Goal: Task Accomplishment & Management: Manage account settings

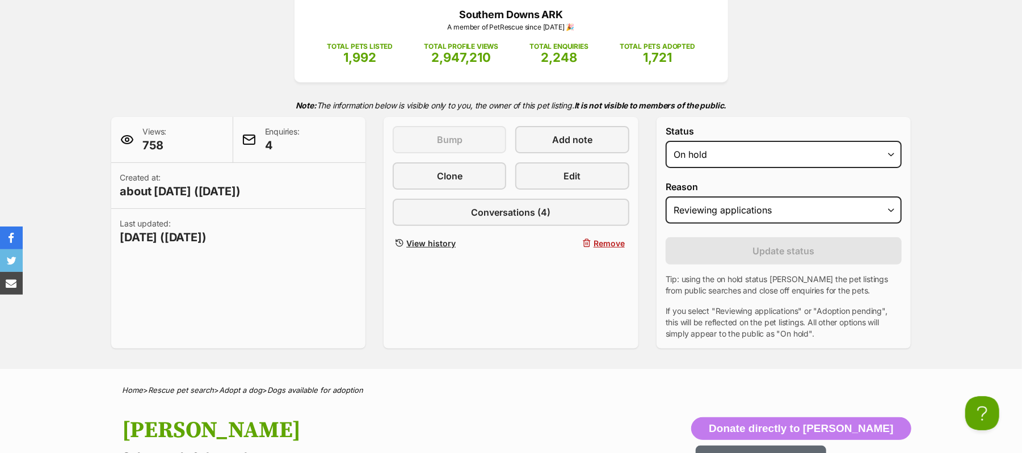
scroll to position [151, 0]
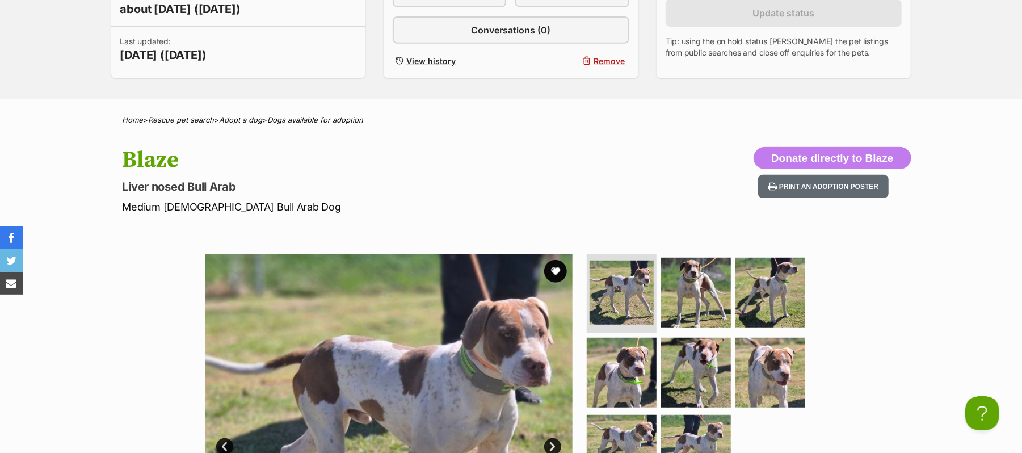
scroll to position [16, 0]
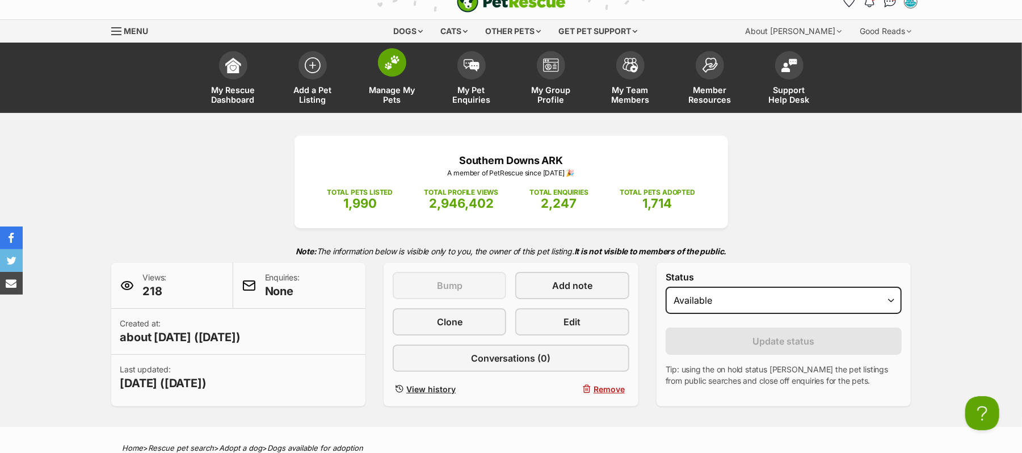
click at [393, 70] on img at bounding box center [392, 62] width 16 height 15
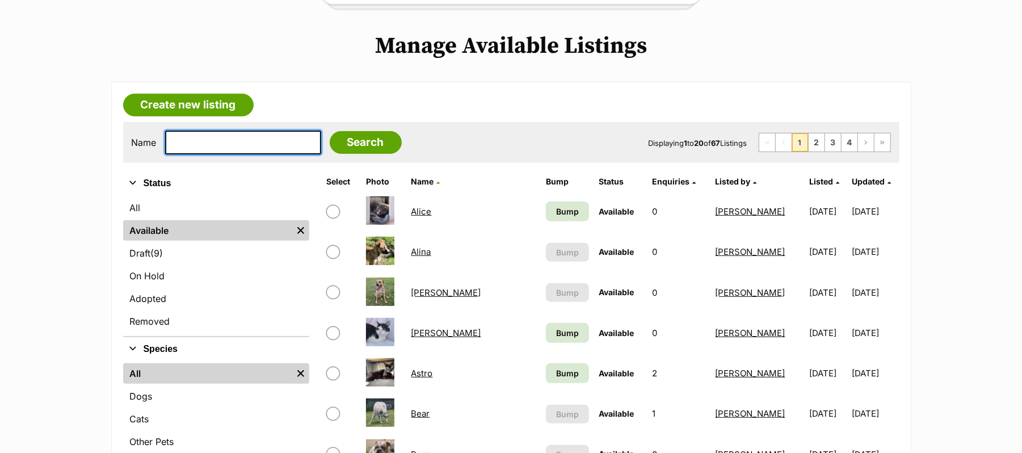
click at [221, 154] on input "text" at bounding box center [243, 143] width 156 height 24
type input "sage"
click at [330, 131] on input "Search" at bounding box center [366, 142] width 72 height 23
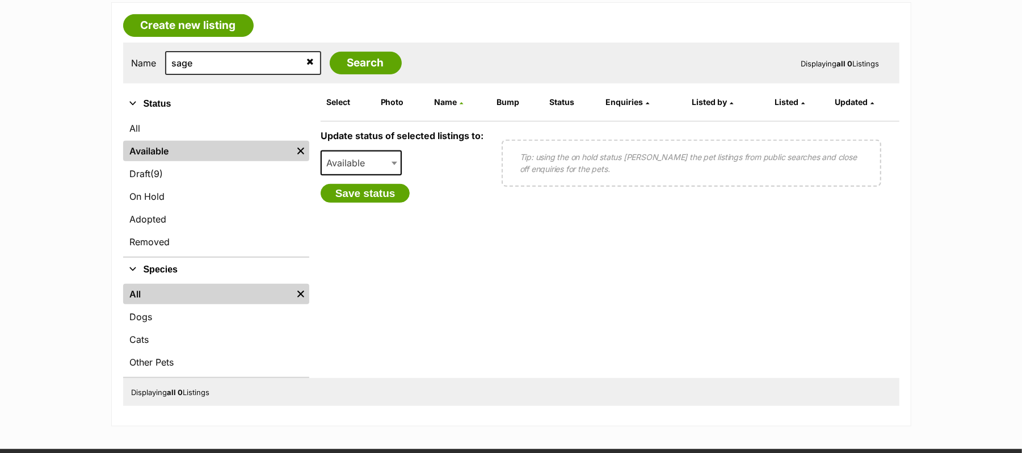
scroll to position [378, 0]
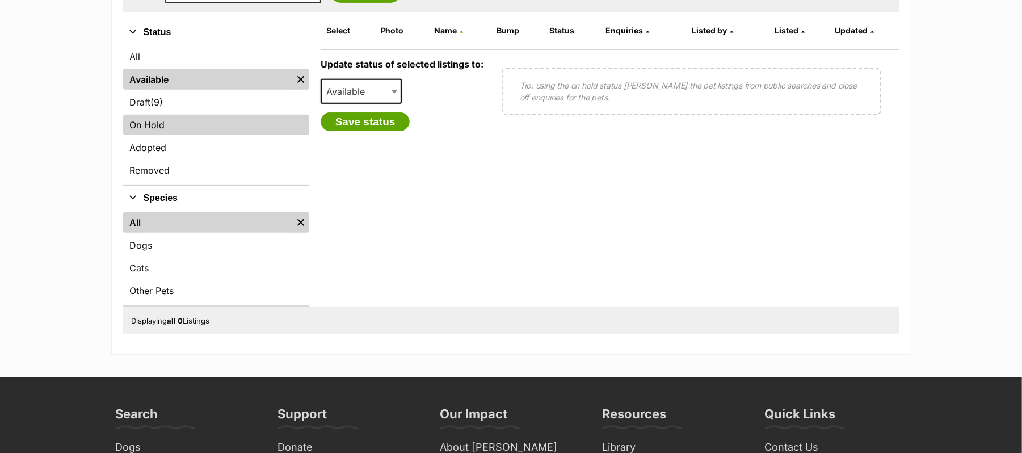
click at [161, 135] on link "On Hold" at bounding box center [216, 125] width 186 height 20
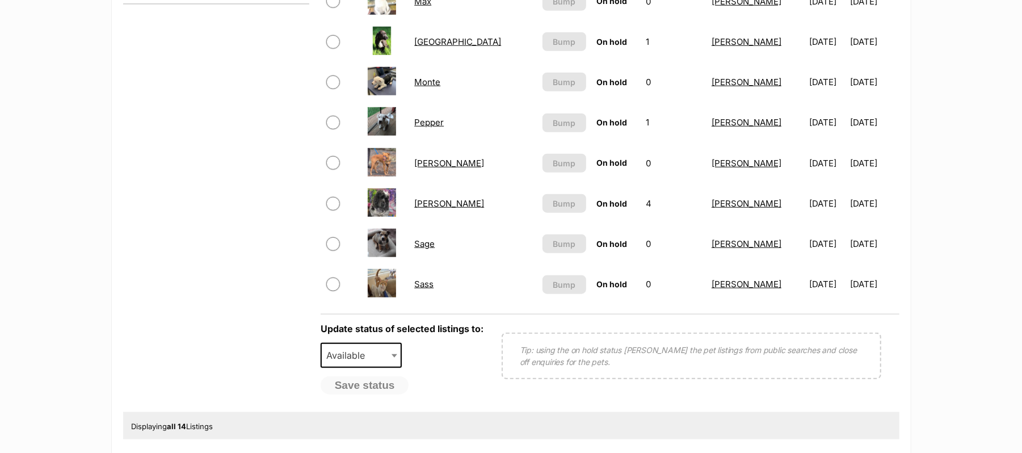
scroll to position [681, 0]
click at [426, 248] on link "Sage" at bounding box center [424, 242] width 20 height 11
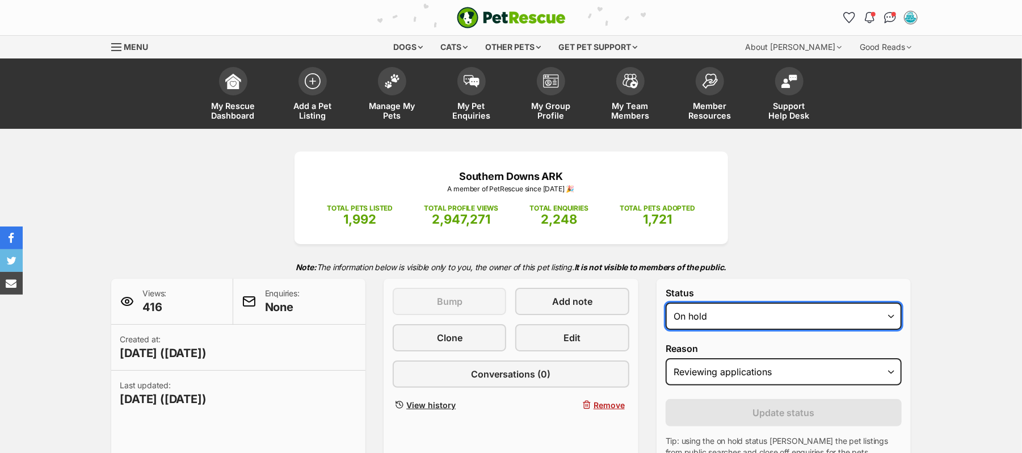
click at [888, 330] on select "Draft Available On hold Adopted" at bounding box center [784, 315] width 237 height 27
select select "rehomed"
click at [671, 330] on select "Draft Available On hold Adopted" at bounding box center [784, 315] width 237 height 27
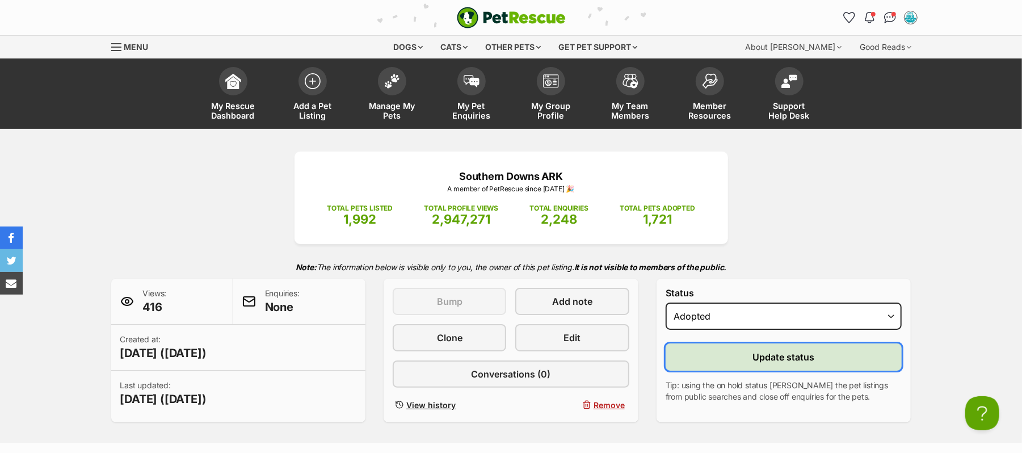
click at [804, 364] on span "Update status" at bounding box center [784, 357] width 62 height 14
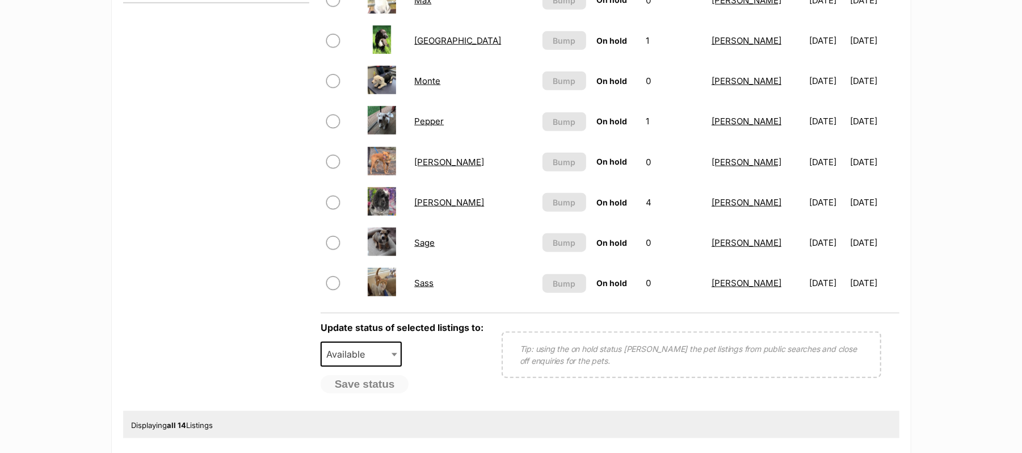
click at [436, 208] on link "Sadie" at bounding box center [449, 202] width 70 height 11
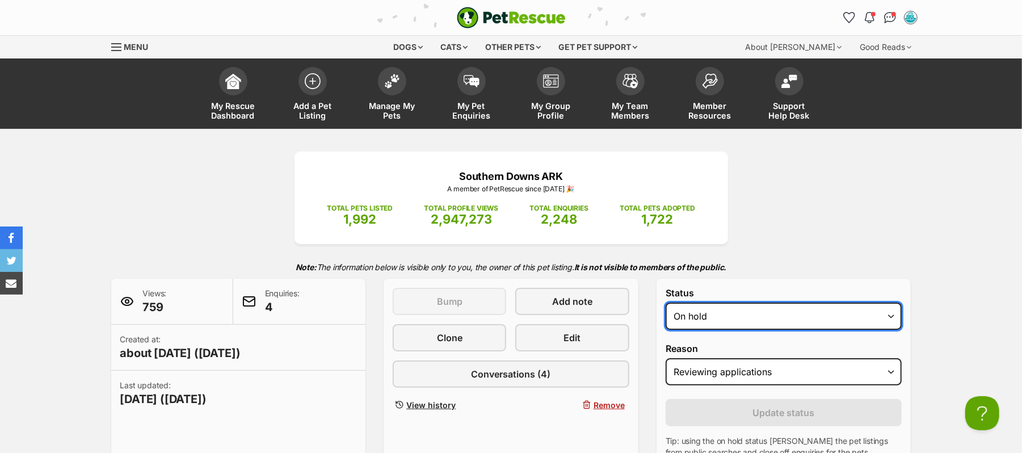
click at [888, 330] on select "Draft - not available as listing has enquires Available On hold Adopted" at bounding box center [784, 315] width 237 height 27
select select "rehomed"
click at [671, 330] on select "Draft - not available as listing has enquires Available On hold Adopted" at bounding box center [784, 315] width 237 height 27
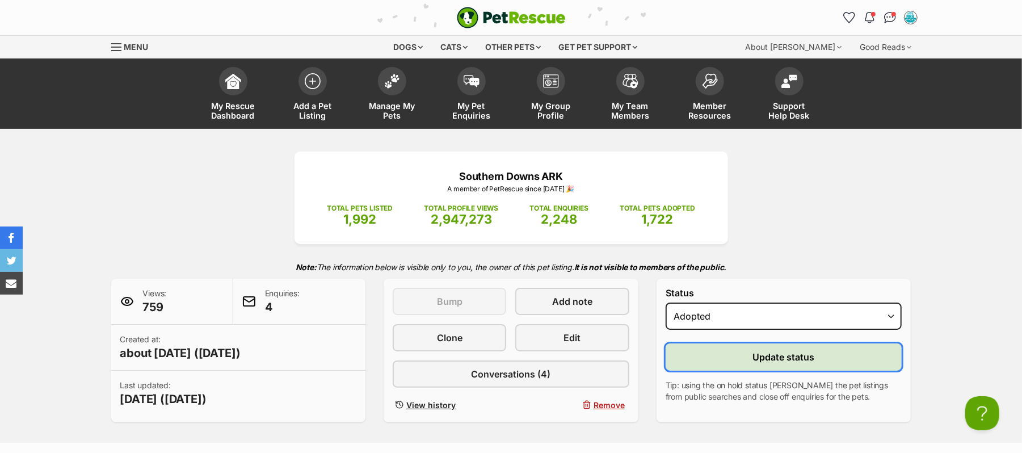
click at [783, 364] on span "Update status" at bounding box center [784, 357] width 62 height 14
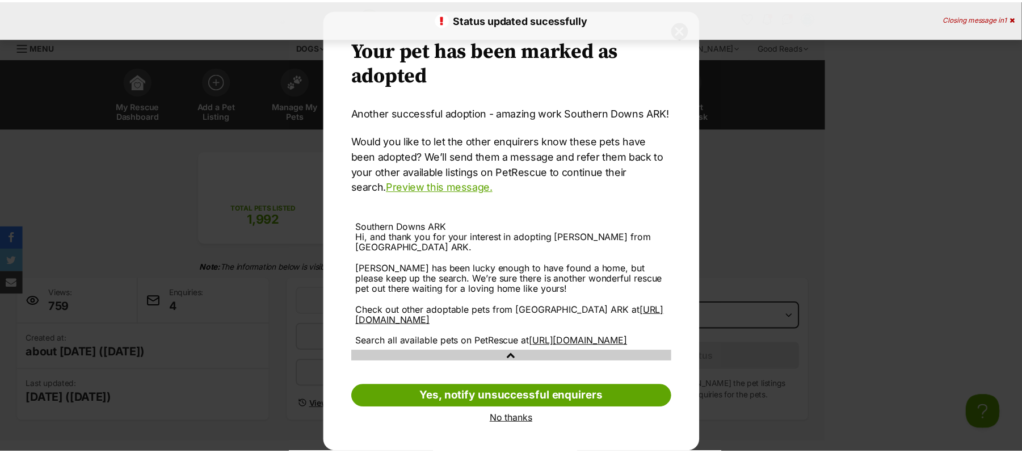
scroll to position [30, 0]
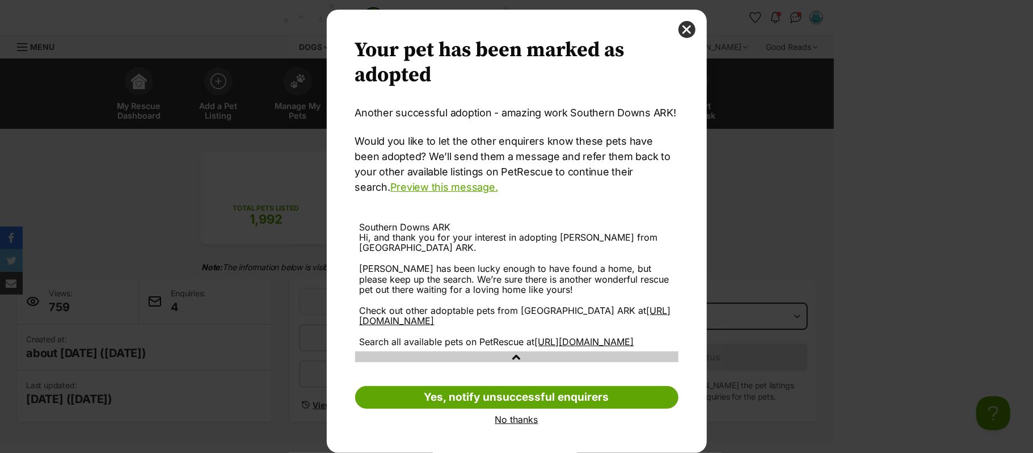
click at [516, 417] on link "No thanks" at bounding box center [516, 419] width 323 height 10
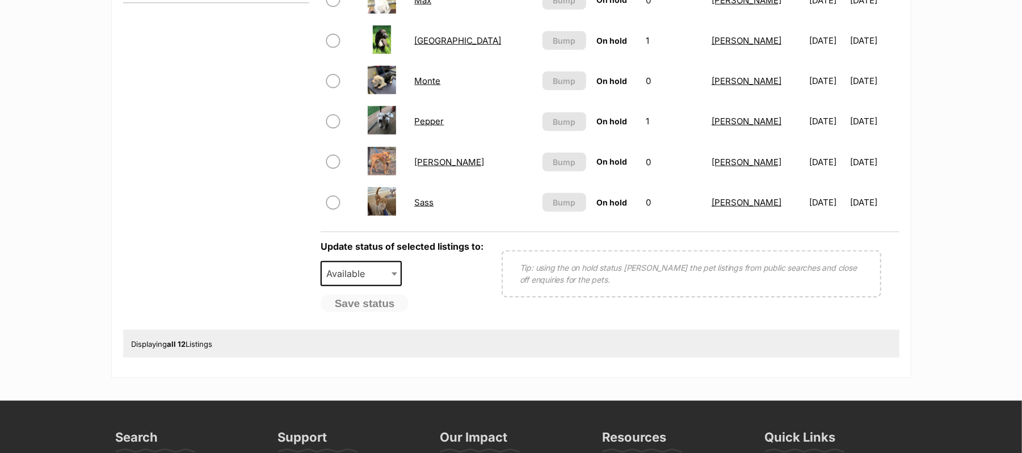
click at [428, 167] on link "Rory" at bounding box center [449, 162] width 70 height 11
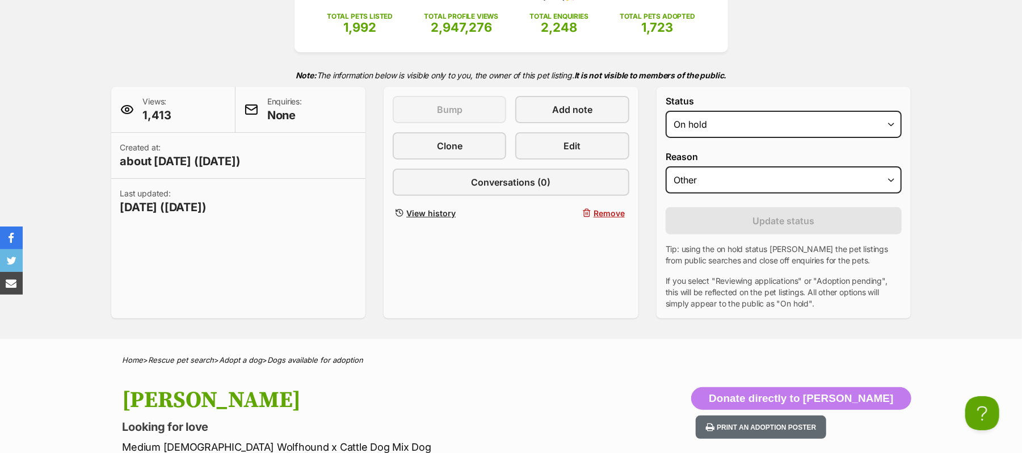
scroll to position [151, 0]
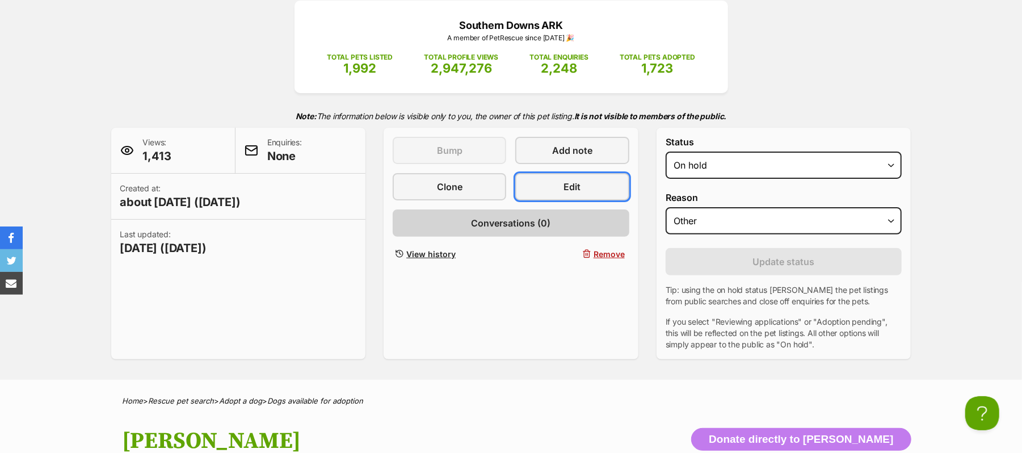
drag, startPoint x: 589, startPoint y: 227, endPoint x: 600, endPoint y: 255, distance: 29.8
click at [589, 200] on link "Edit" at bounding box center [572, 186] width 114 height 27
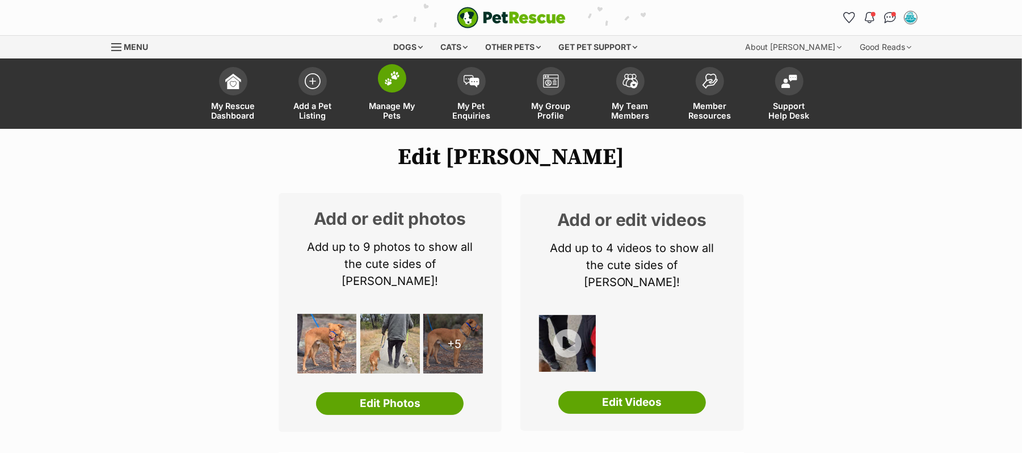
click at [389, 86] on img at bounding box center [392, 78] width 16 height 15
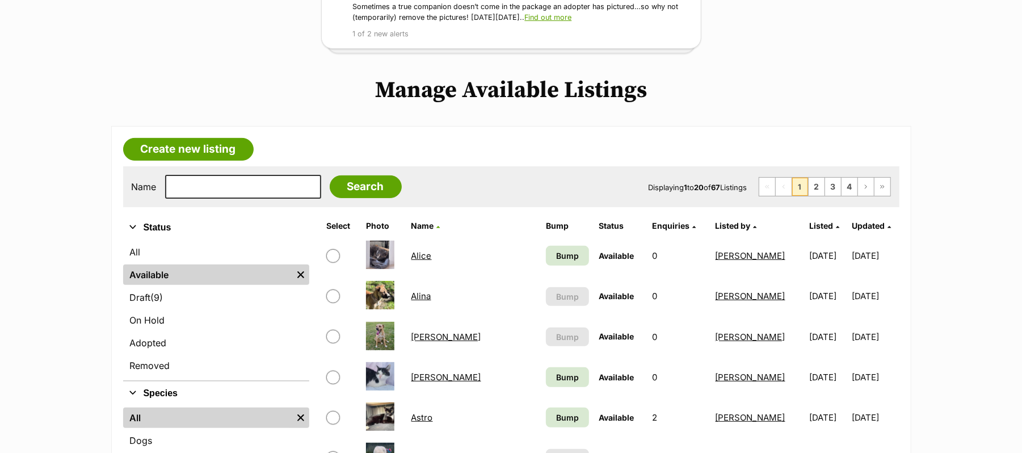
scroll to position [302, 0]
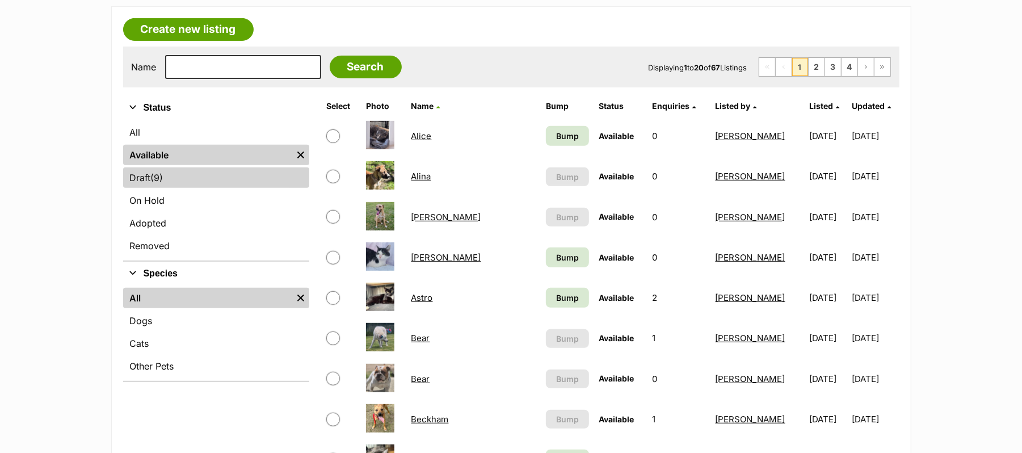
click at [148, 188] on link "Draft (9) Items" at bounding box center [216, 177] width 186 height 20
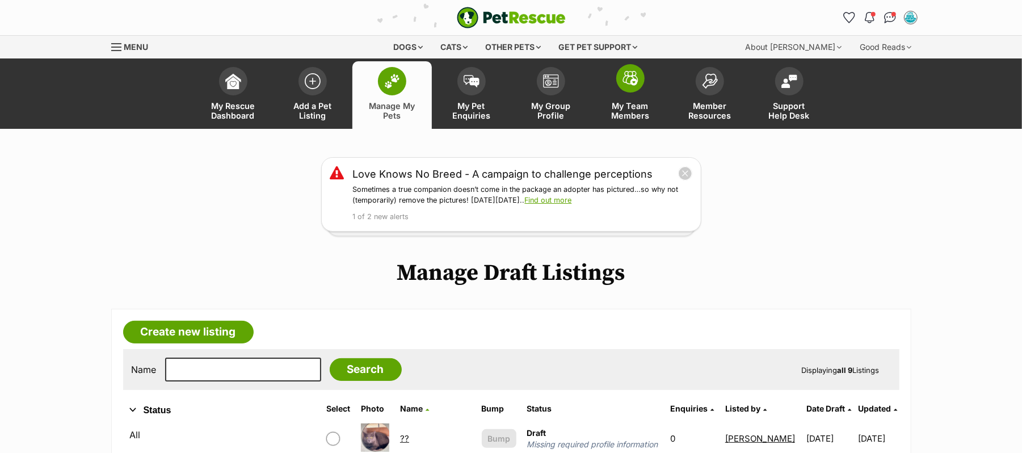
click at [625, 86] on img at bounding box center [631, 78] width 16 height 15
click at [632, 86] on img at bounding box center [631, 78] width 16 height 15
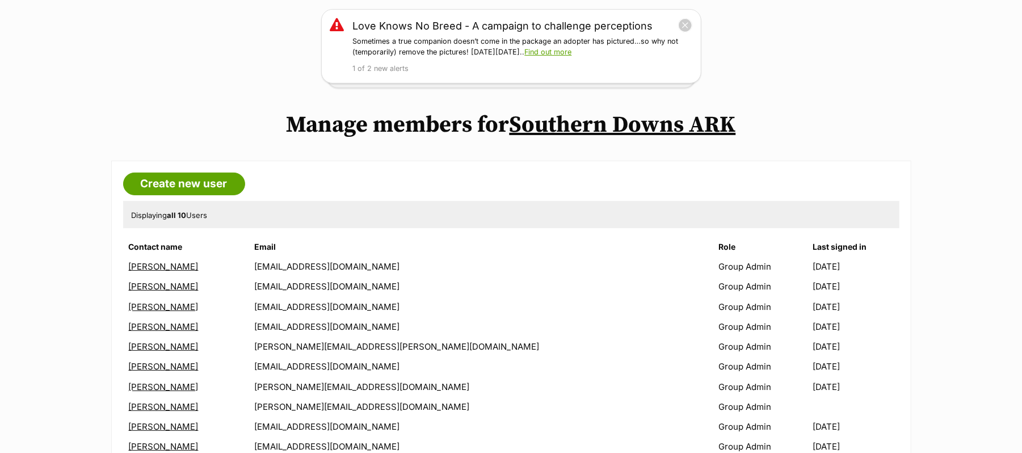
scroll to position [151, 0]
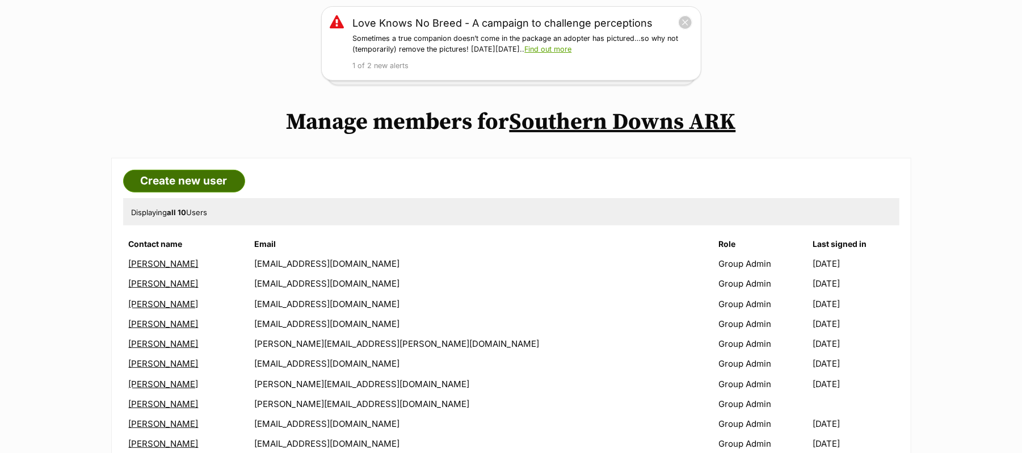
click at [204, 192] on link "Create new user" at bounding box center [184, 181] width 122 height 23
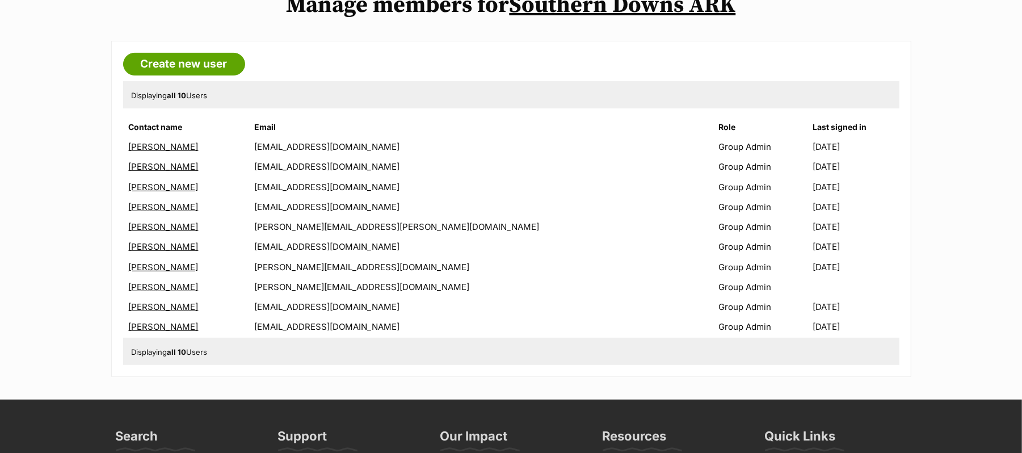
scroll to position [302, 0]
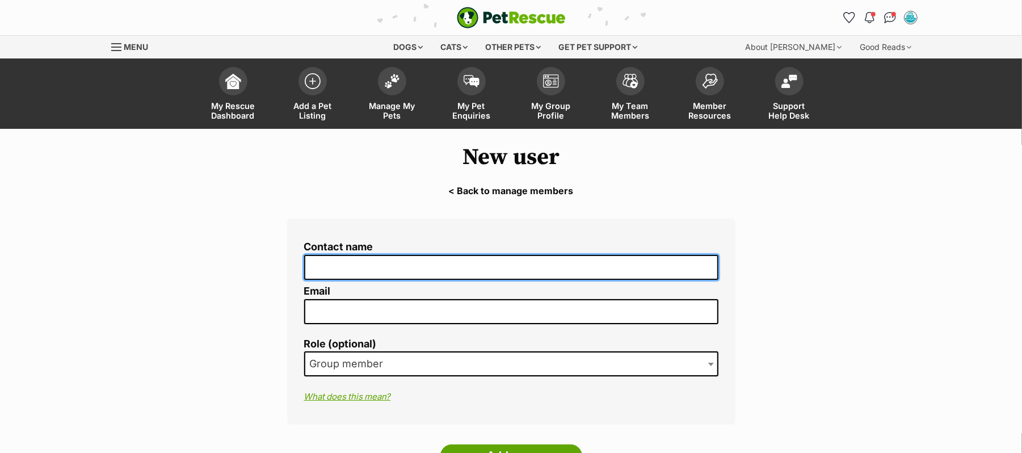
click at [375, 276] on input "Contact name" at bounding box center [511, 268] width 414 height 26
type input "Cheryl Baxter"
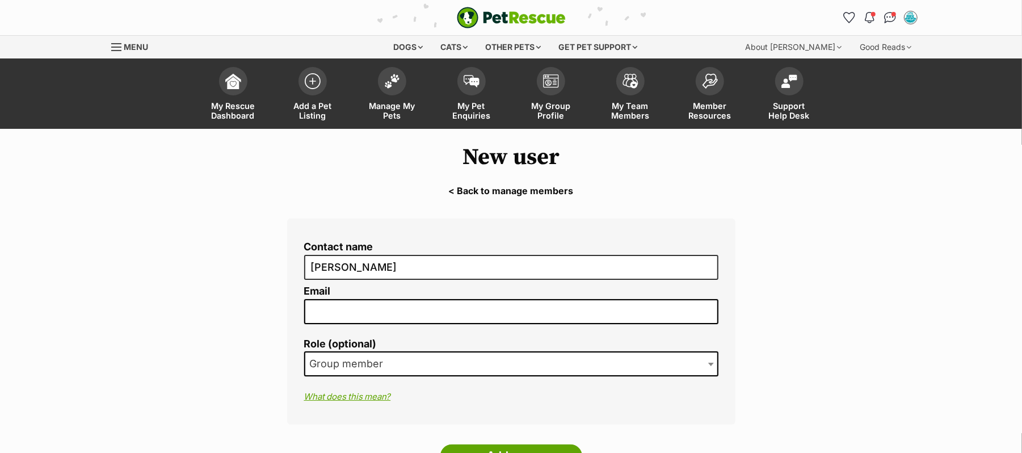
click at [355, 319] on input "Email" at bounding box center [511, 311] width 414 height 25
paste input "dreamgallery@ozemail.com.au"
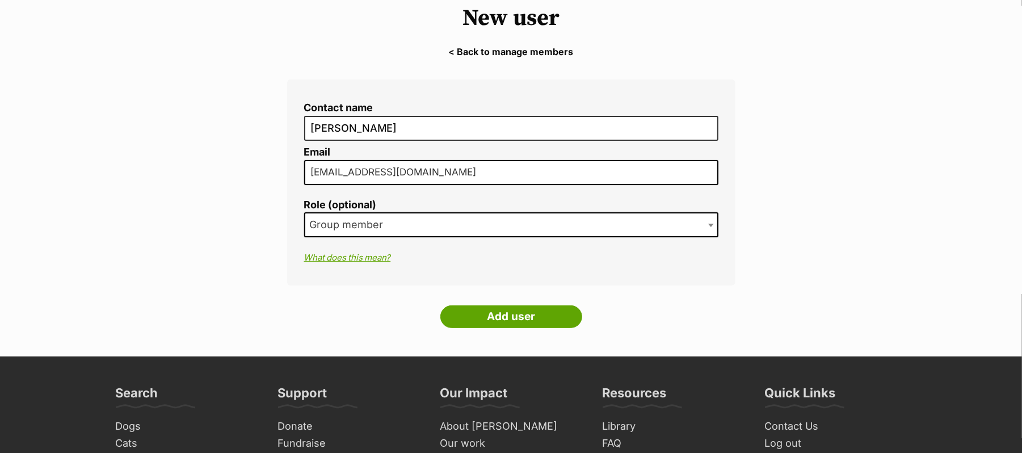
scroll to position [151, 0]
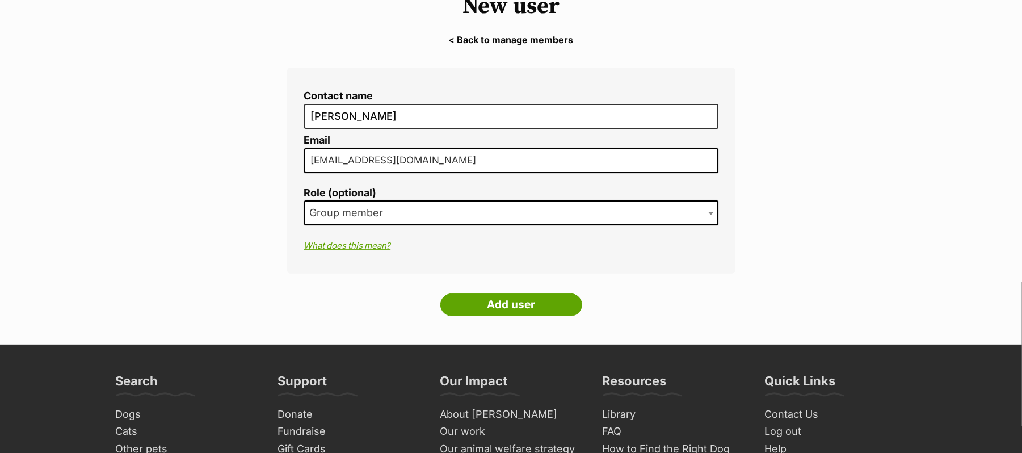
type input "dreamgallery@ozemail.com.au"
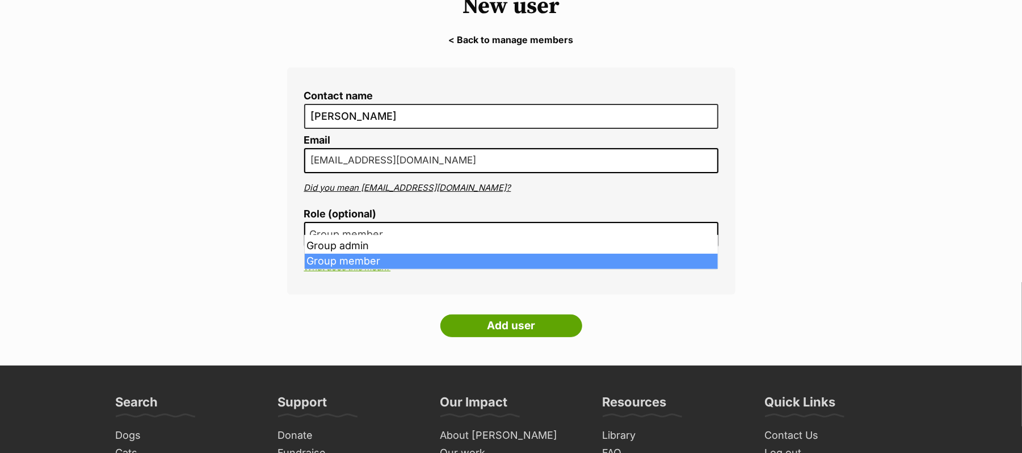
click at [711, 221] on li "Role (optional) Group admin Group member Group member" at bounding box center [511, 231] width 414 height 47
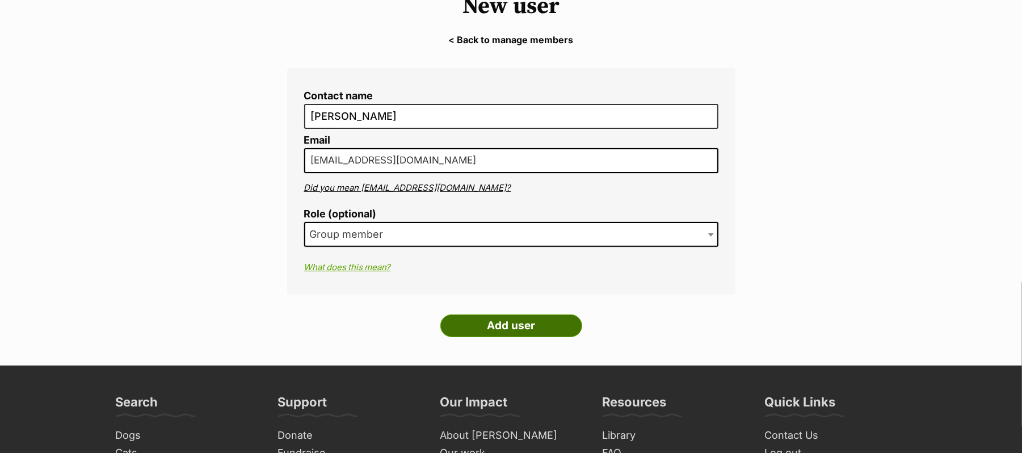
click at [512, 337] on input "Add user" at bounding box center [511, 325] width 142 height 23
click at [311, 171] on input "dreamgallery@ozemail.com.au" at bounding box center [511, 160] width 414 height 25
click at [530, 337] on input "Add user" at bounding box center [511, 325] width 142 height 23
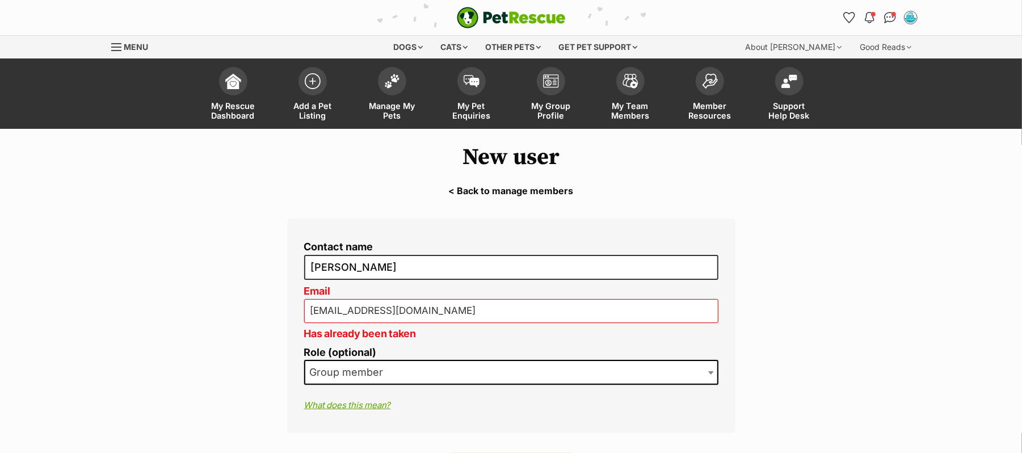
click at [509, 196] on link "< Back to manage members" at bounding box center [511, 191] width 1022 height 10
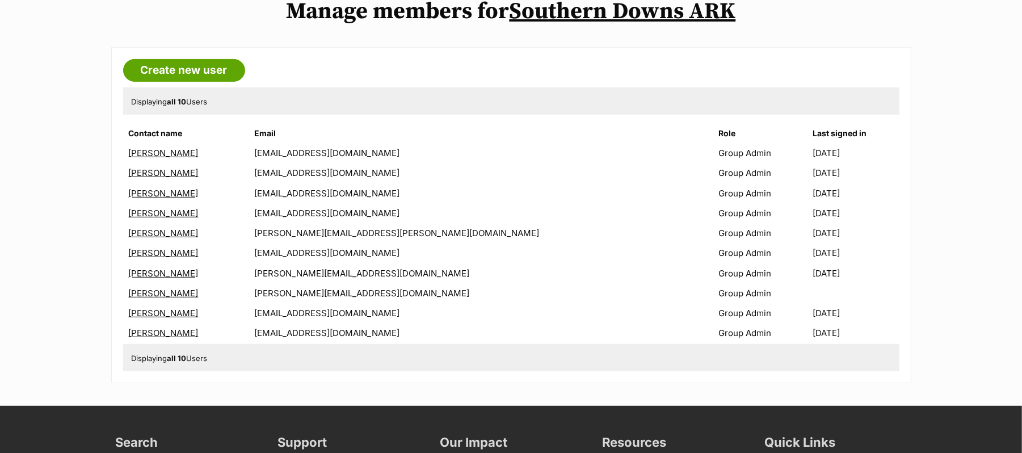
scroll to position [302, 0]
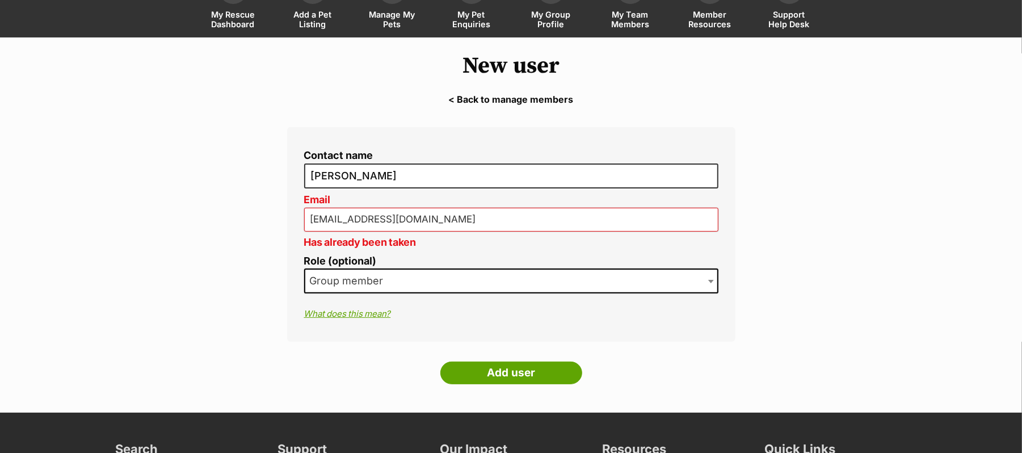
scroll to position [151, 0]
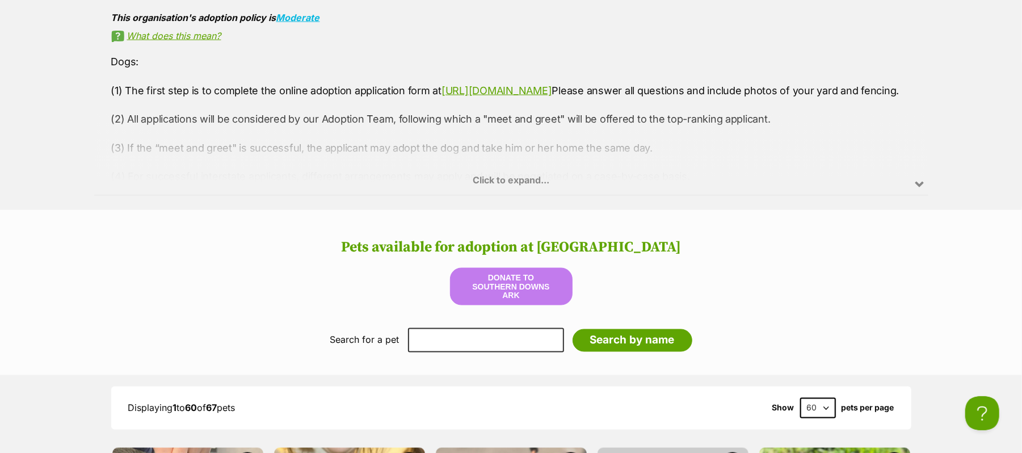
scroll to position [1513, 0]
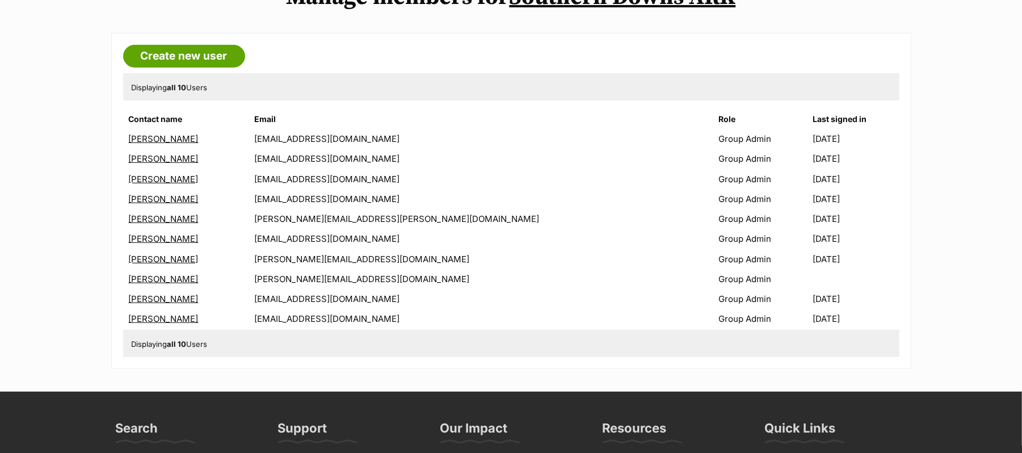
scroll to position [302, 0]
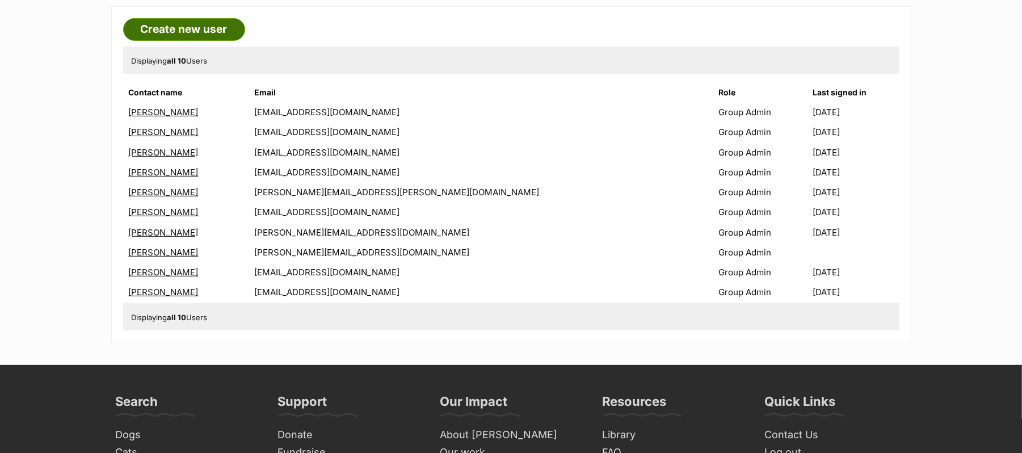
click at [178, 41] on link "Create new user" at bounding box center [184, 29] width 122 height 23
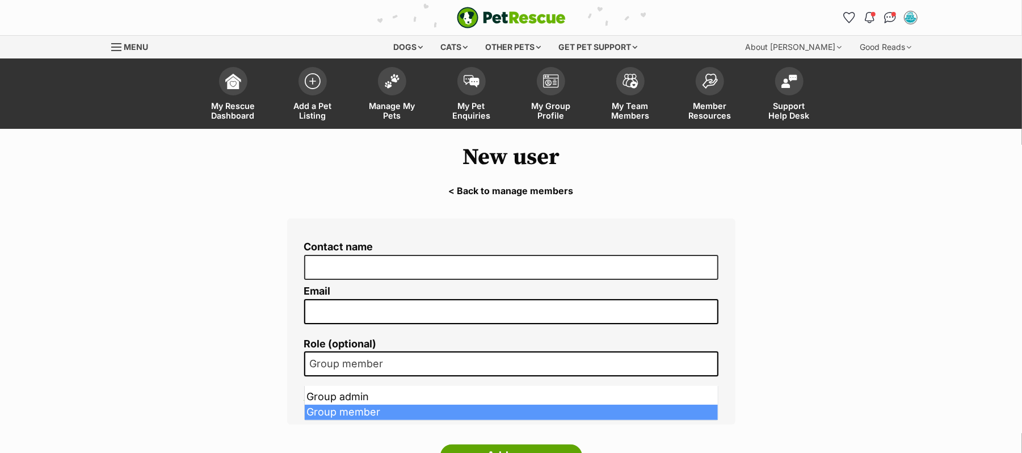
click at [709, 366] on b at bounding box center [711, 364] width 6 height 3
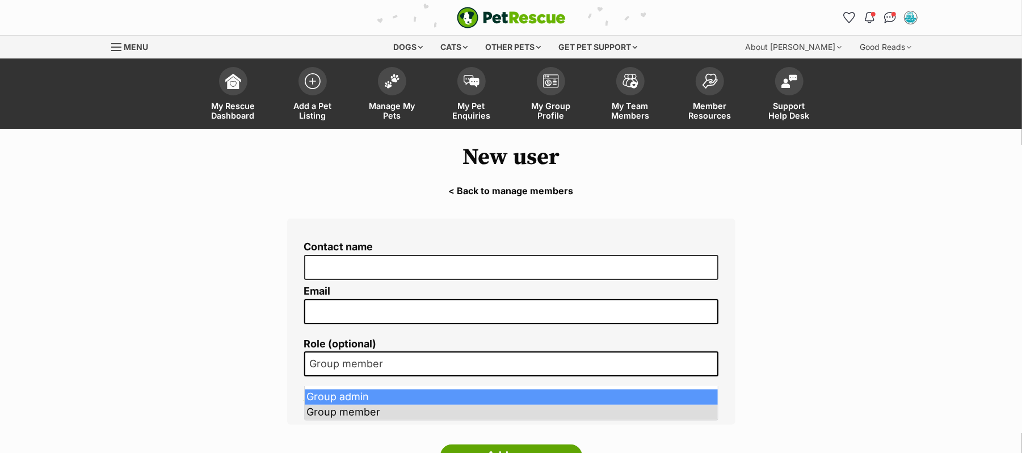
select select "2"
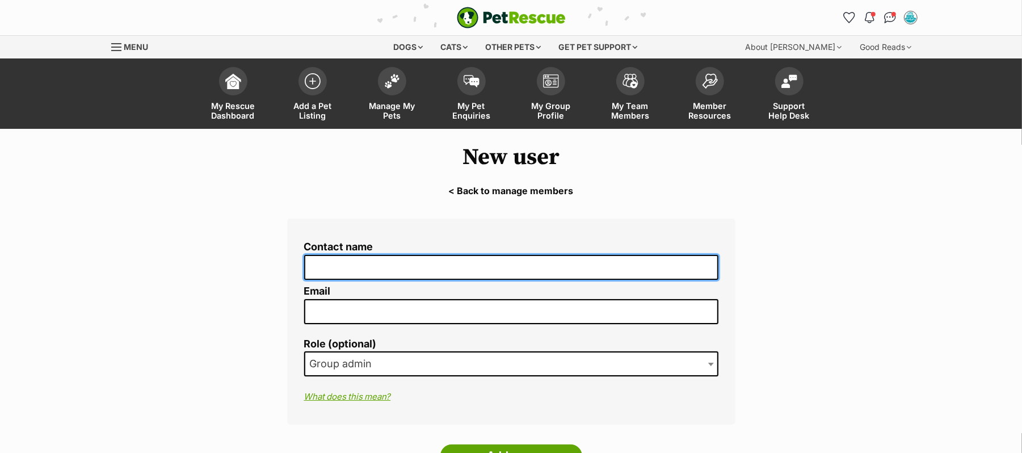
click at [341, 280] on input "Contact name" at bounding box center [511, 268] width 414 height 26
type input "Cheryl Baxter"
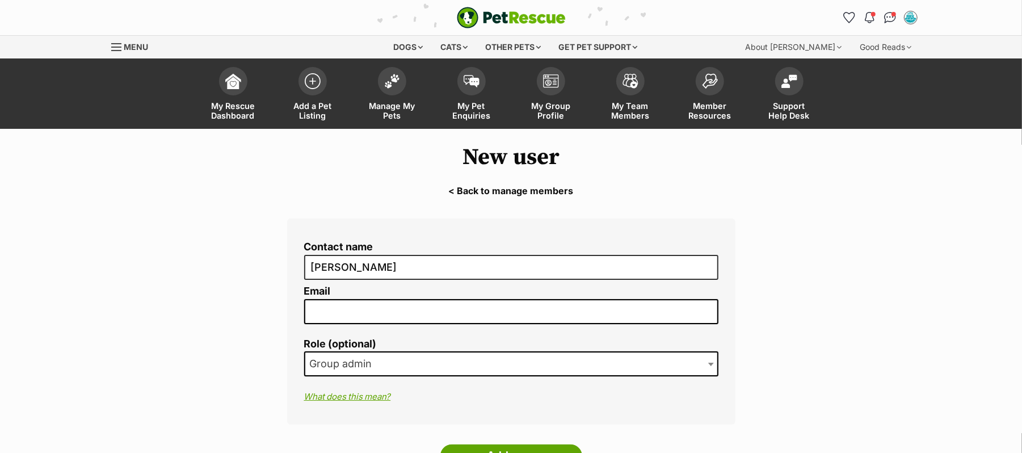
click at [373, 321] on input "Email" at bounding box center [511, 311] width 414 height 25
paste input "dreamgallery@ozemail.com.au"
click at [314, 323] on input "dreamgallery@ozemail.com.au" at bounding box center [511, 311] width 414 height 25
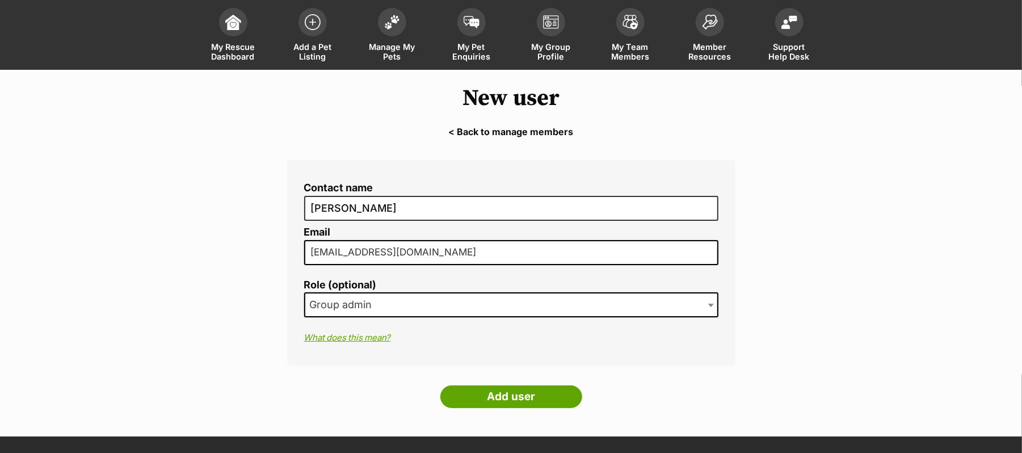
scroll to position [151, 0]
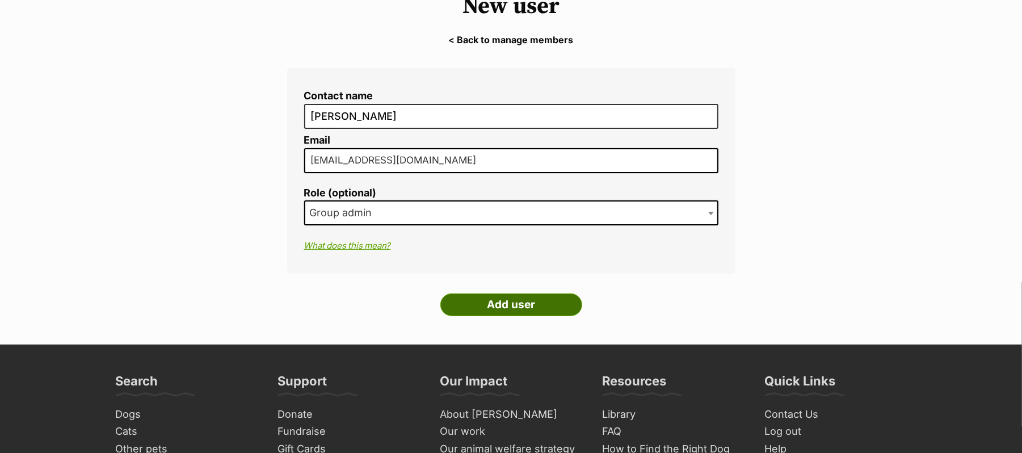
type input "dreamgallery@ozemail.com.au"
click at [520, 316] on form "Contact name Cheryl Baxter Email dreamgallery@ozemail.com.au Role (optional) Gr…" at bounding box center [511, 195] width 448 height 254
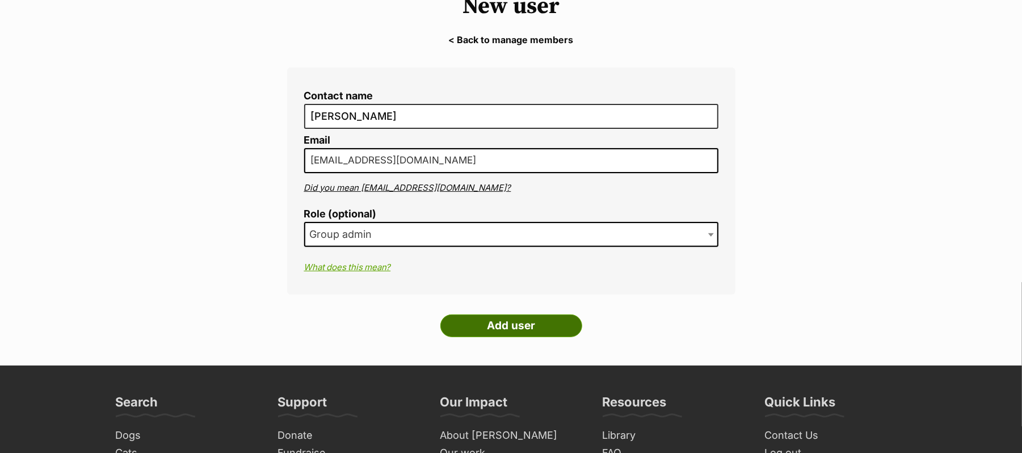
click at [521, 337] on input "Add user" at bounding box center [511, 325] width 142 height 23
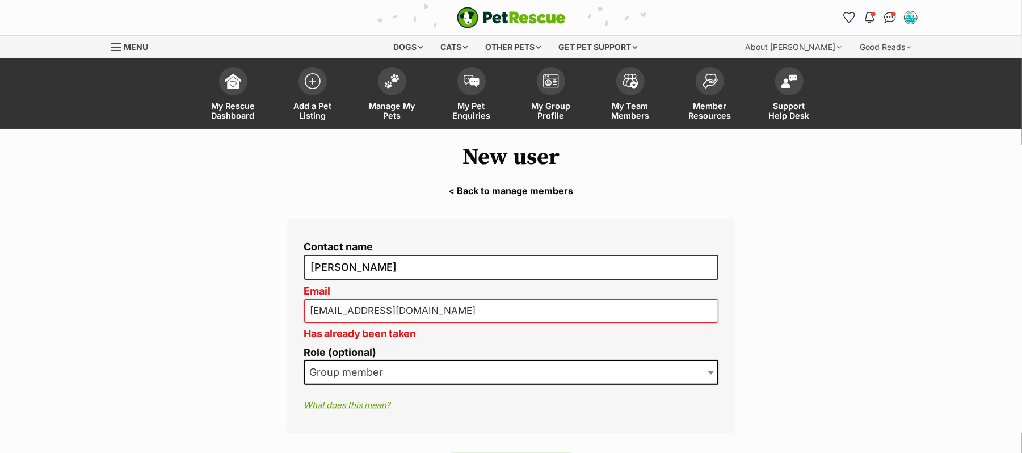
click at [452, 196] on link "< Back to manage members" at bounding box center [511, 191] width 1022 height 10
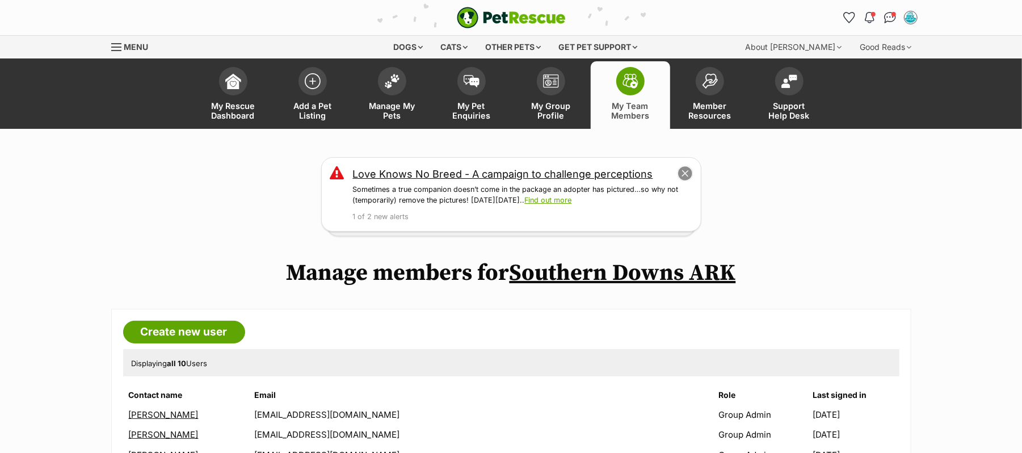
click at [684, 182] on button "close" at bounding box center [685, 174] width 16 height 16
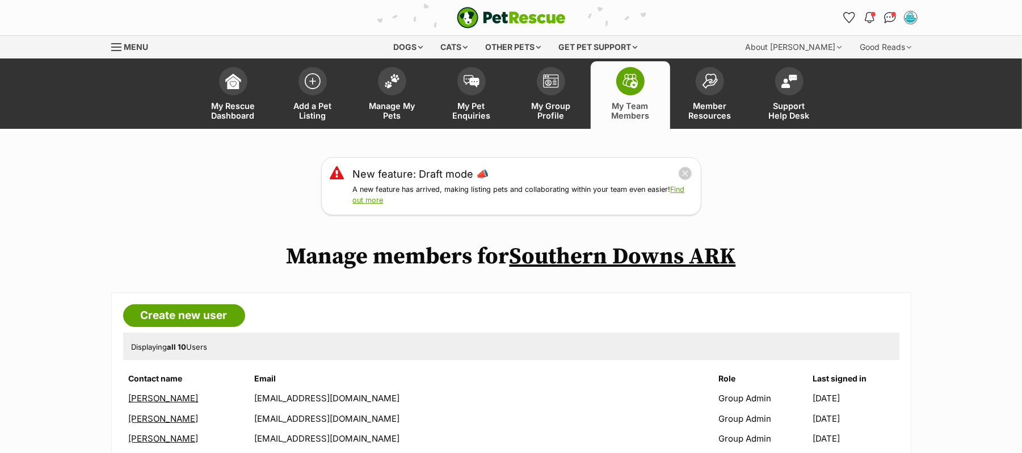
click at [684, 180] on button "close" at bounding box center [685, 173] width 14 height 14
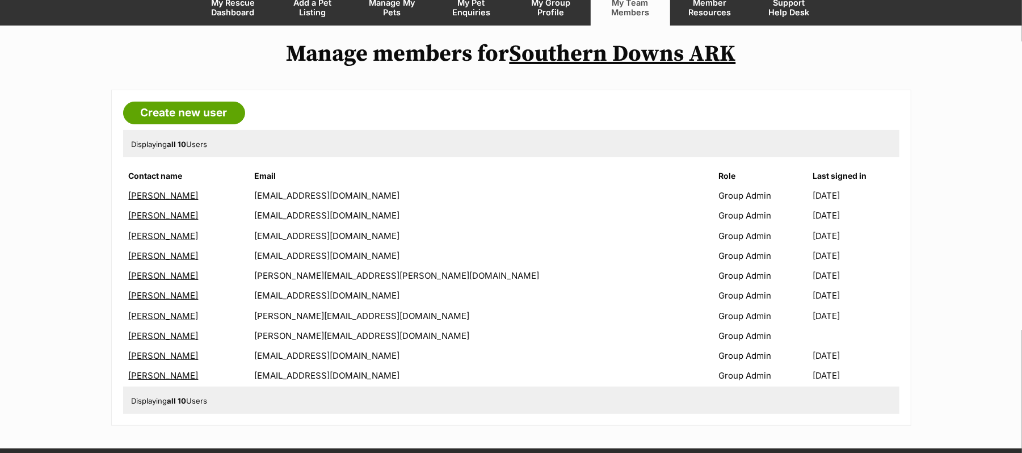
scroll to position [151, 0]
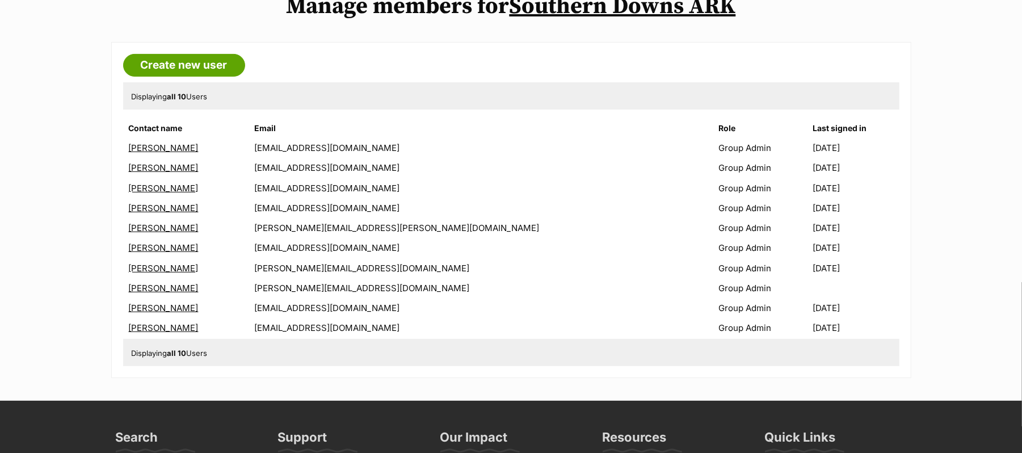
click at [146, 194] on link "[PERSON_NAME]" at bounding box center [164, 188] width 70 height 11
click at [158, 213] on link "[PERSON_NAME]" at bounding box center [164, 208] width 70 height 11
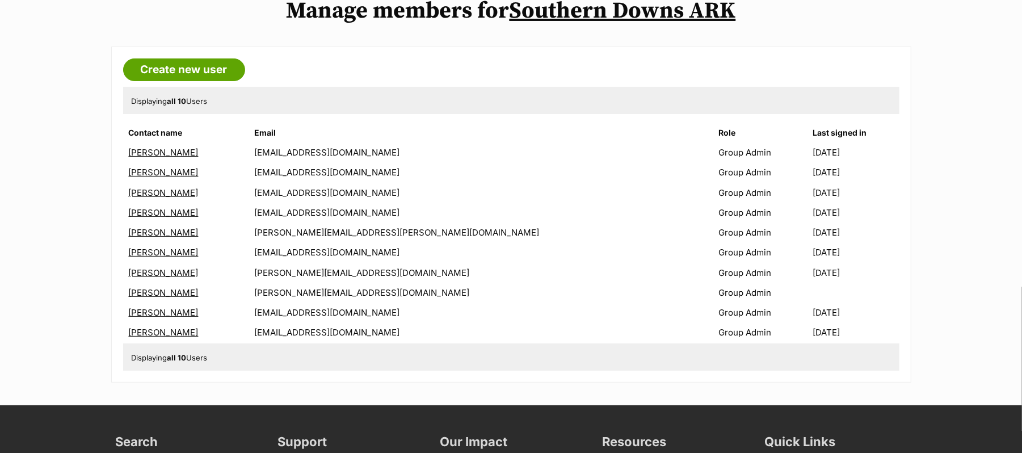
scroll to position [0, 0]
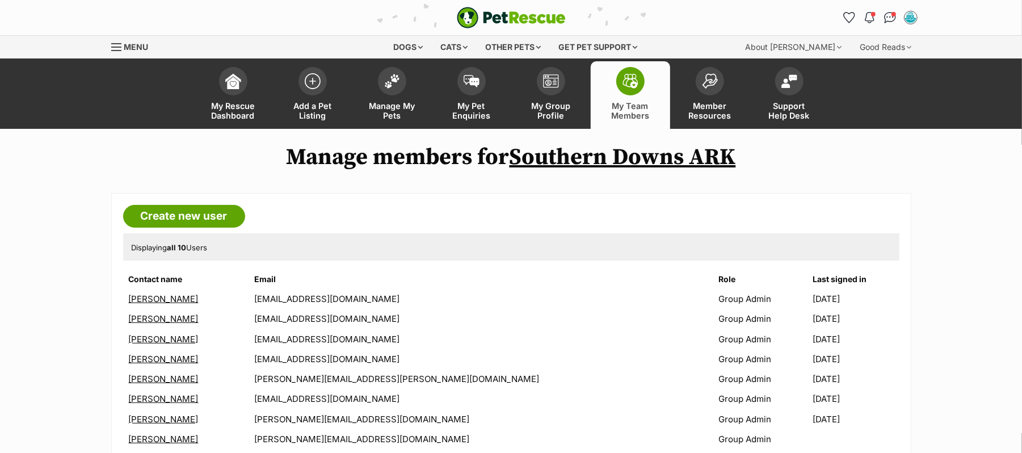
click at [166, 304] on link "[PERSON_NAME]" at bounding box center [164, 298] width 70 height 11
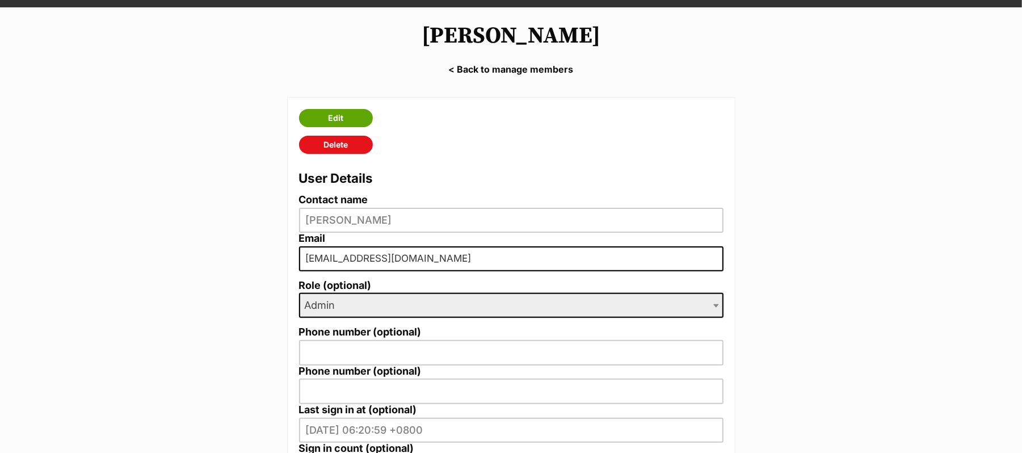
scroll to position [151, 0]
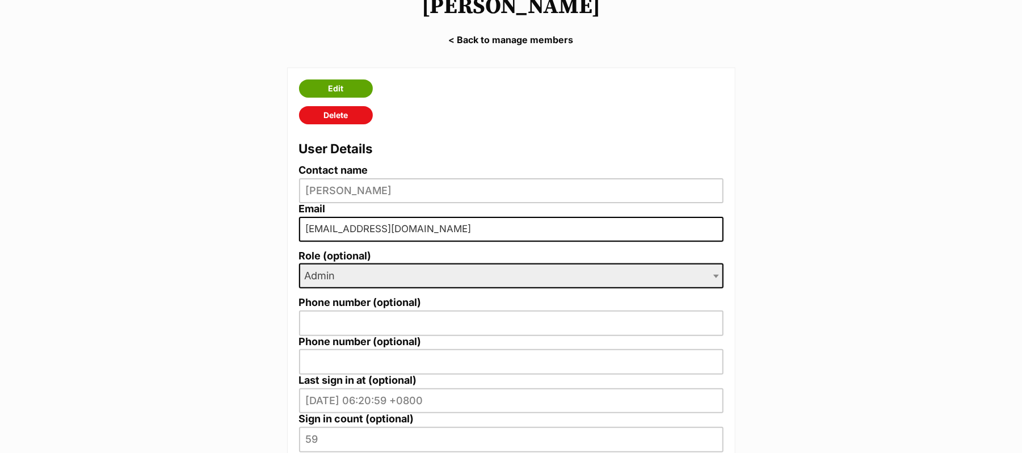
click at [712, 284] on span at bounding box center [717, 275] width 11 height 25
click at [714, 278] on b at bounding box center [716, 276] width 6 height 3
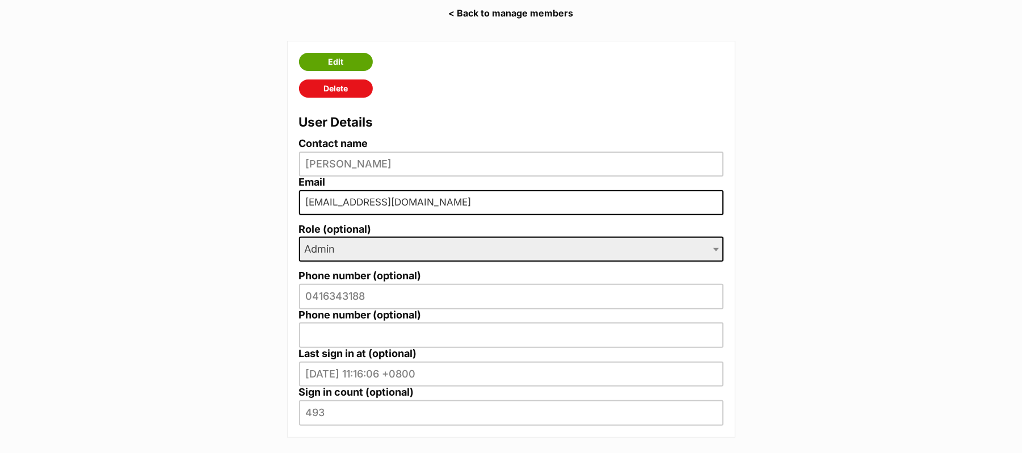
scroll to position [151, 0]
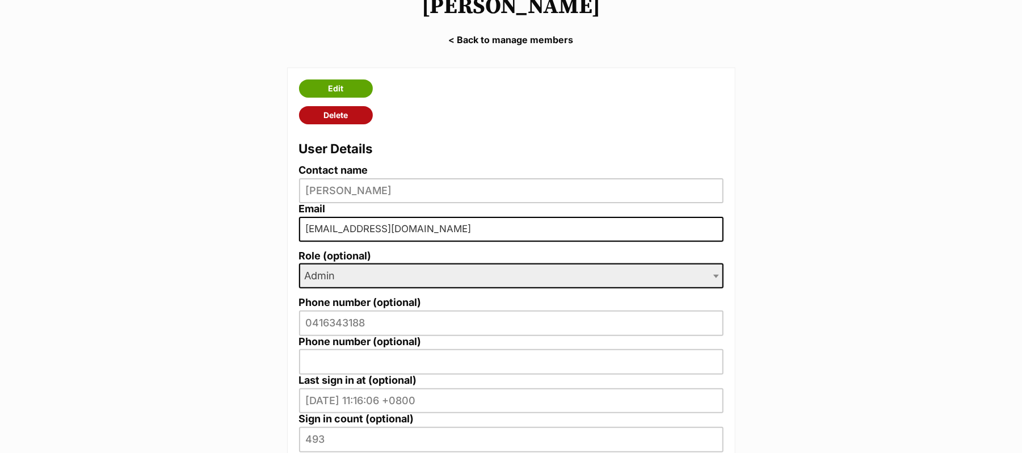
click at [334, 124] on link "Delete" at bounding box center [336, 115] width 74 height 18
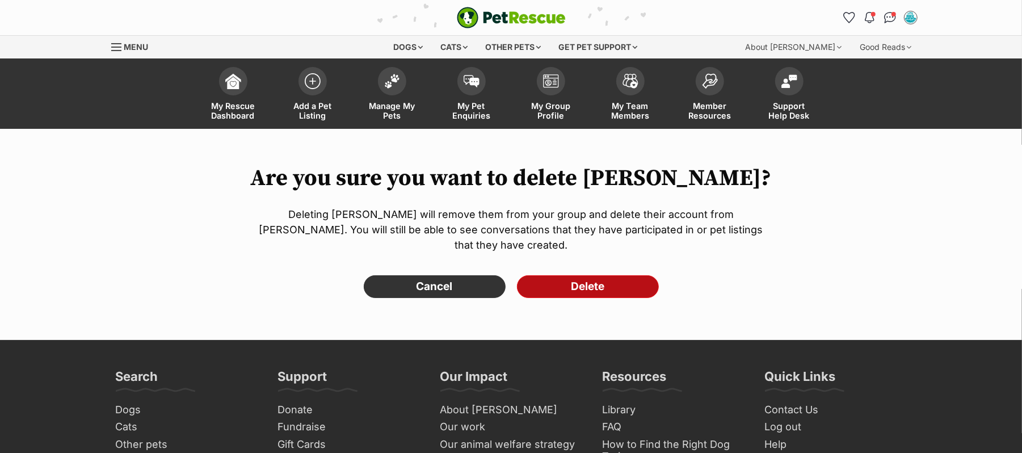
click at [593, 298] on input "Delete" at bounding box center [588, 286] width 142 height 23
click at [577, 298] on input "Delete" at bounding box center [588, 286] width 142 height 23
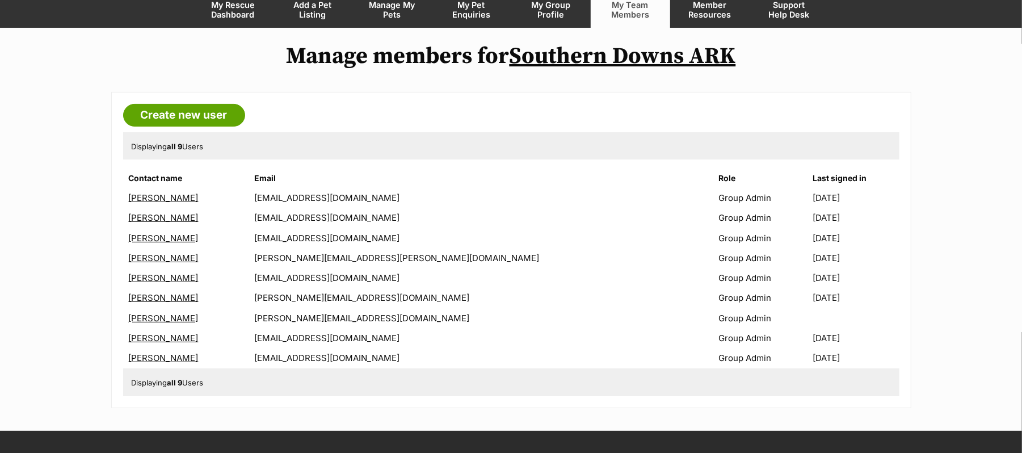
scroll to position [75, 0]
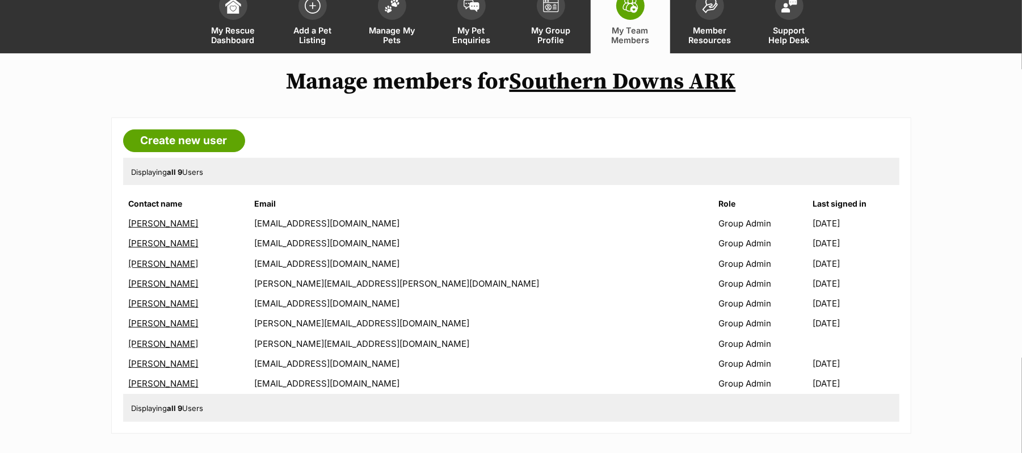
click at [161, 329] on link "Ann Simon" at bounding box center [164, 323] width 70 height 11
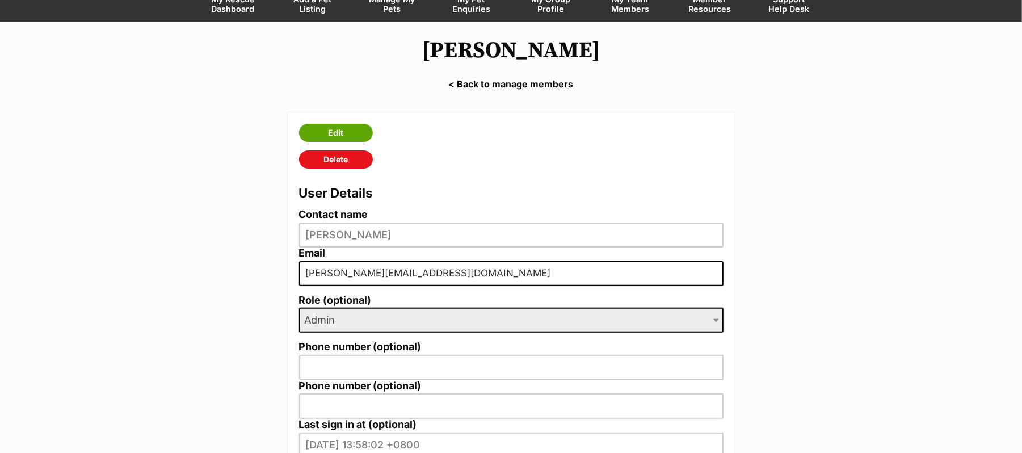
scroll to position [151, 0]
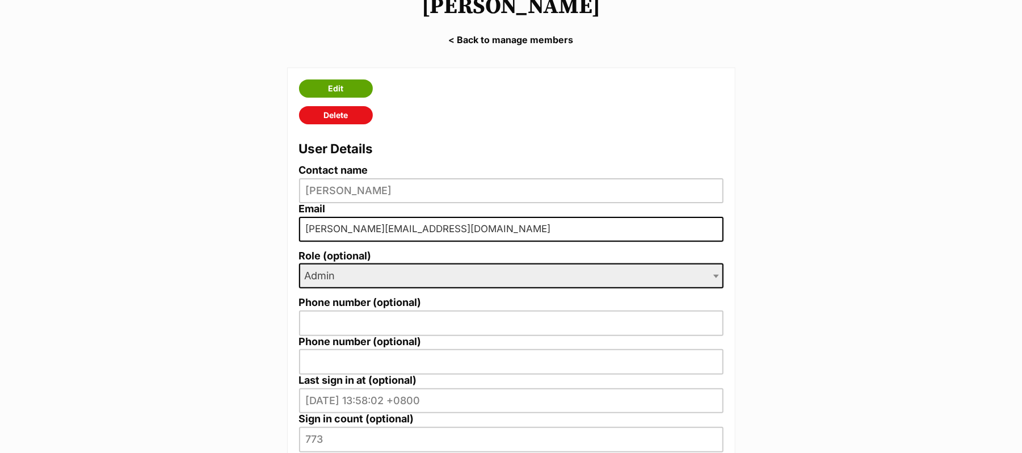
click at [689, 288] on span "Admin" at bounding box center [511, 275] width 425 height 25
click at [715, 278] on b at bounding box center [716, 276] width 6 height 3
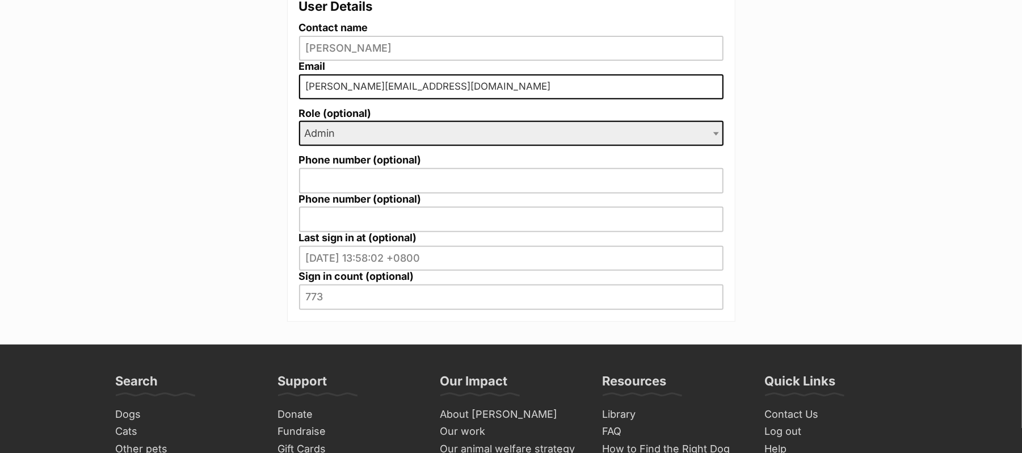
scroll to position [378, 0]
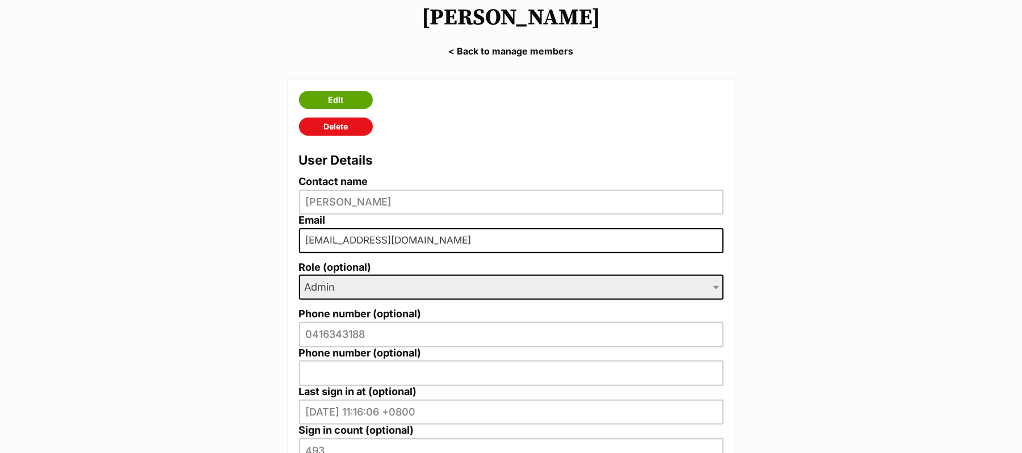
scroll to position [75, 0]
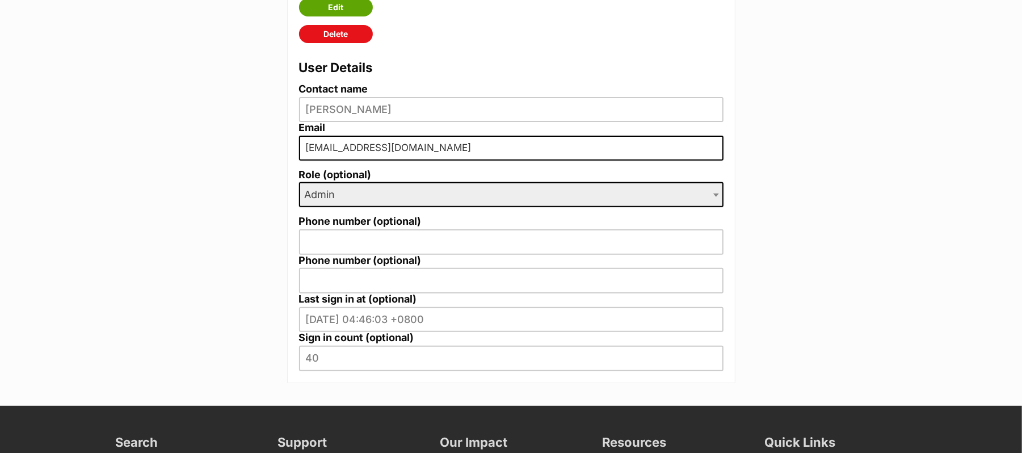
scroll to position [151, 0]
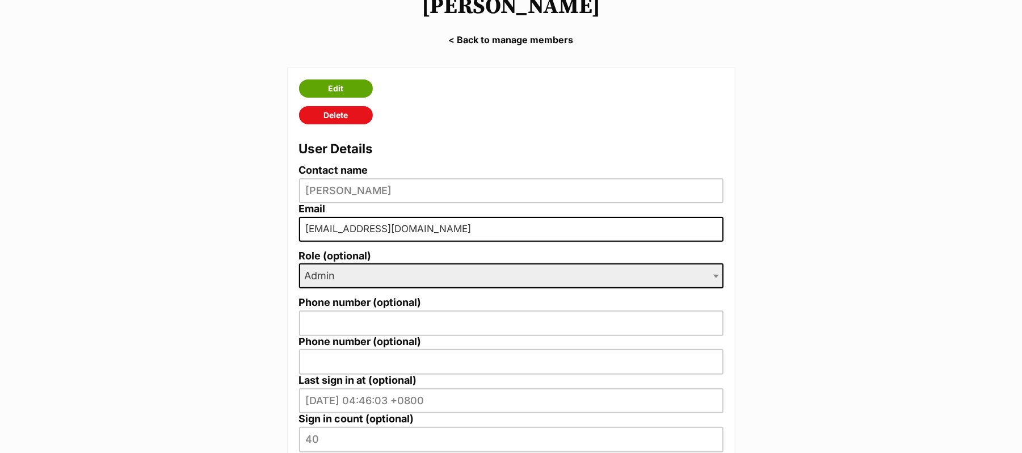
click at [373, 288] on span "Admin" at bounding box center [511, 275] width 425 height 25
click at [543, 45] on link "< Back to manage members" at bounding box center [511, 40] width 1022 height 10
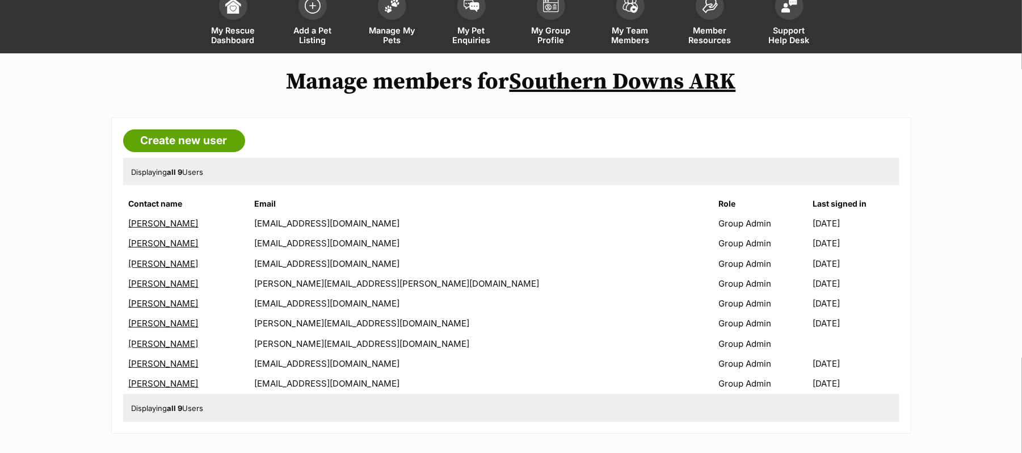
scroll to position [151, 0]
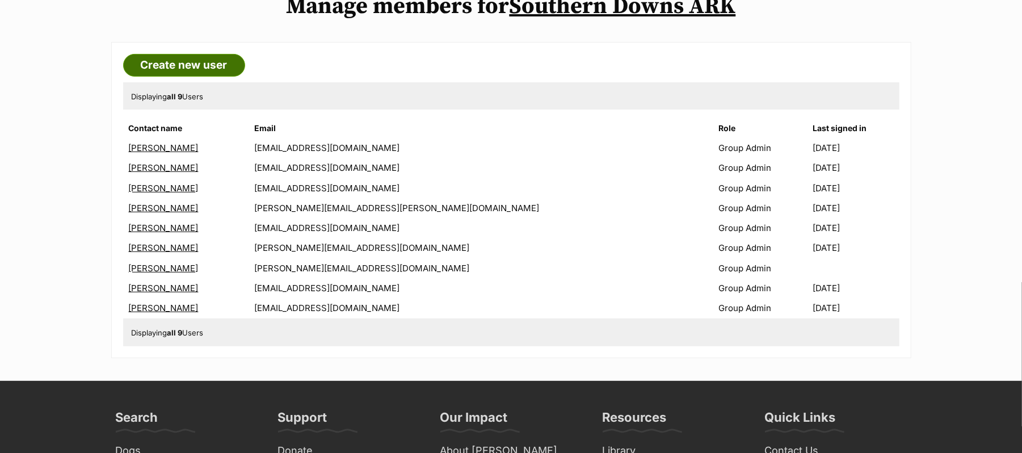
click at [194, 75] on link "Create new user" at bounding box center [184, 65] width 122 height 23
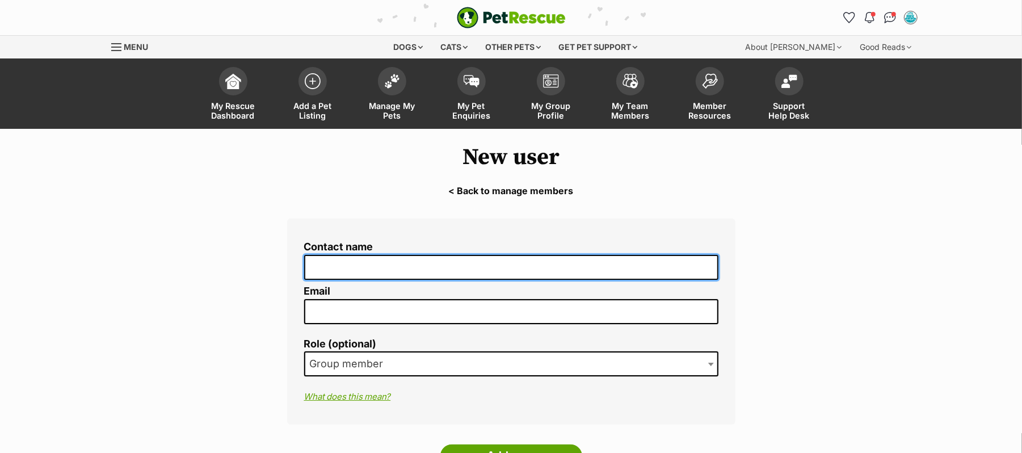
click at [404, 280] on input "Contact name" at bounding box center [511, 268] width 414 height 26
type input "[PERSON_NAME]"
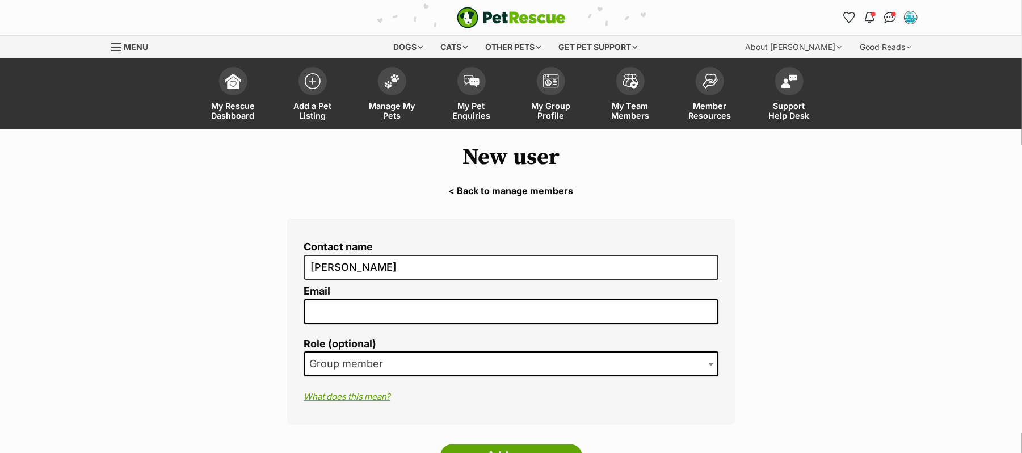
click at [405, 323] on input "Email" at bounding box center [511, 311] width 414 height 25
paste input "[EMAIL_ADDRESS][DOMAIN_NAME]"
click at [314, 319] on input "[EMAIL_ADDRESS][DOMAIN_NAME]" at bounding box center [511, 311] width 414 height 25
type input "[EMAIL_ADDRESS][DOMAIN_NAME]"
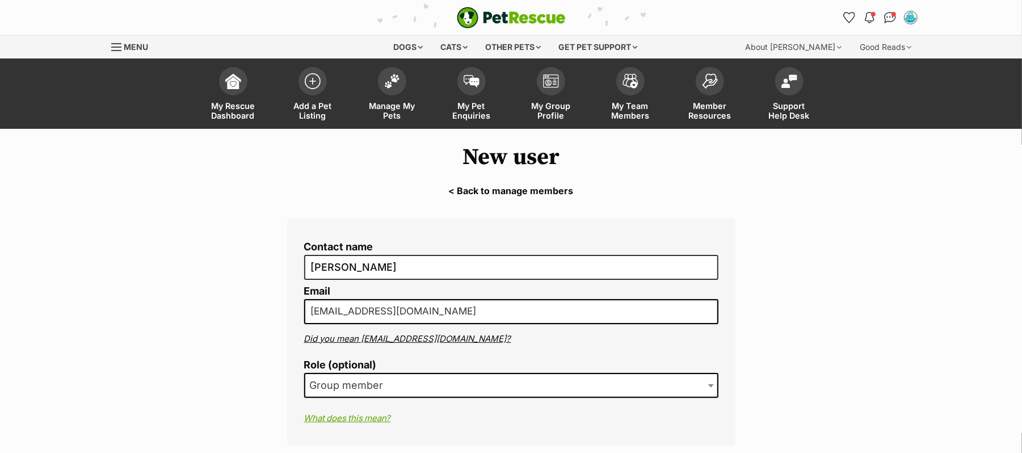
click at [358, 411] on ol "Contact name Cheryl Baxter Email dreamgallery@ozemail.com.au Did you mean dream…" at bounding box center [511, 332] width 414 height 183
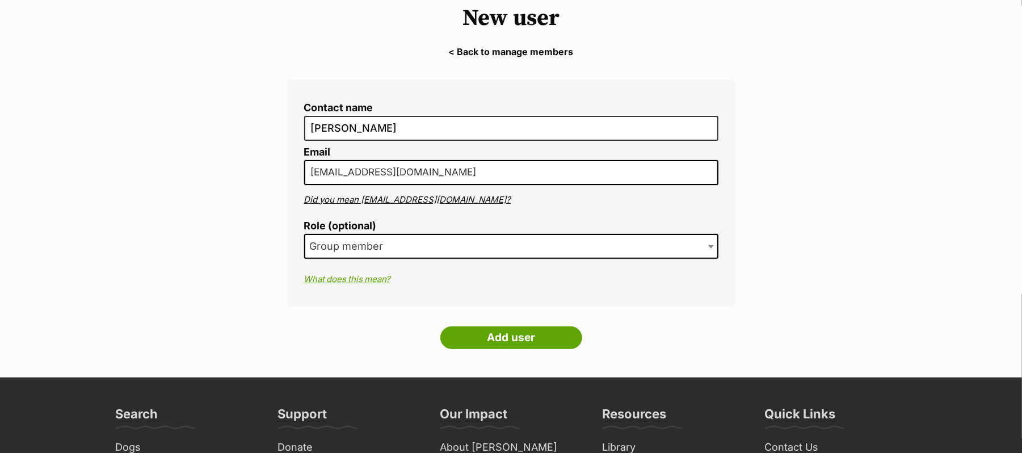
scroll to position [151, 0]
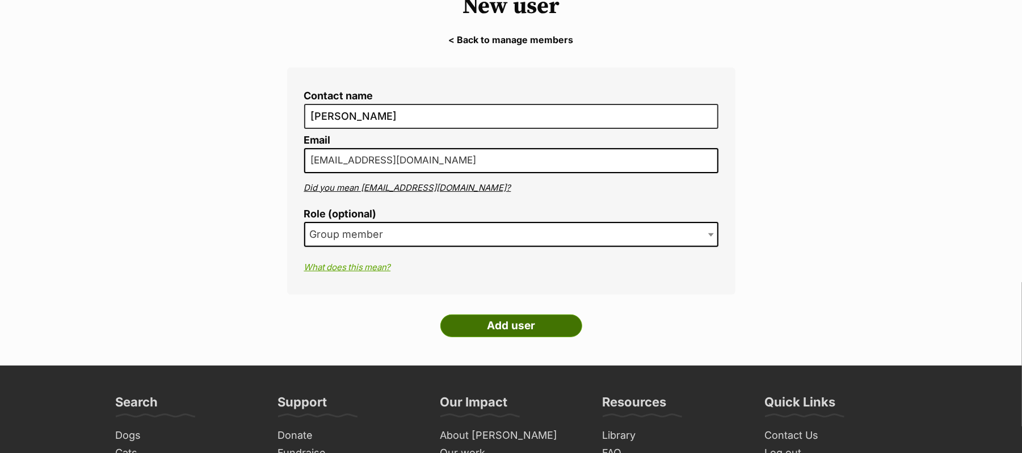
click at [536, 337] on input "Add user" at bounding box center [511, 325] width 142 height 23
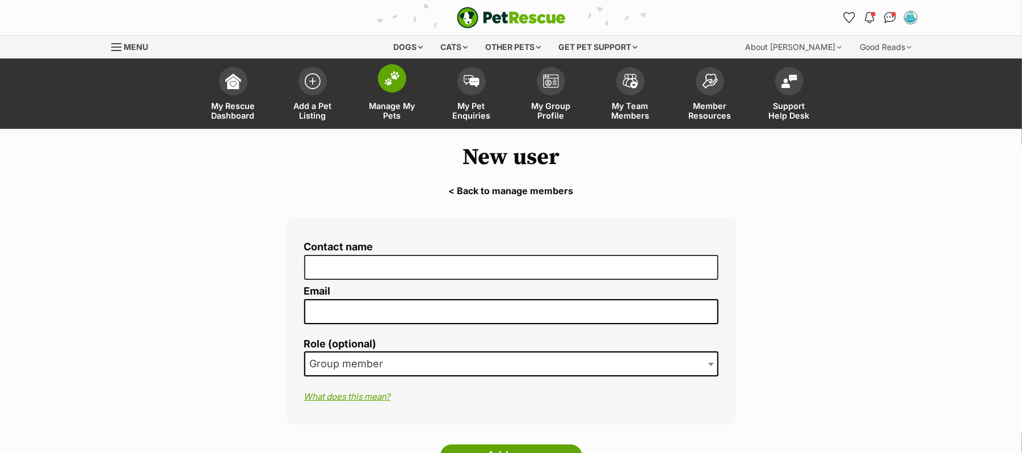
click at [393, 86] on img at bounding box center [392, 78] width 16 height 15
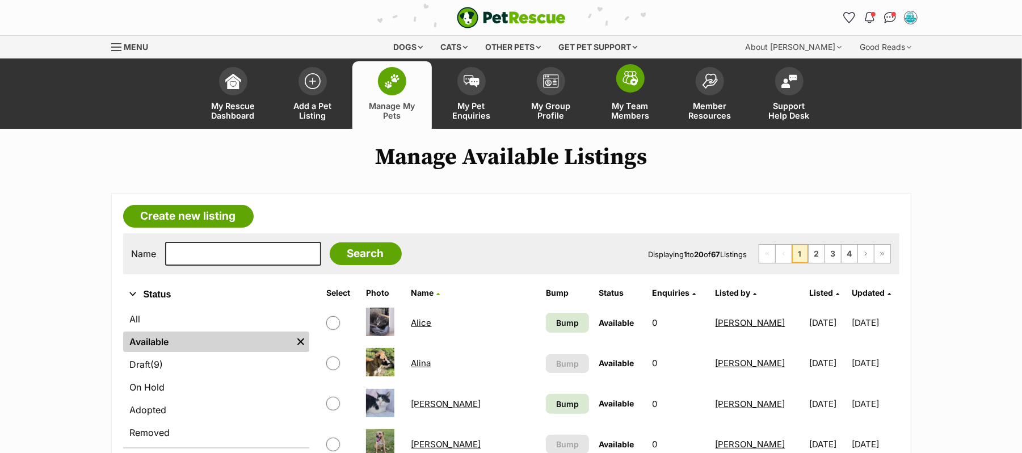
click at [632, 86] on img at bounding box center [631, 78] width 16 height 15
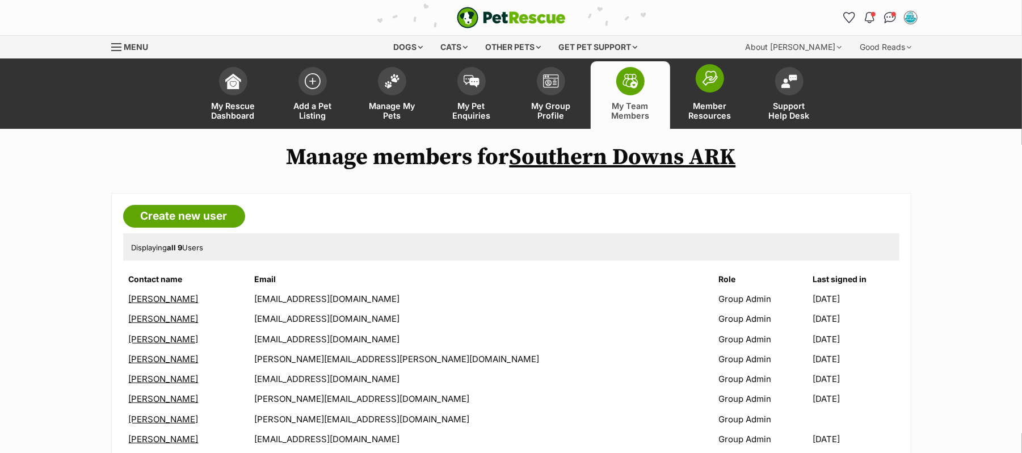
click at [713, 86] on img at bounding box center [710, 77] width 16 height 15
click at [391, 86] on img at bounding box center [392, 78] width 16 height 15
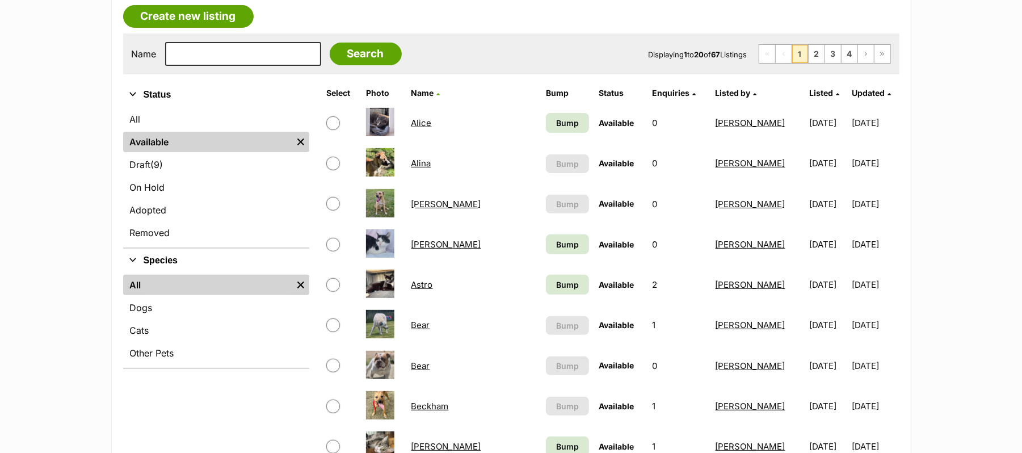
scroll to position [227, 0]
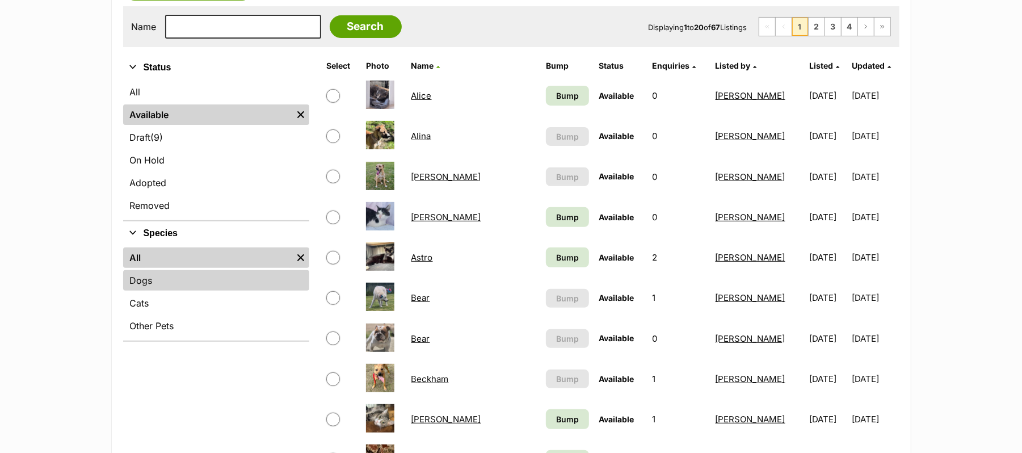
click at [162, 291] on link "Dogs" at bounding box center [216, 280] width 186 height 20
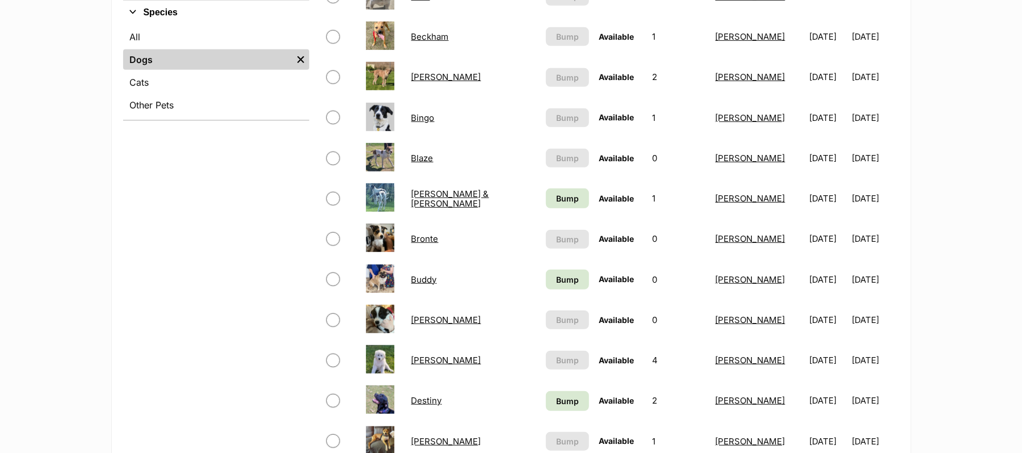
scroll to position [454, 0]
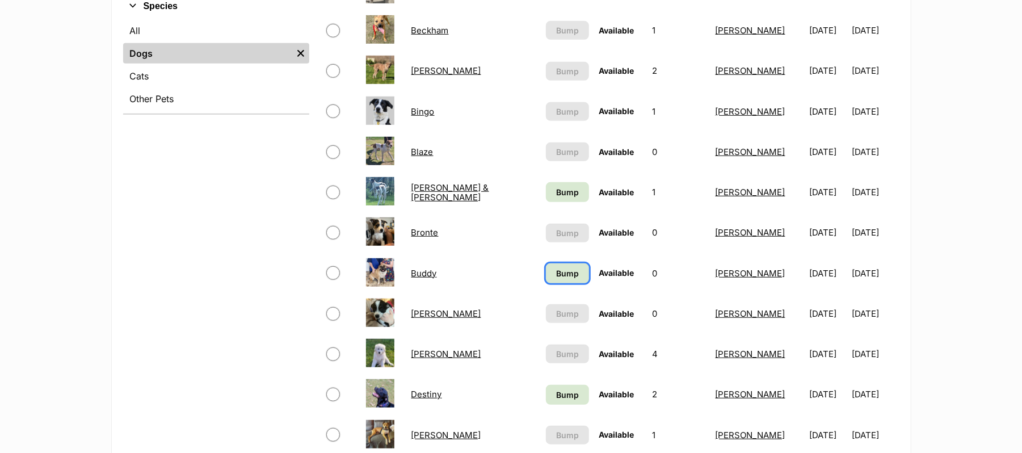
drag, startPoint x: 530, startPoint y: 287, endPoint x: 667, endPoint y: 287, distance: 137.3
click at [556, 279] on span "Bump" at bounding box center [567, 273] width 23 height 12
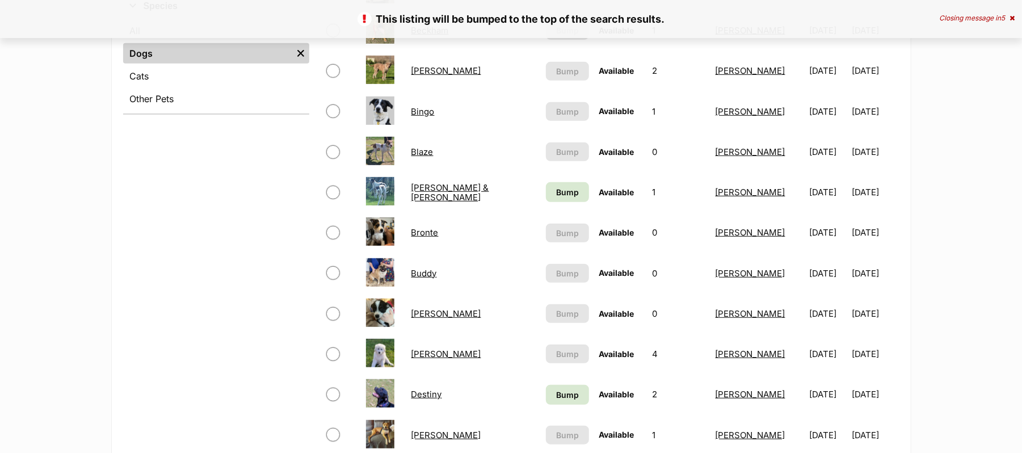
scroll to position [454, 0]
click at [556, 198] on span "Bump" at bounding box center [567, 192] width 23 height 12
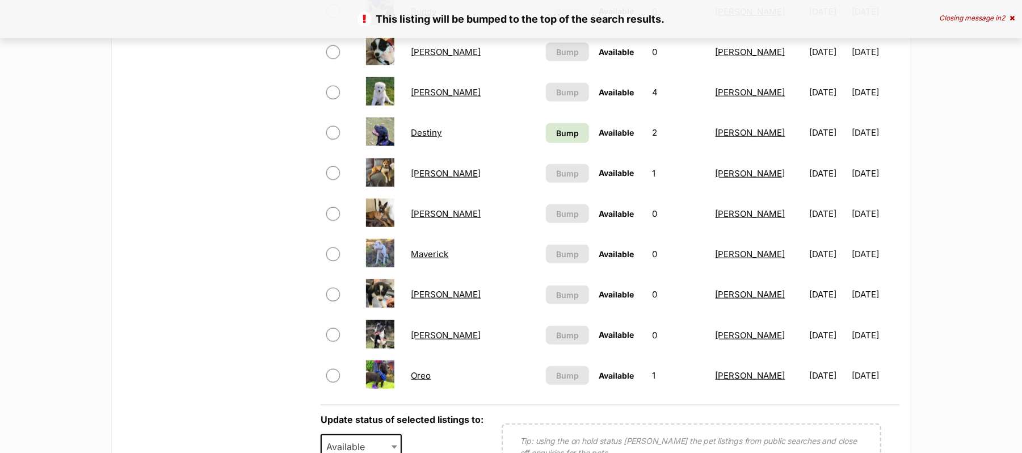
scroll to position [832, 0]
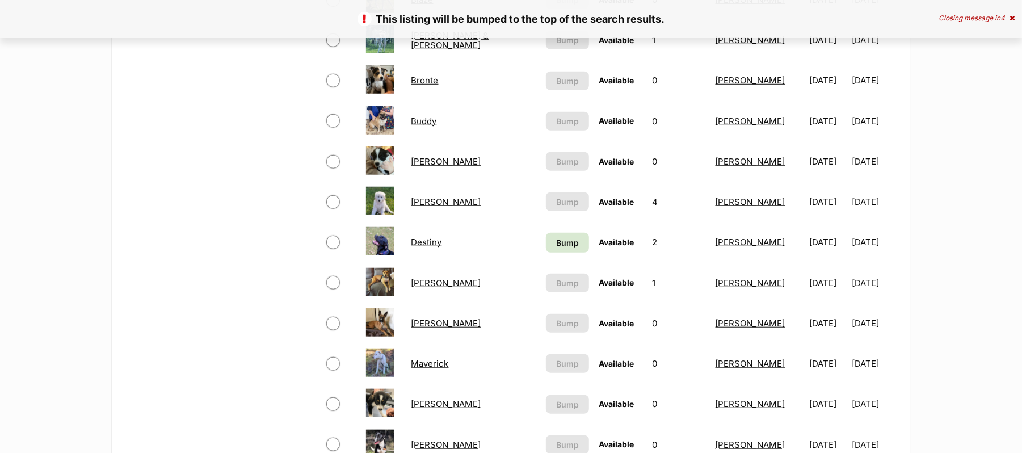
scroll to position [832, 0]
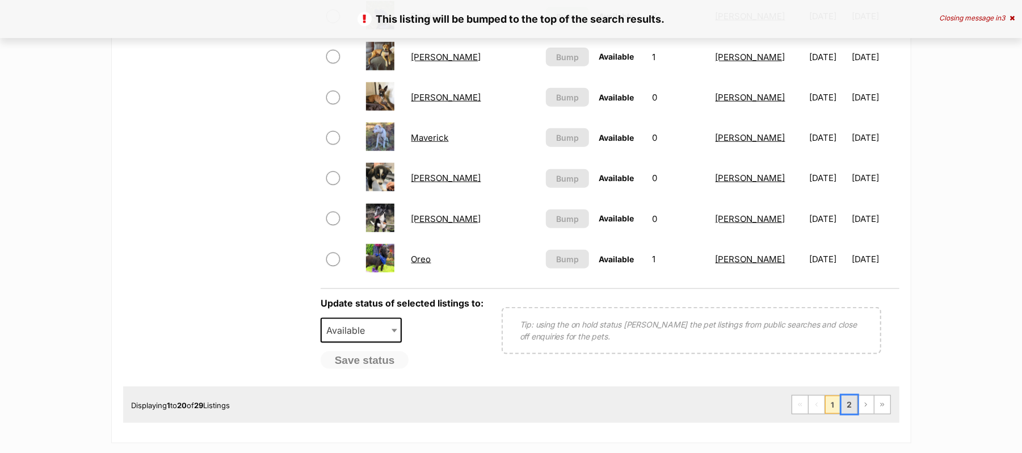
click at [842, 414] on link "2" at bounding box center [850, 405] width 16 height 18
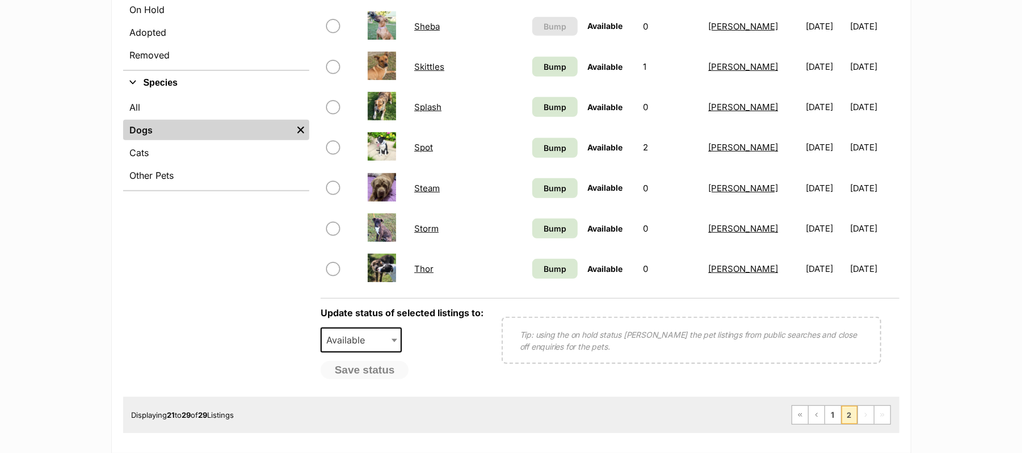
scroll to position [378, 0]
click at [544, 72] on span "Bump" at bounding box center [555, 66] width 23 height 12
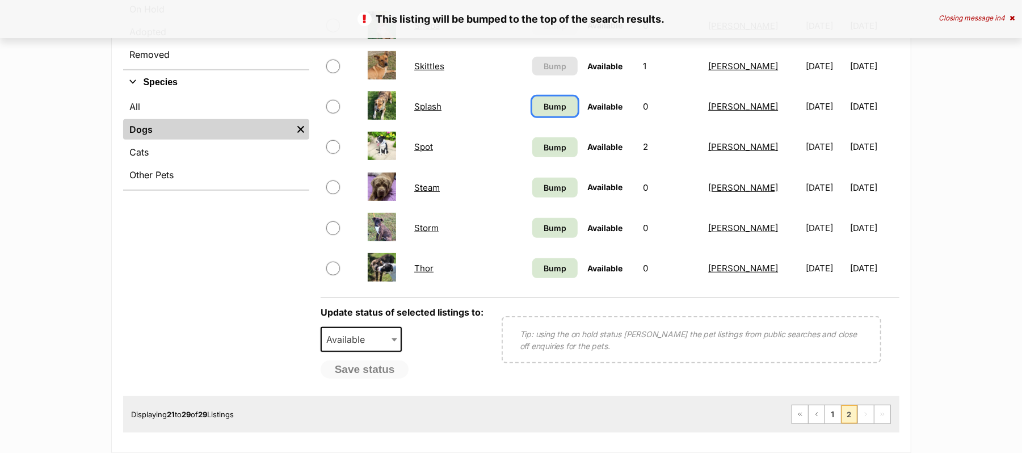
click at [544, 112] on span "Bump" at bounding box center [555, 106] width 23 height 12
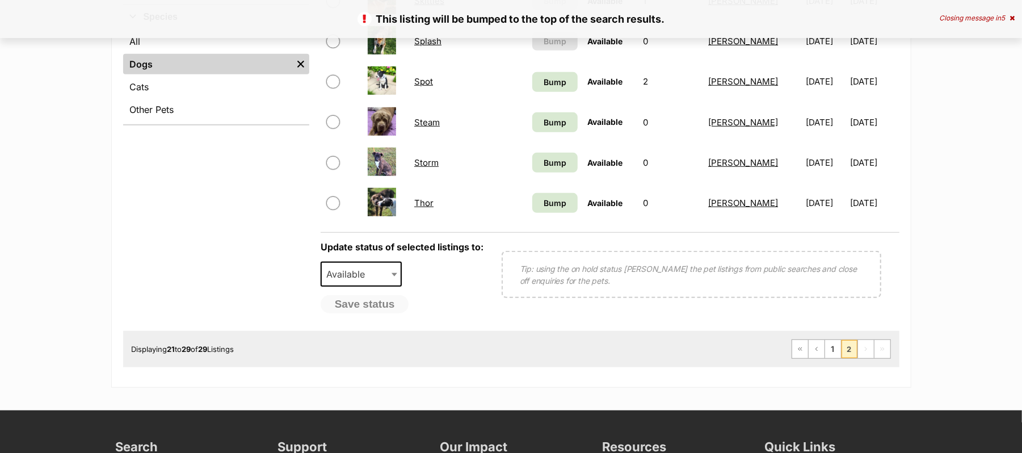
scroll to position [454, 0]
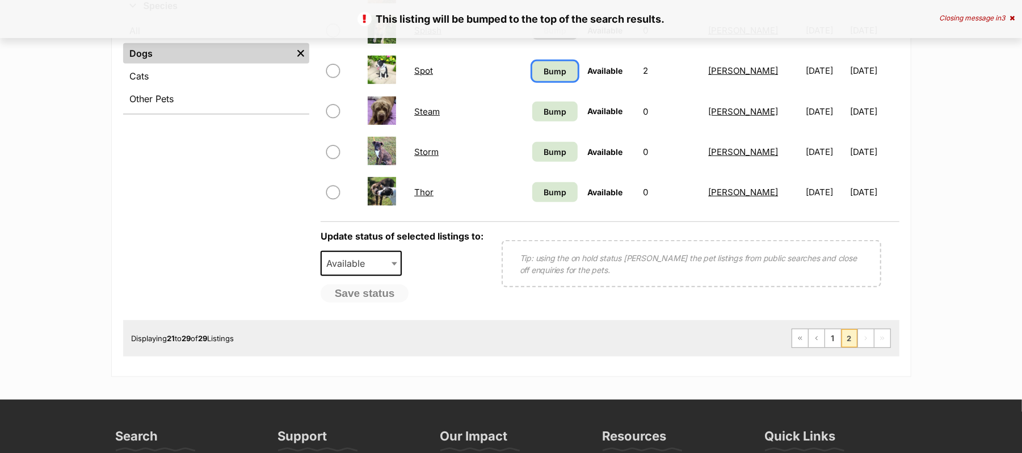
drag, startPoint x: 505, startPoint y: 85, endPoint x: 544, endPoint y: 95, distance: 40.1
click at [544, 77] on span "Bump" at bounding box center [555, 71] width 23 height 12
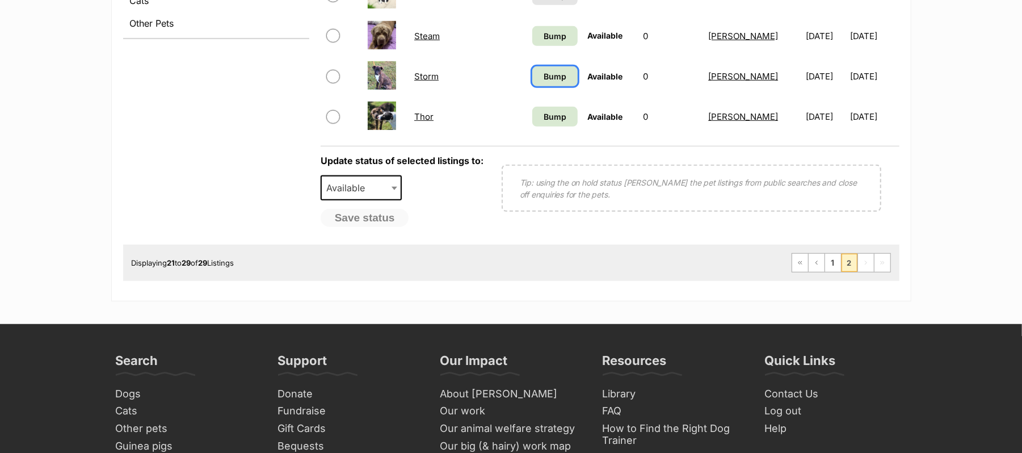
click at [544, 82] on span "Bump" at bounding box center [555, 76] width 23 height 12
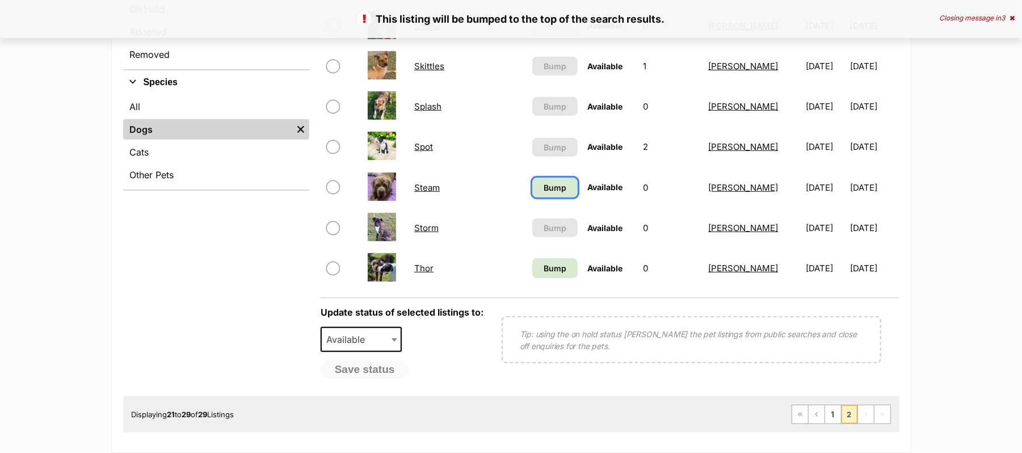
click at [544, 194] on span "Bump" at bounding box center [555, 188] width 23 height 12
drag, startPoint x: 503, startPoint y: 278, endPoint x: 519, endPoint y: 285, distance: 17.3
click at [544, 274] on span "Bump" at bounding box center [555, 268] width 23 height 12
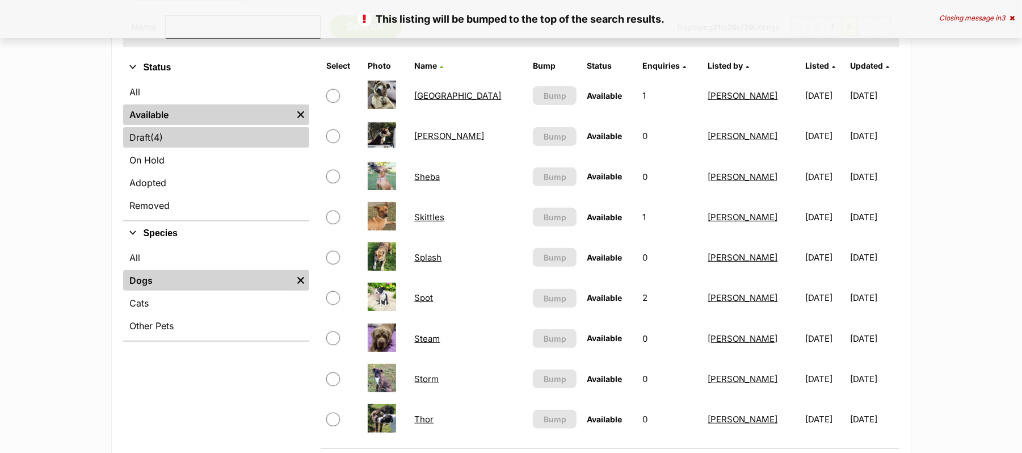
click at [138, 148] on link "Draft (4) Items" at bounding box center [216, 137] width 186 height 20
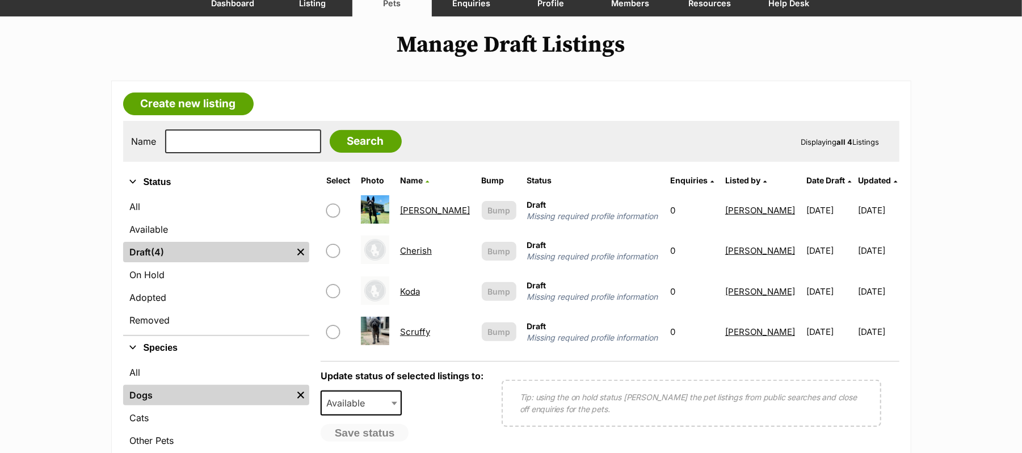
scroll to position [151, 0]
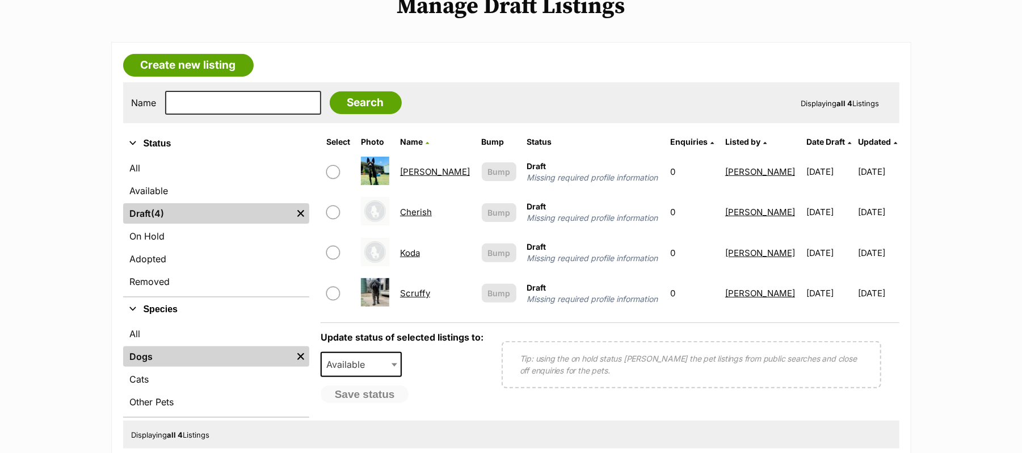
drag, startPoint x: 194, startPoint y: 75, endPoint x: 226, endPoint y: 101, distance: 40.8
click at [195, 76] on link "Create new listing" at bounding box center [188, 65] width 131 height 23
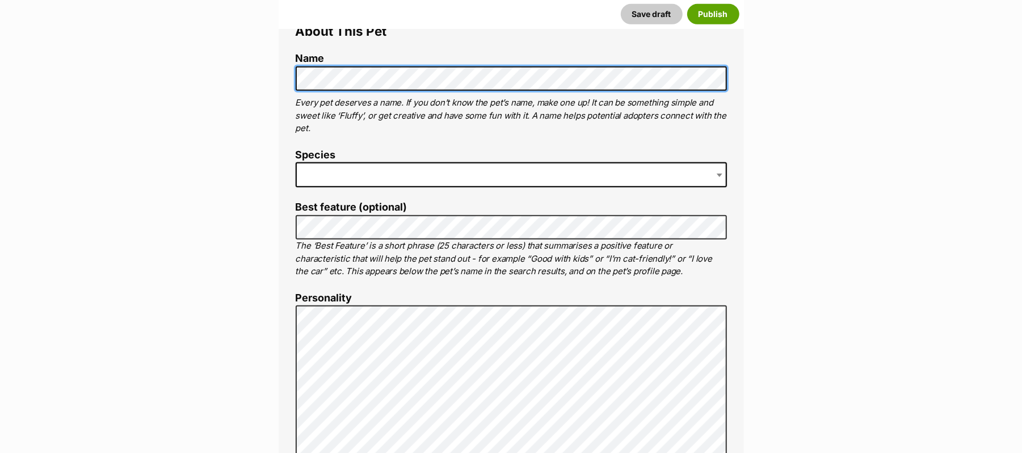
scroll to position [454, 0]
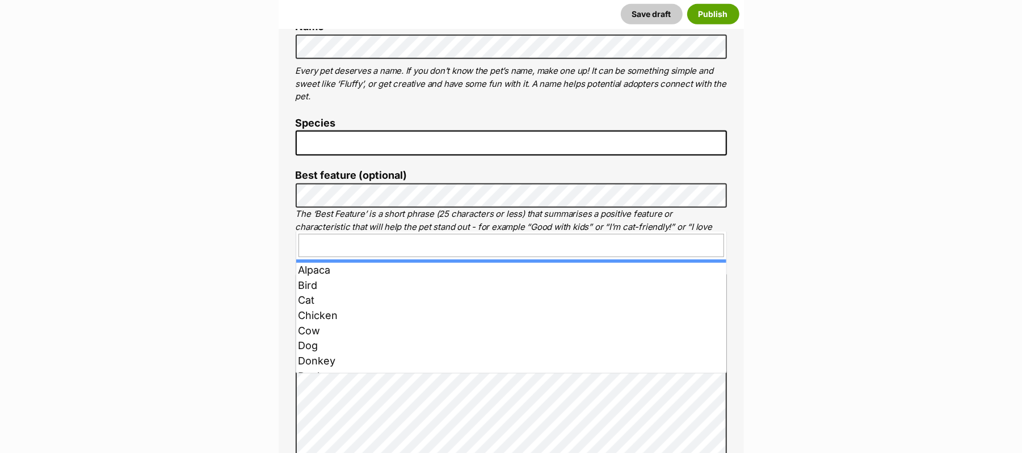
click at [371, 156] on span at bounding box center [511, 143] width 431 height 25
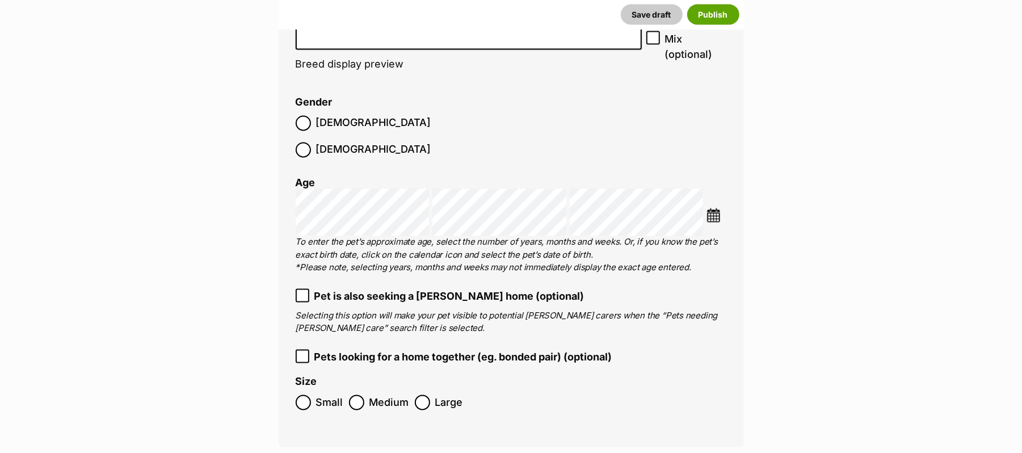
scroll to position [1438, 0]
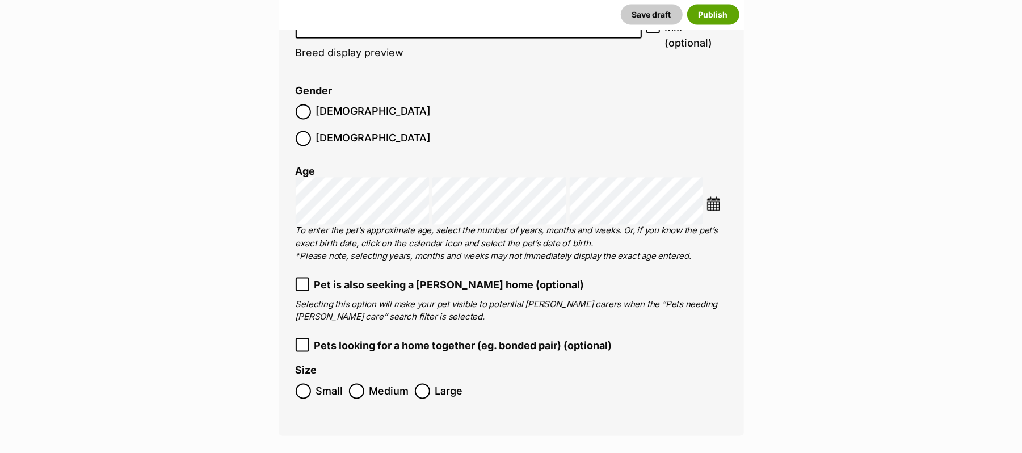
click at [430, 30] on input "search" at bounding box center [469, 24] width 338 height 12
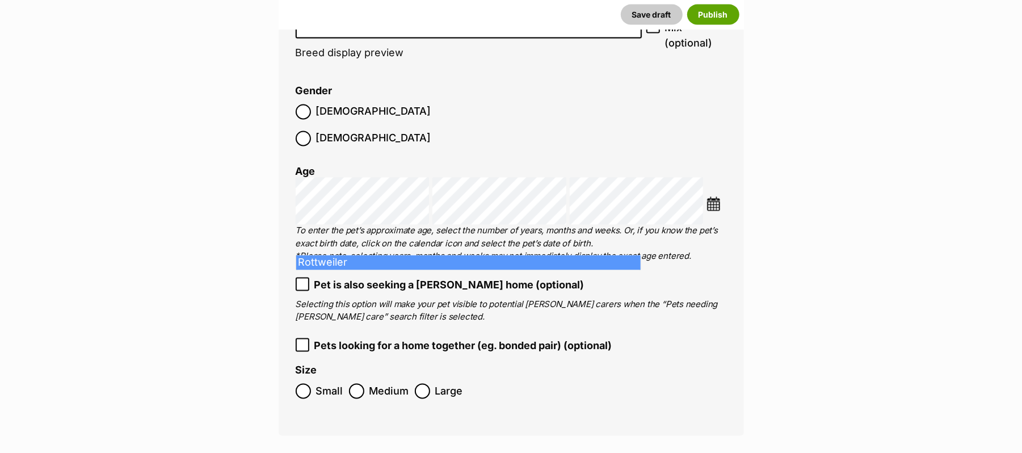
type input "rott"
select select "177"
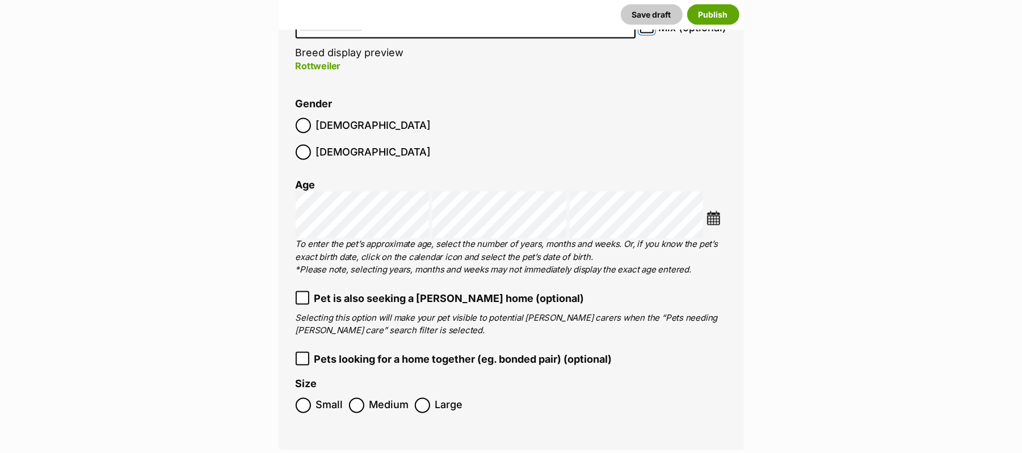
drag, startPoint x: 643, startPoint y: 241, endPoint x: 654, endPoint y: 248, distance: 13.1
click at [645, 35] on span at bounding box center [647, 27] width 14 height 15
click at [645, 33] on input "Mix (optional)" at bounding box center [647, 27] width 14 height 14
checkbox input "true"
click at [363, 160] on label "Female" at bounding box center [364, 152] width 136 height 15
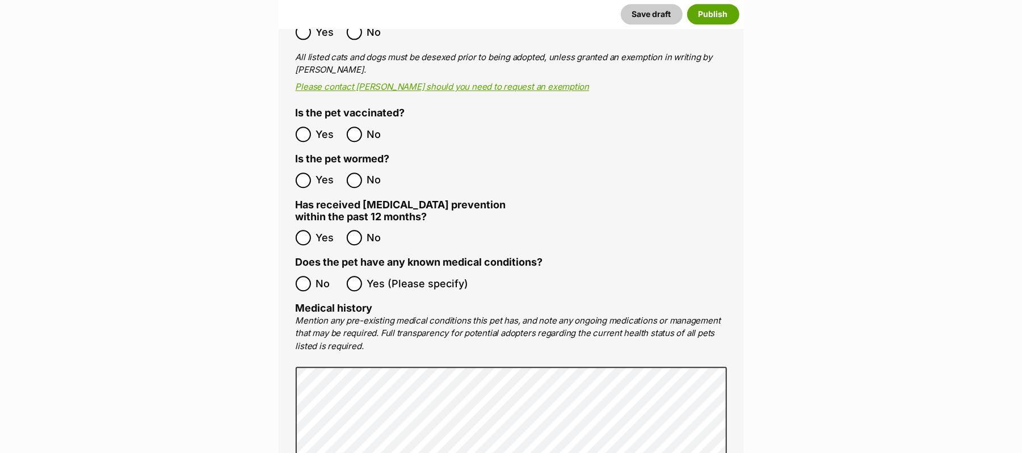
scroll to position [2043, 0]
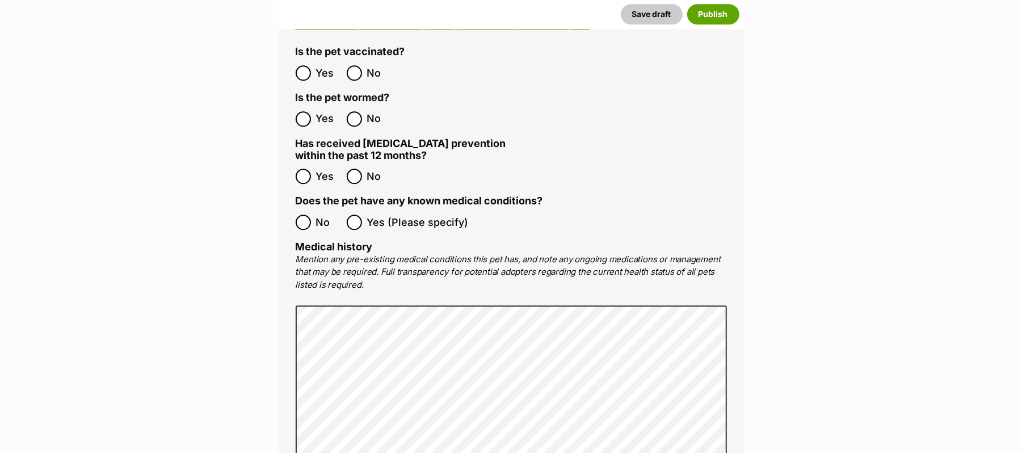
click at [302, 86] on ol "Yes No" at bounding box center [404, 73] width 216 height 27
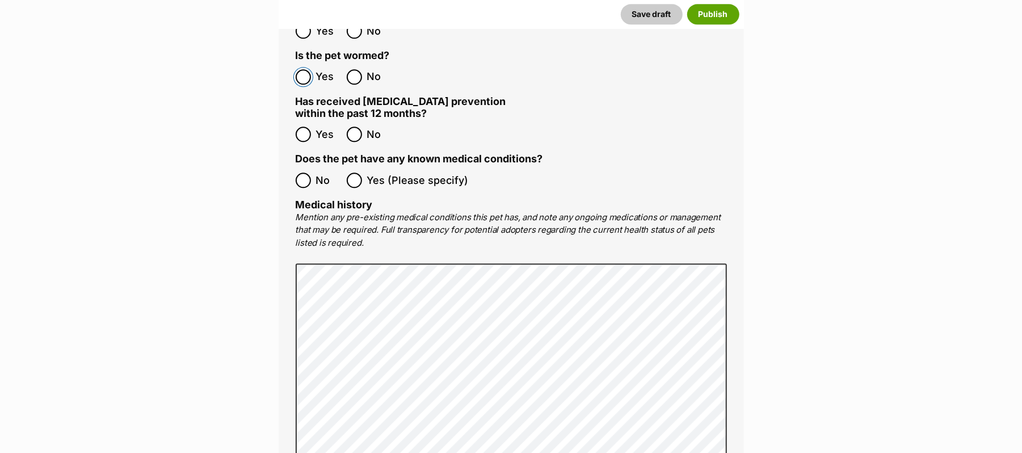
scroll to position [2119, 0]
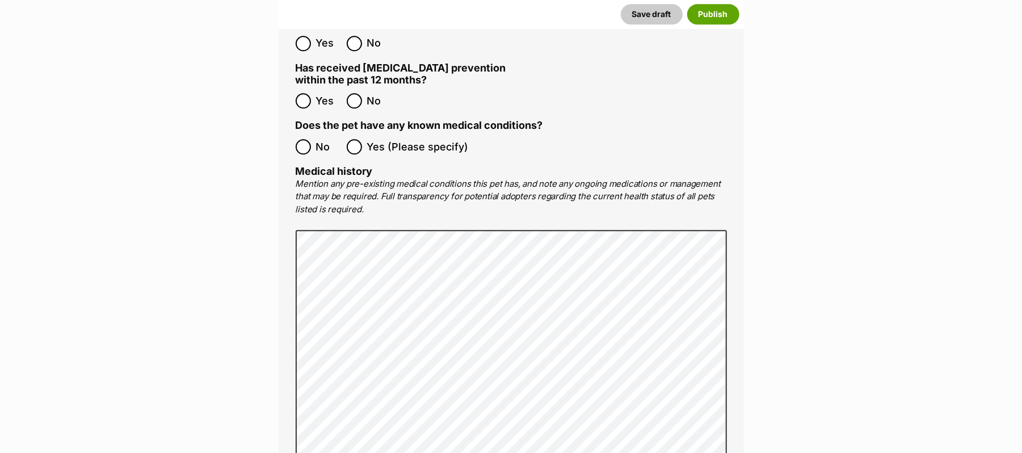
drag, startPoint x: 302, startPoint y: 321, endPoint x: 392, endPoint y: 279, distance: 99.0
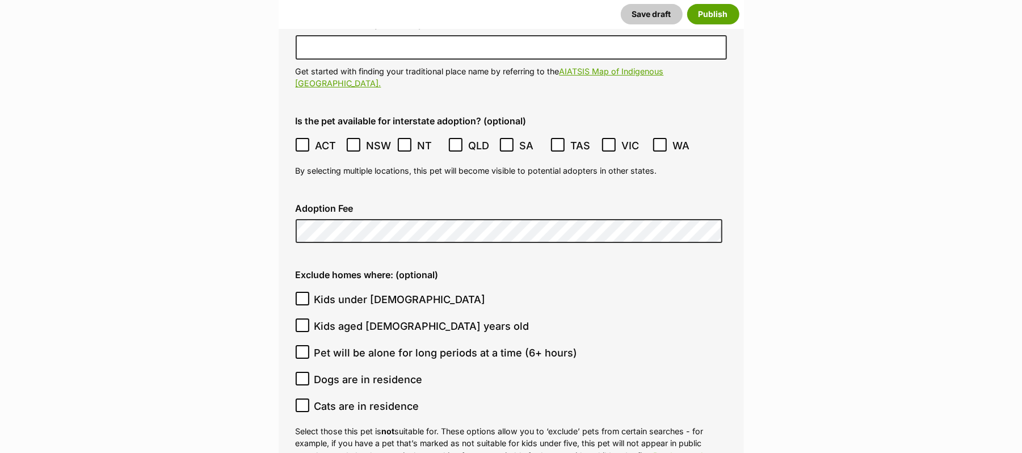
scroll to position [2800, 0]
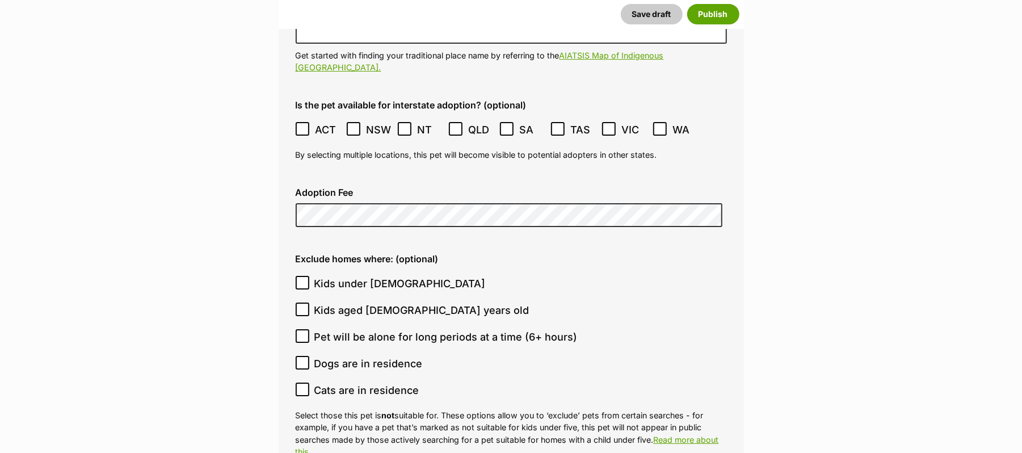
drag, startPoint x: 443, startPoint y: 275, endPoint x: 494, endPoint y: 276, distance: 51.1
type input "Warwick, Queensland, 4370"
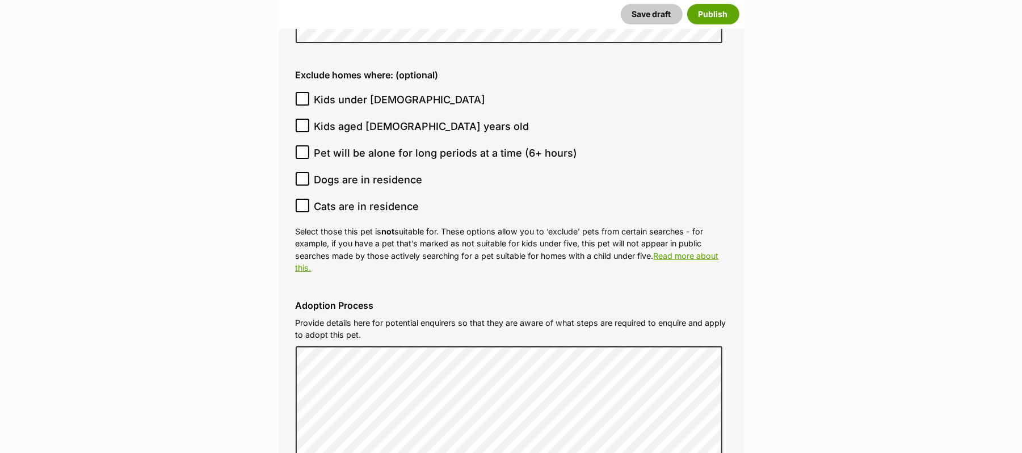
scroll to position [3027, 0]
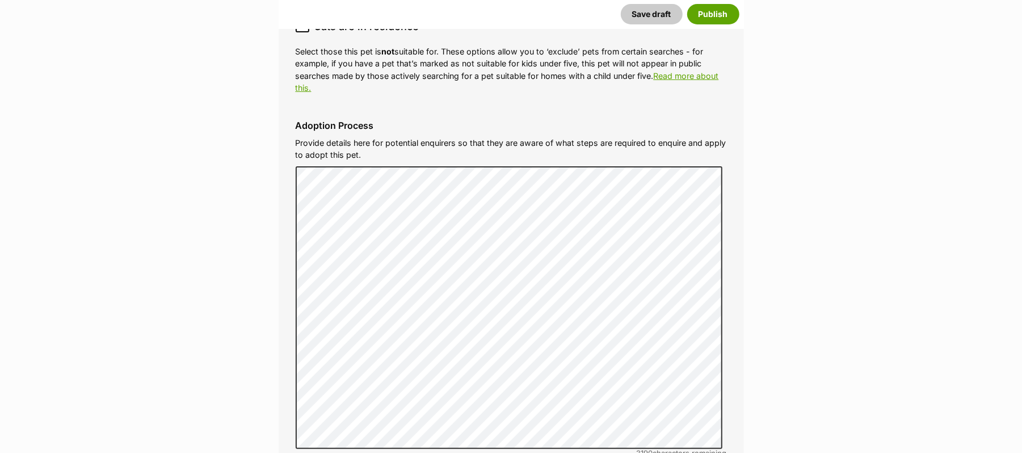
scroll to position [3178, 0]
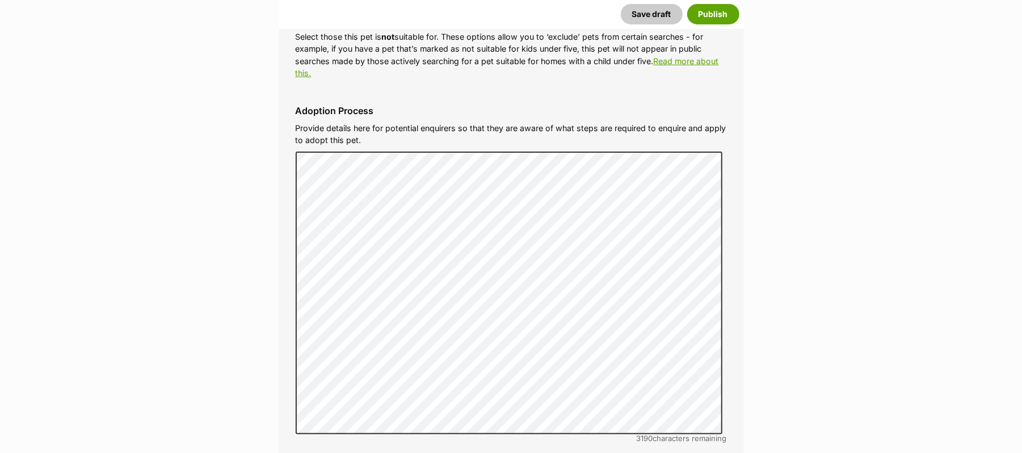
drag, startPoint x: 305, startPoint y: 297, endPoint x: 325, endPoint y: 302, distance: 19.8
checkbox input "true"
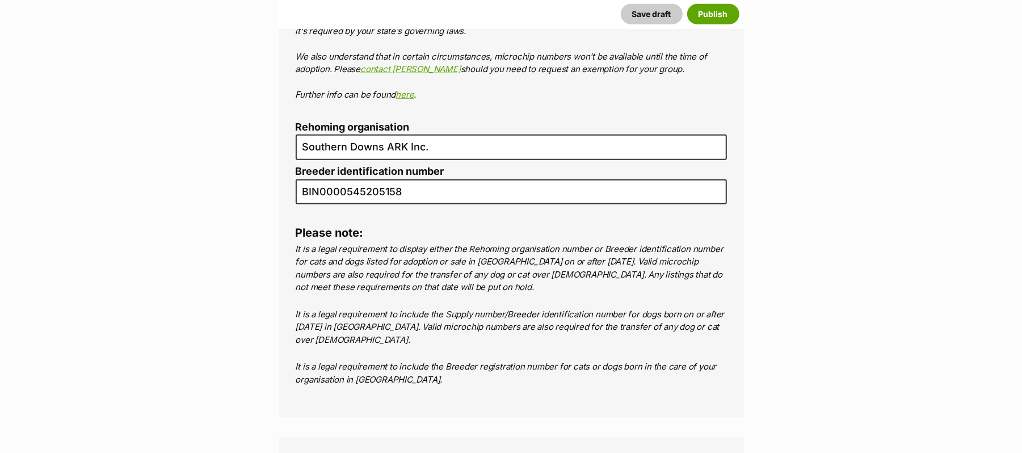
scroll to position [3859, 0]
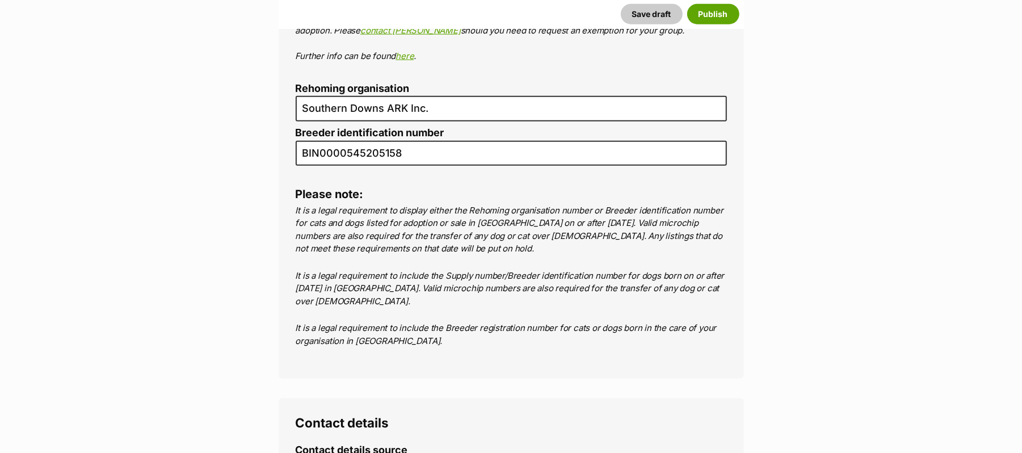
radio input "true"
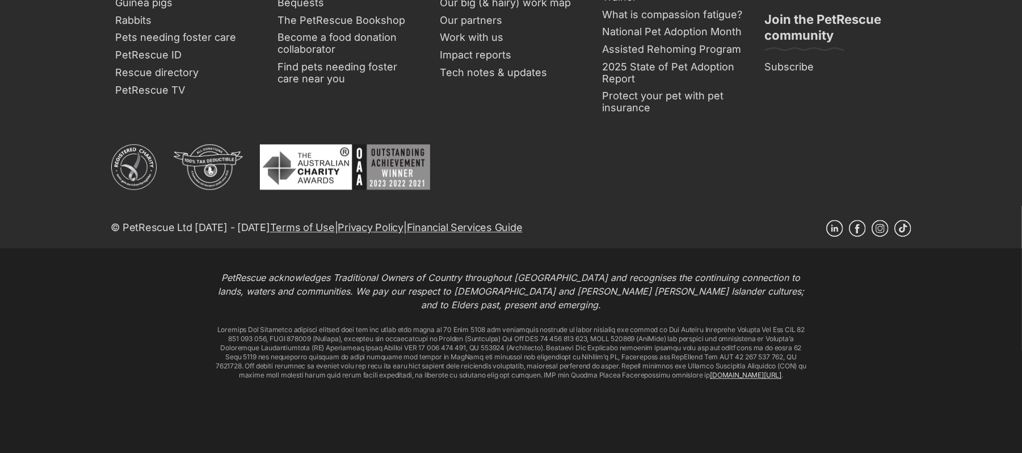
scroll to position [4843, 0]
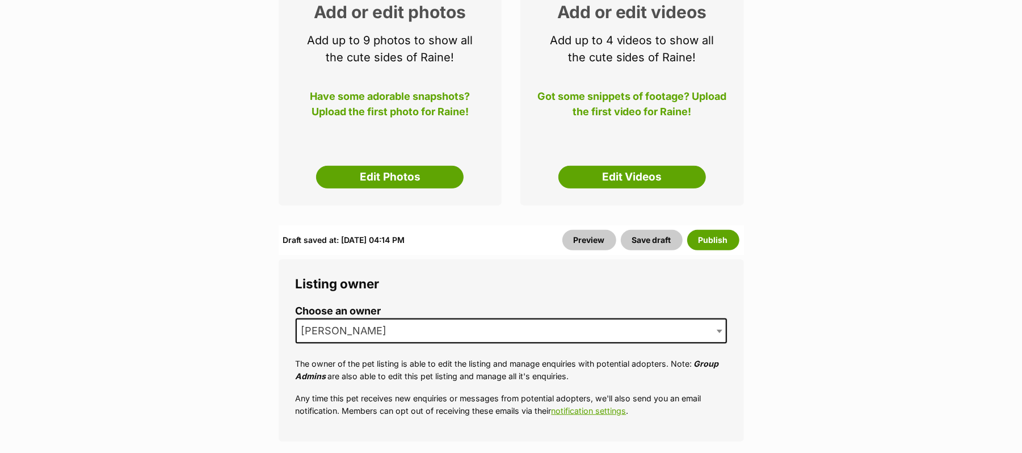
scroll to position [227, 0]
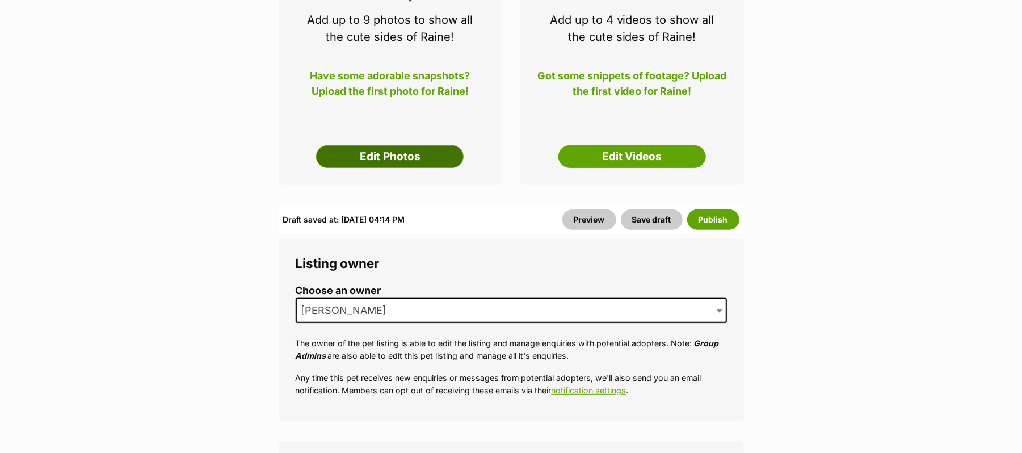
click at [400, 168] on link "Edit Photos" at bounding box center [390, 156] width 148 height 23
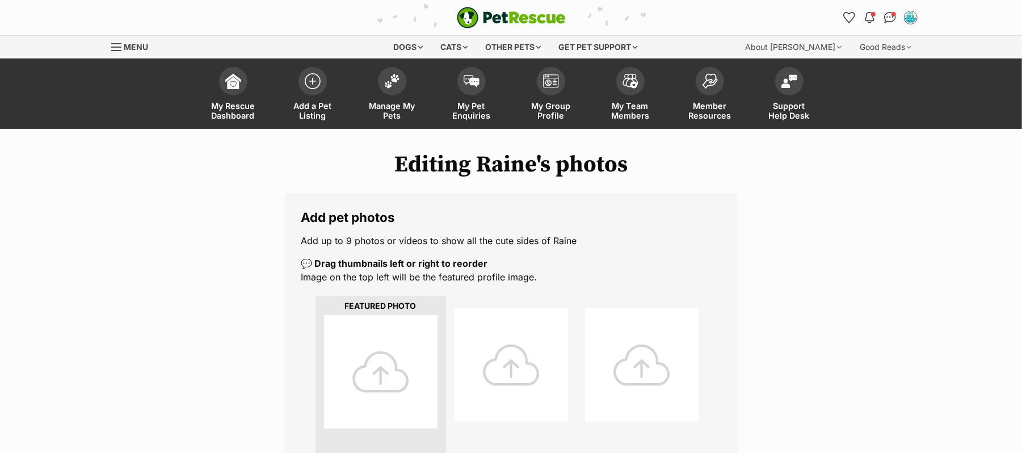
click at [388, 384] on div at bounding box center [381, 372] width 114 height 114
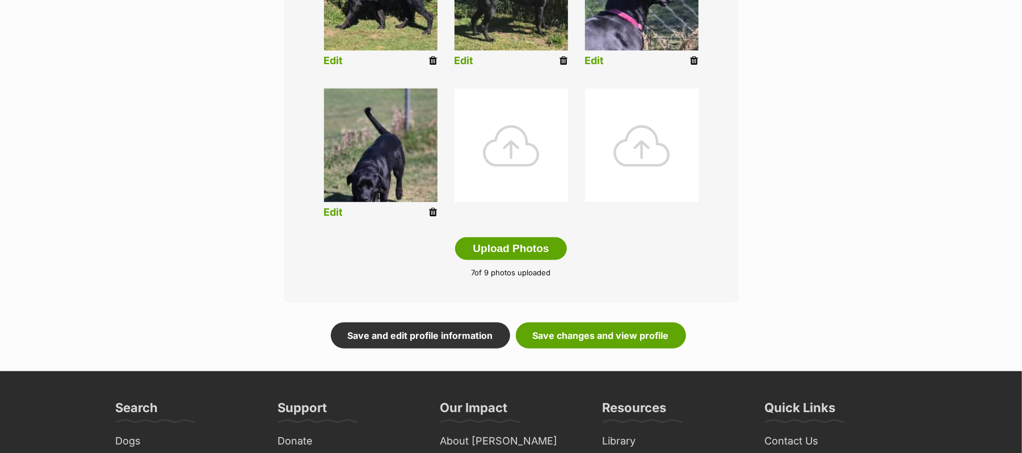
scroll to position [530, 0]
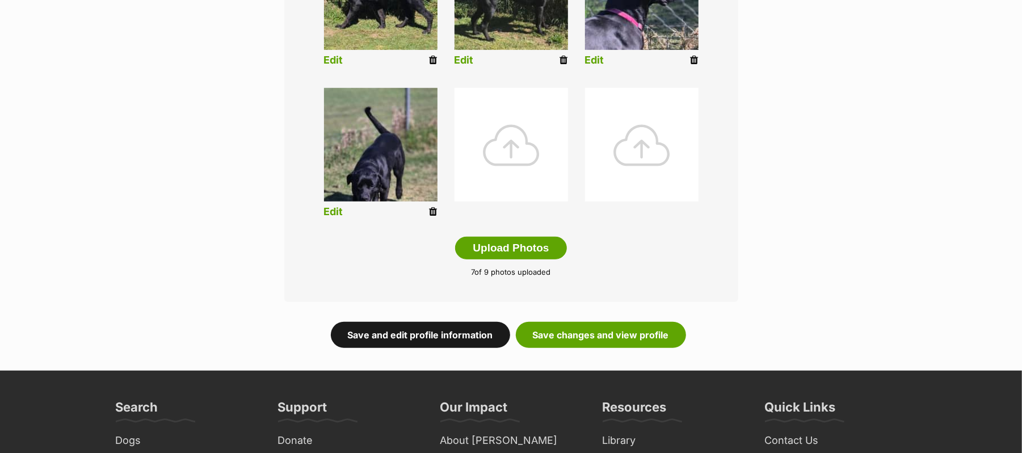
click at [430, 348] on link "Save and edit profile information" at bounding box center [420, 335] width 179 height 26
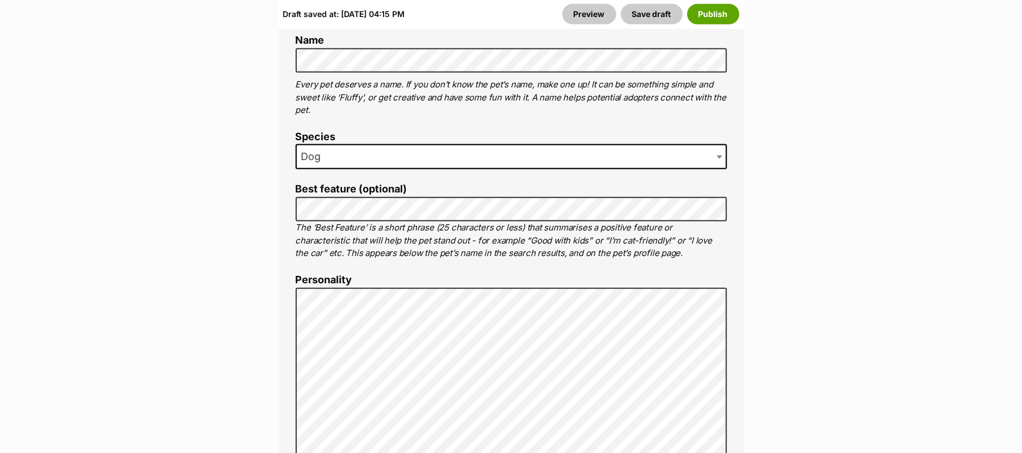
scroll to position [832, 0]
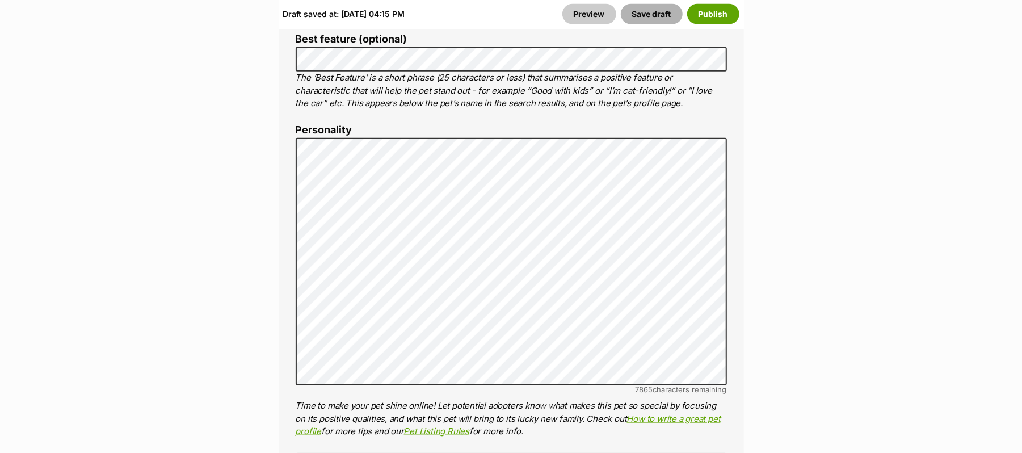
drag, startPoint x: 620, startPoint y: 22, endPoint x: 652, endPoint y: 77, distance: 64.1
click at [621, 23] on button "Save draft" at bounding box center [652, 14] width 62 height 20
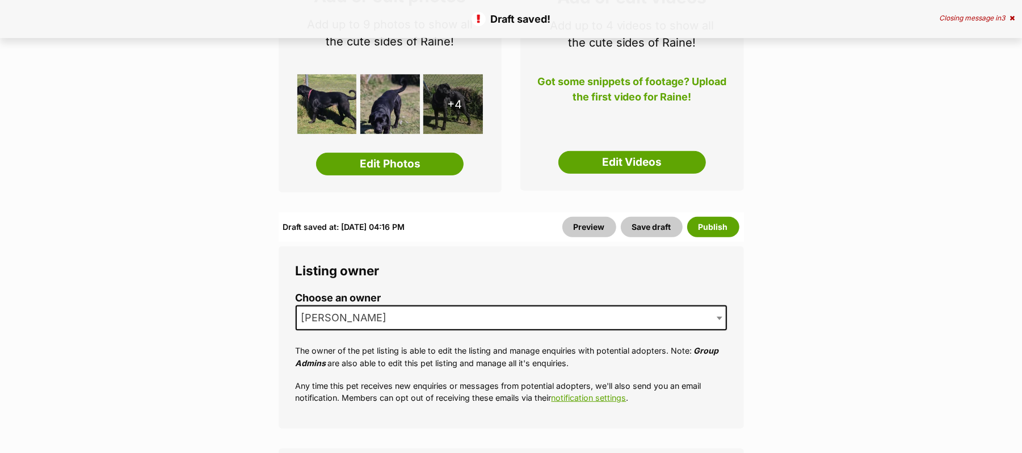
scroll to position [227, 0]
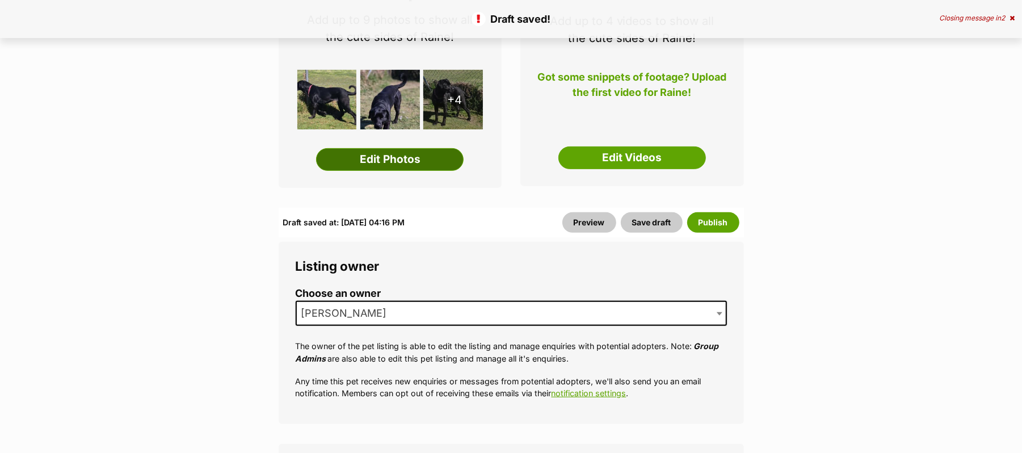
click at [398, 171] on link "Edit Photos" at bounding box center [390, 159] width 148 height 23
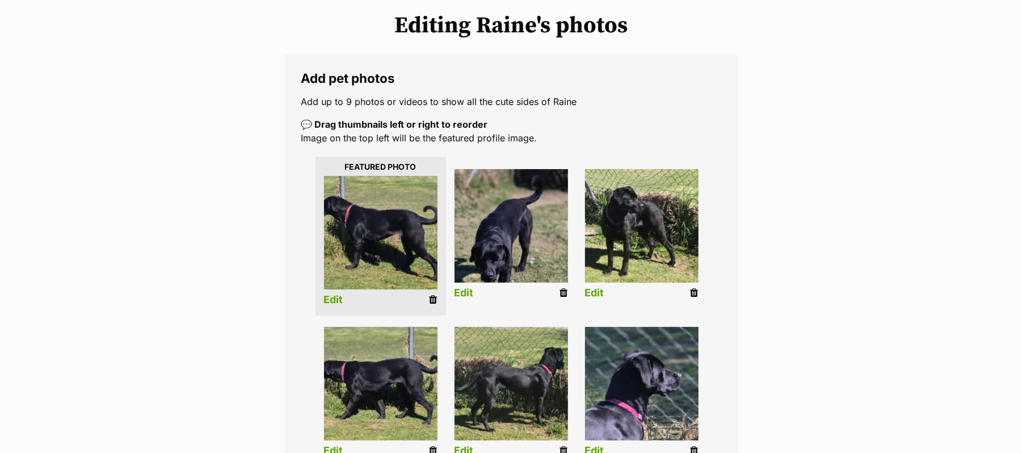
scroll to position [151, 0]
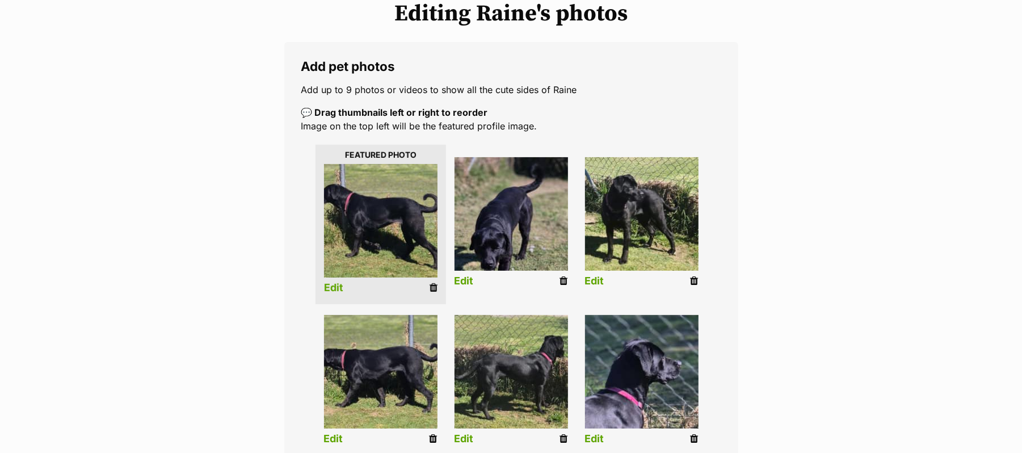
click at [332, 294] on link "Edit" at bounding box center [333, 288] width 19 height 12
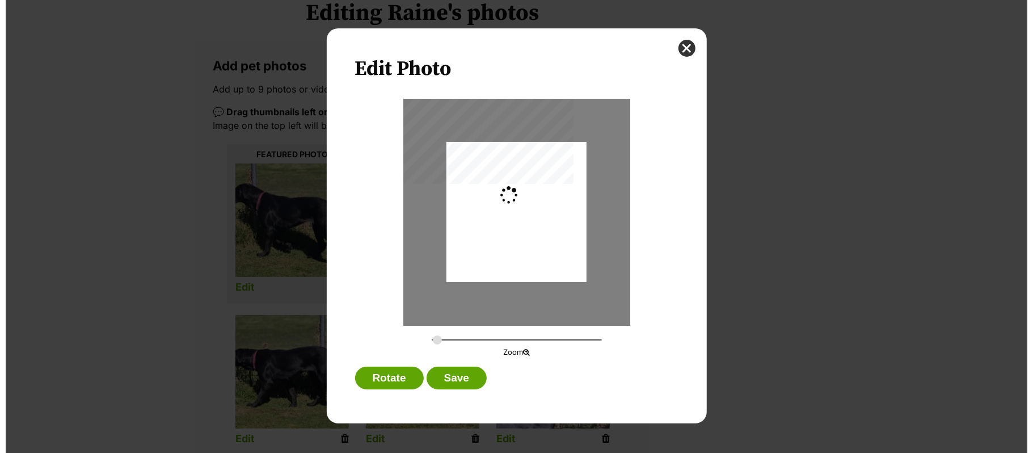
scroll to position [0, 0]
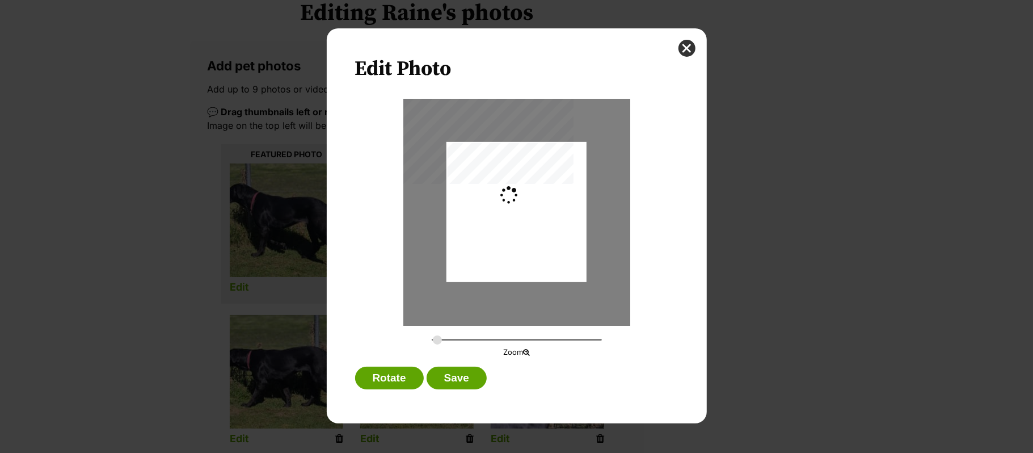
type input "0.3742"
click at [686, 48] on button "close" at bounding box center [687, 48] width 17 height 17
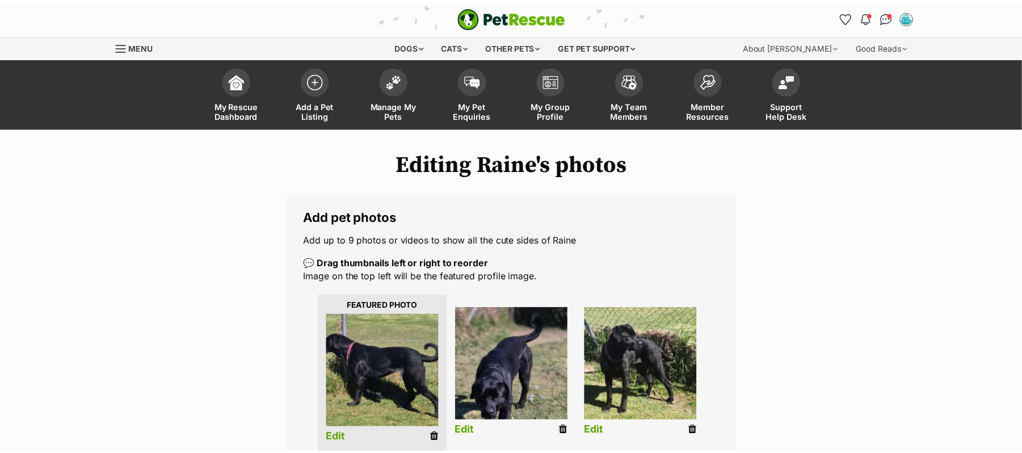
scroll to position [151, 0]
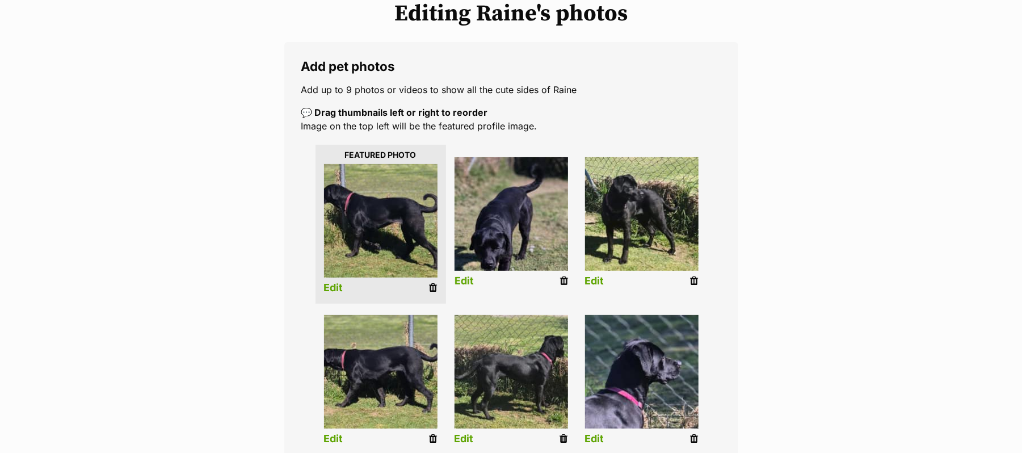
click at [463, 287] on link "Edit" at bounding box center [464, 281] width 19 height 12
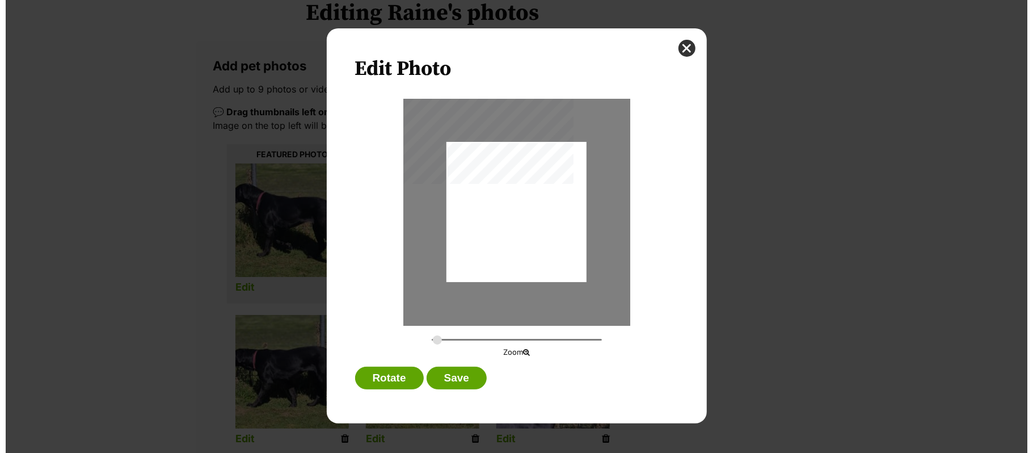
scroll to position [0, 0]
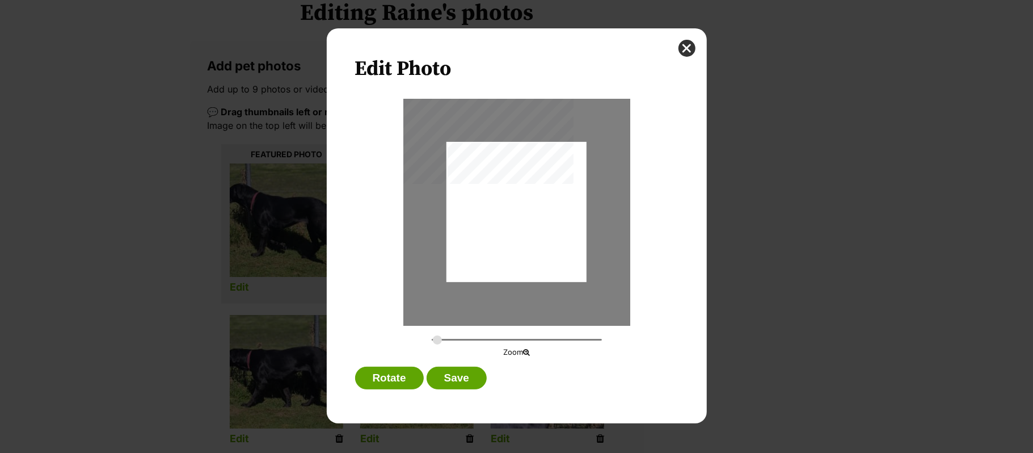
type input "0.2744"
drag, startPoint x: 687, startPoint y: 49, endPoint x: 740, endPoint y: 124, distance: 92.0
click at [687, 52] on button "close" at bounding box center [687, 48] width 17 height 17
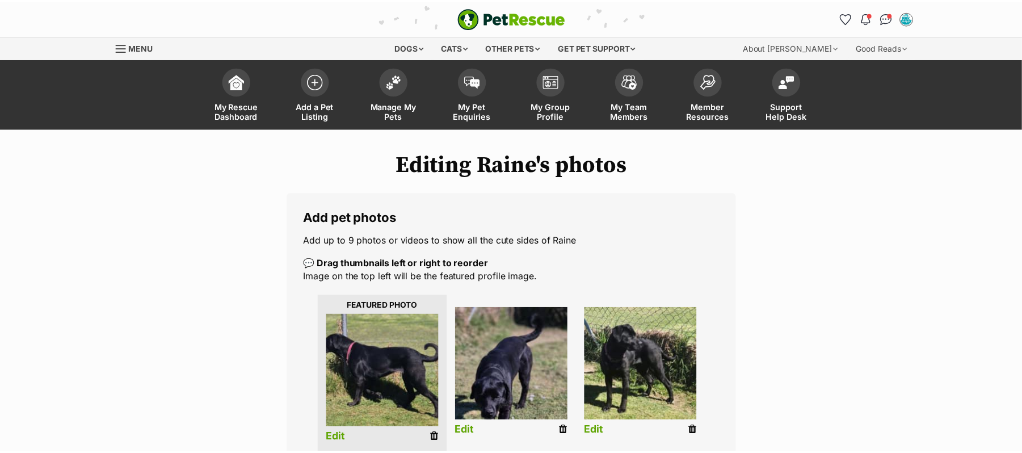
scroll to position [151, 0]
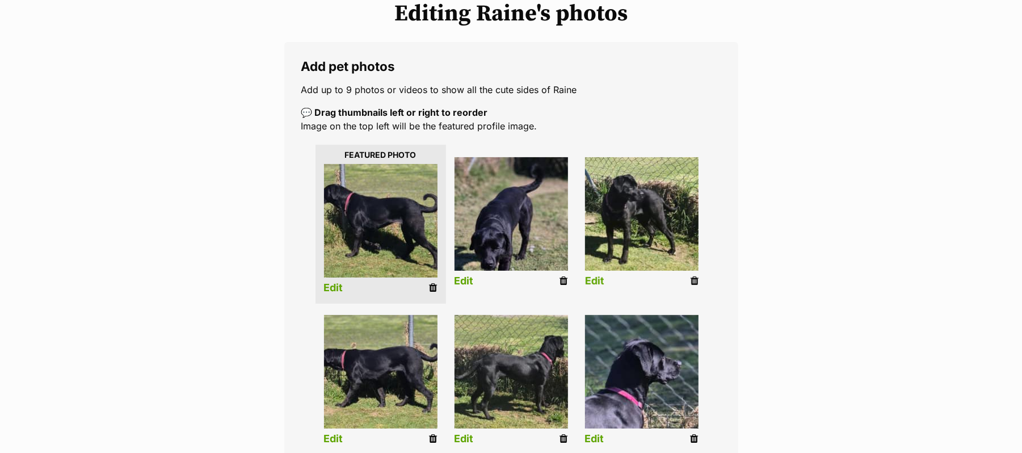
drag, startPoint x: 589, startPoint y: 291, endPoint x: 693, endPoint y: 268, distance: 106.4
click at [590, 287] on link "Edit" at bounding box center [594, 281] width 19 height 12
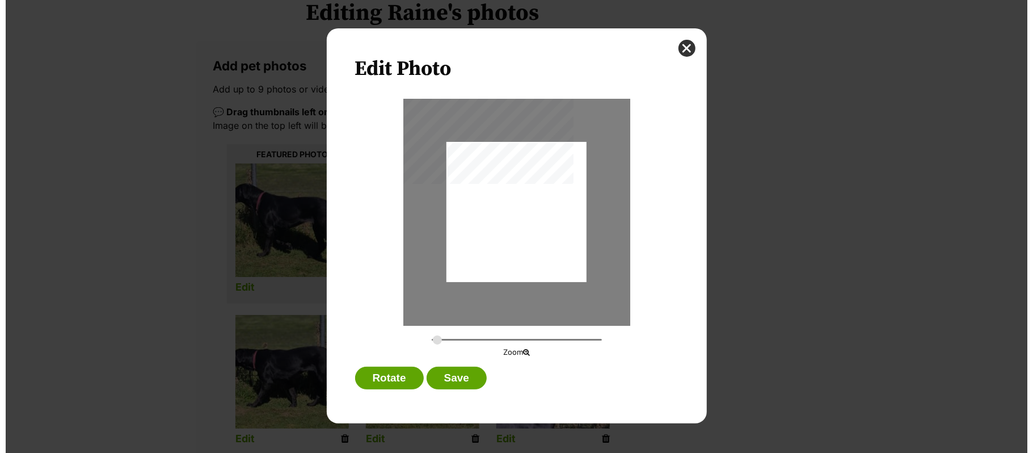
scroll to position [0, 0]
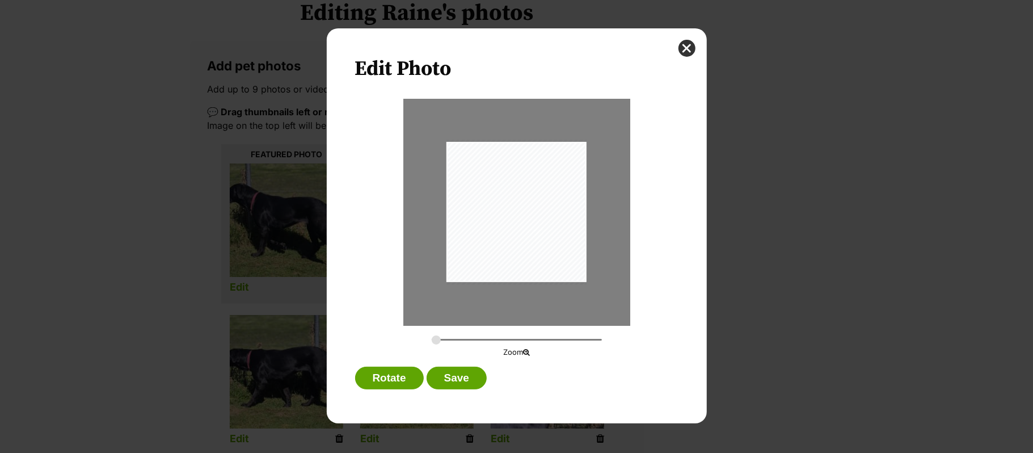
type input "0.311"
drag, startPoint x: 511, startPoint y: 222, endPoint x: 521, endPoint y: 222, distance: 9.6
click at [521, 222] on div "Dialog Window - Close (Press escape to close)" at bounding box center [526, 212] width 159 height 164
click at [470, 379] on button "Save" at bounding box center [457, 378] width 60 height 23
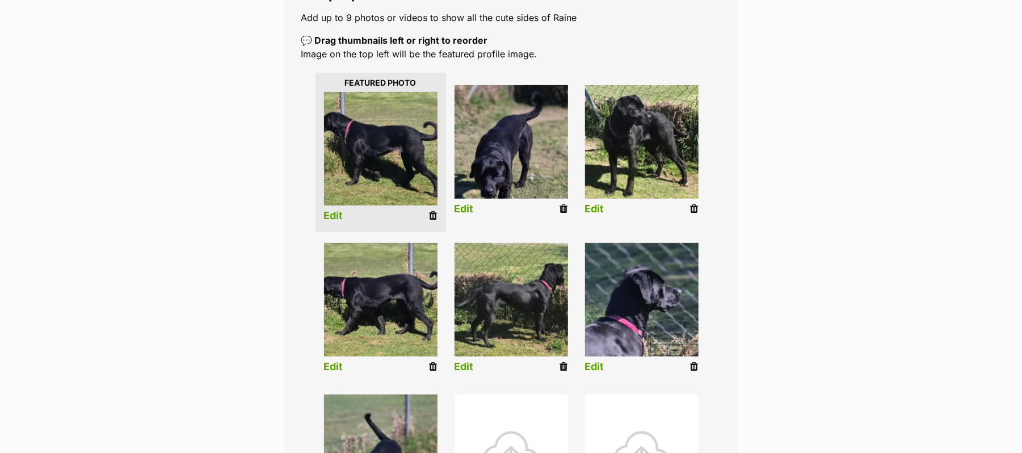
scroll to position [227, 0]
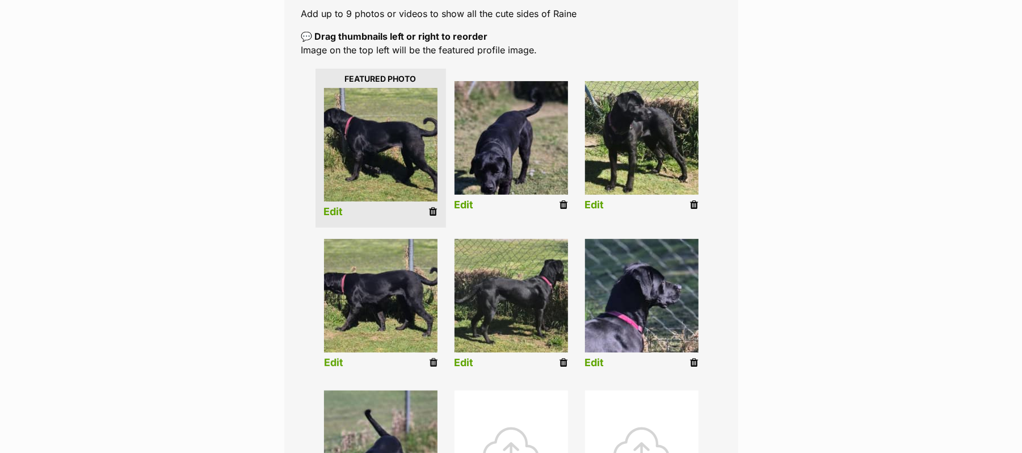
click at [333, 379] on li "Edit" at bounding box center [381, 306] width 131 height 146
click at [330, 369] on link "Edit" at bounding box center [333, 363] width 19 height 12
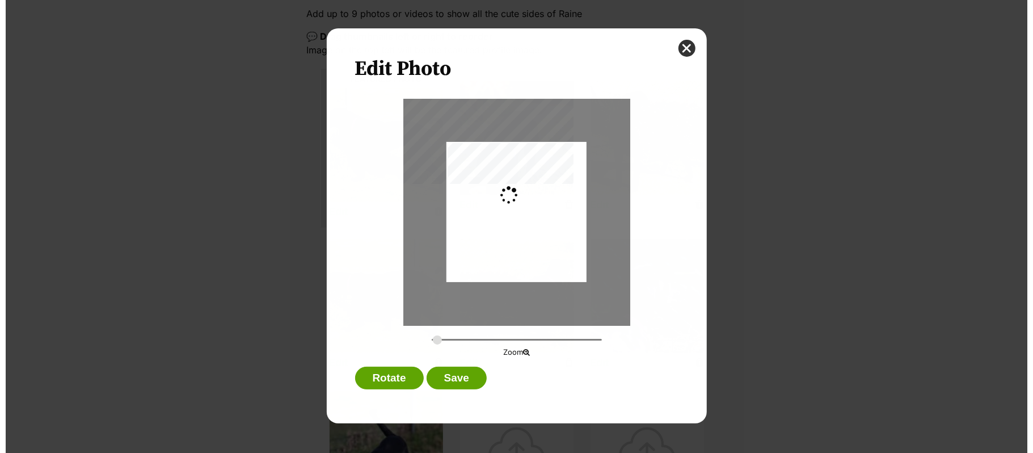
scroll to position [0, 0]
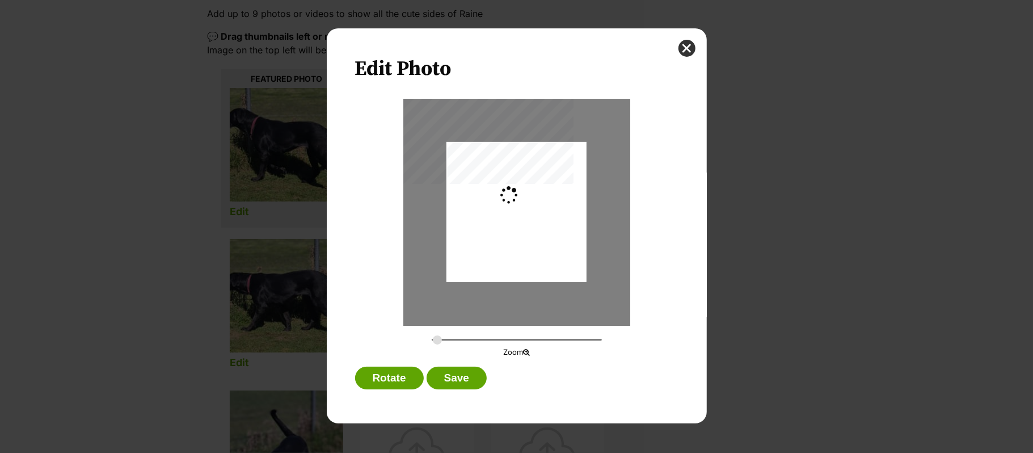
type input "0.3665"
drag, startPoint x: 692, startPoint y: 45, endPoint x: 751, endPoint y: 123, distance: 97.2
click at [693, 45] on button "close" at bounding box center [687, 48] width 17 height 17
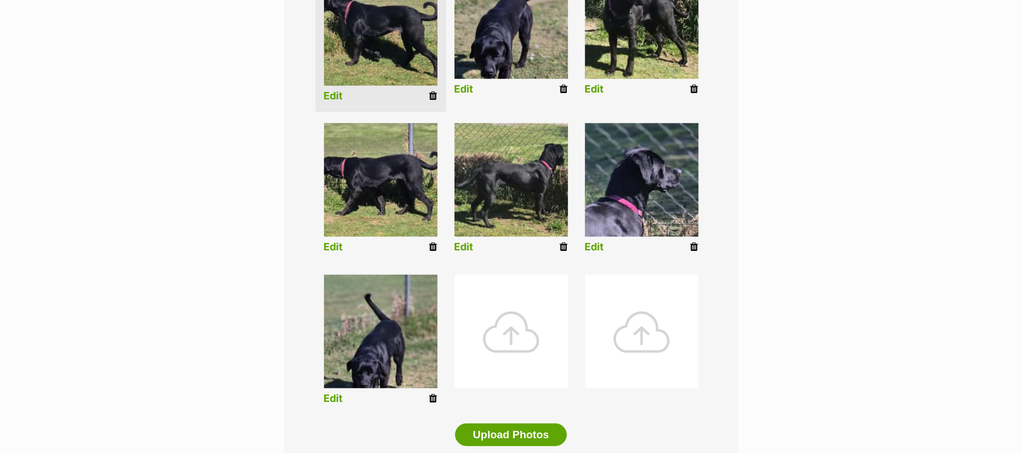
scroll to position [378, 0]
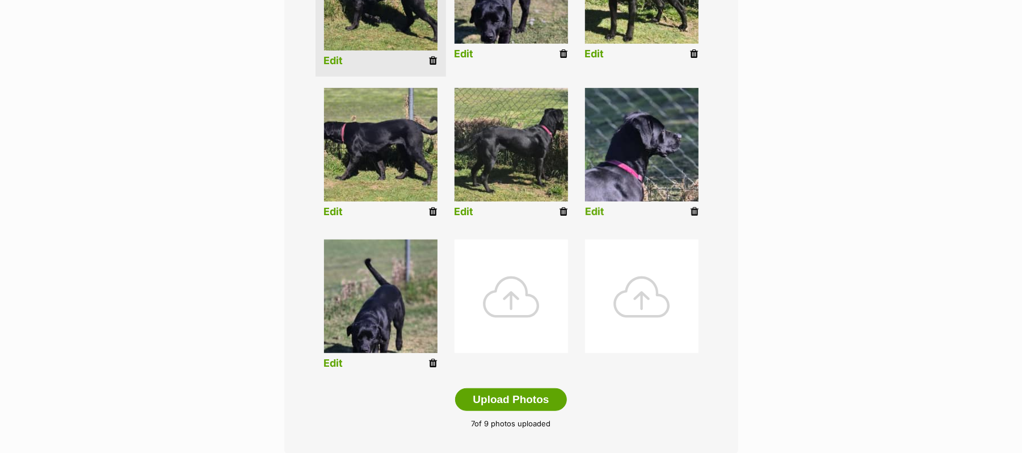
click at [599, 218] on link "Edit" at bounding box center [594, 212] width 19 height 12
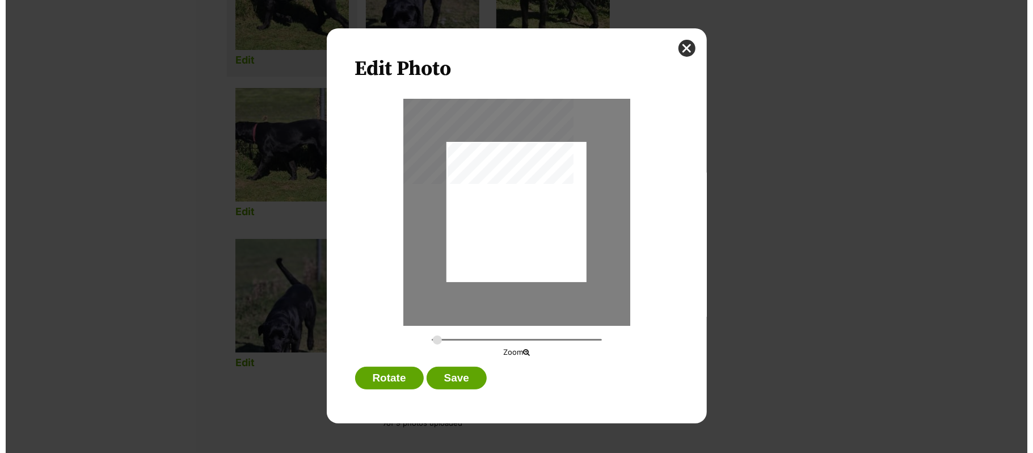
scroll to position [0, 0]
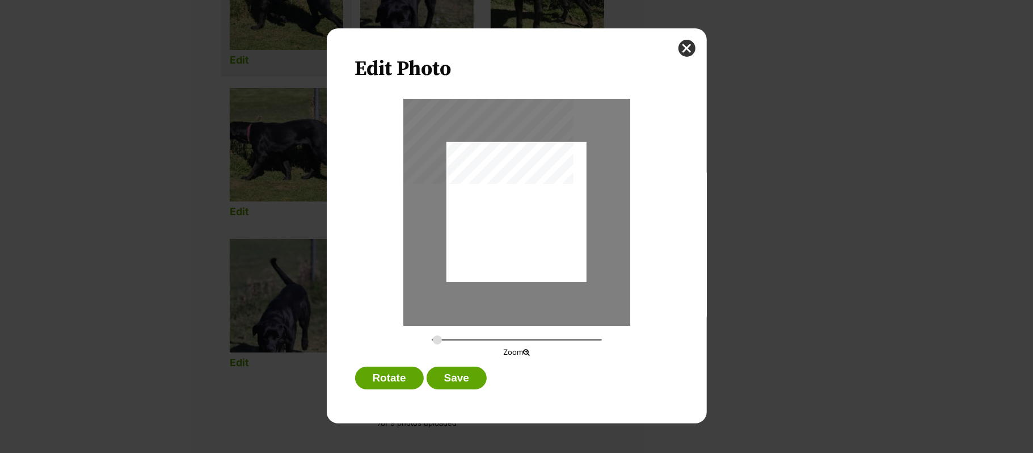
type input "0.2744"
drag, startPoint x: 540, startPoint y: 202, endPoint x: 547, endPoint y: 257, distance: 54.9
click at [547, 257] on div "Dialog Window - Close (Press escape to close)" at bounding box center [517, 266] width 140 height 290
drag, startPoint x: 461, startPoint y: 377, endPoint x: 600, endPoint y: 354, distance: 140.4
click at [462, 377] on button "Save" at bounding box center [457, 378] width 60 height 23
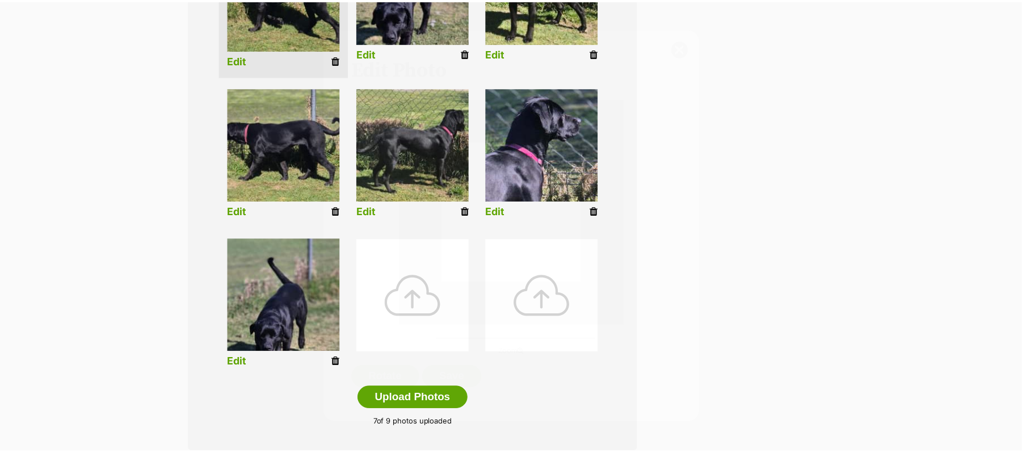
scroll to position [378, 0]
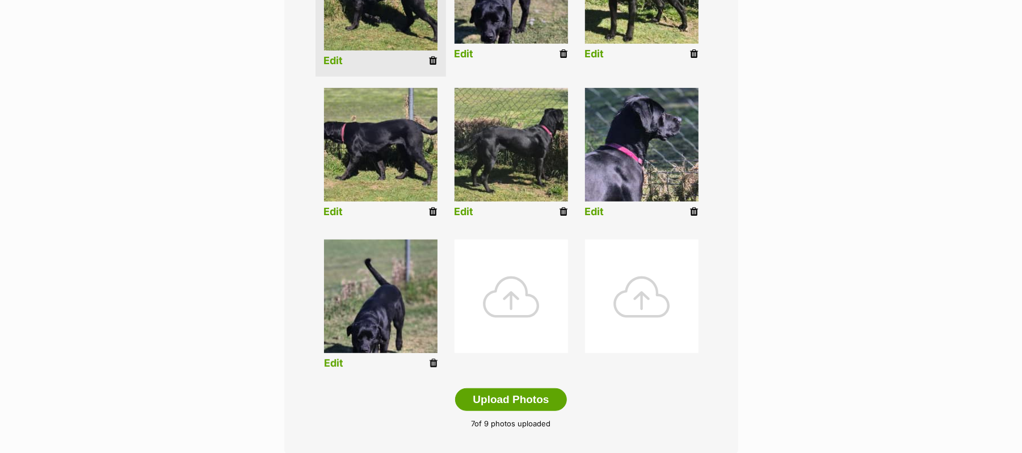
click at [329, 369] on link "Edit" at bounding box center [333, 364] width 19 height 12
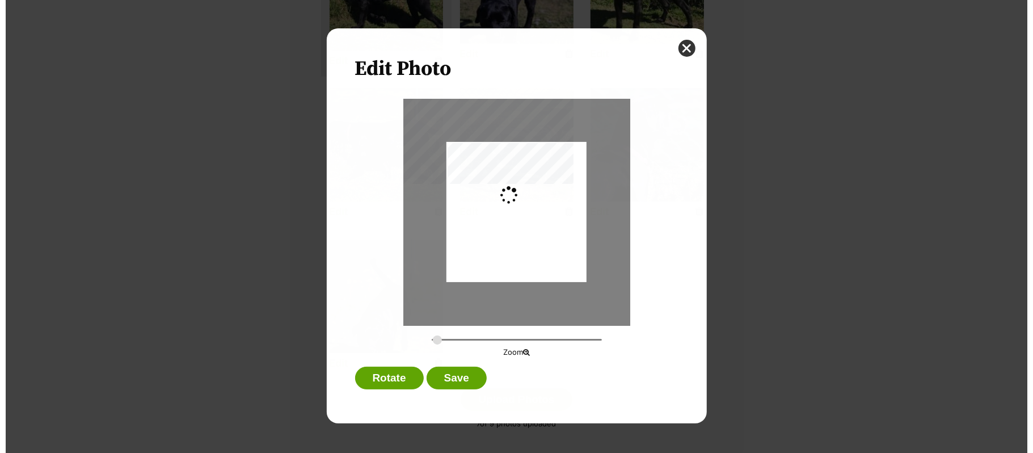
scroll to position [0, 0]
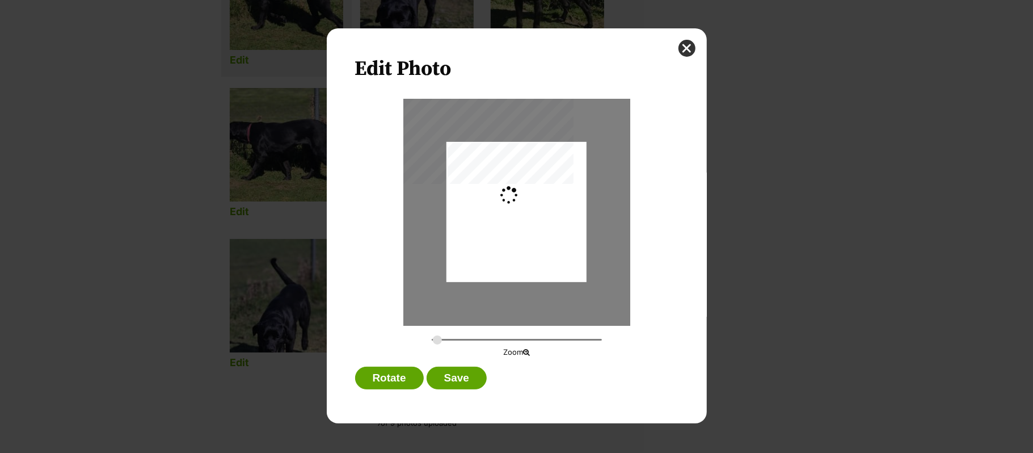
type input "0.2744"
click at [690, 48] on button "close" at bounding box center [687, 48] width 17 height 17
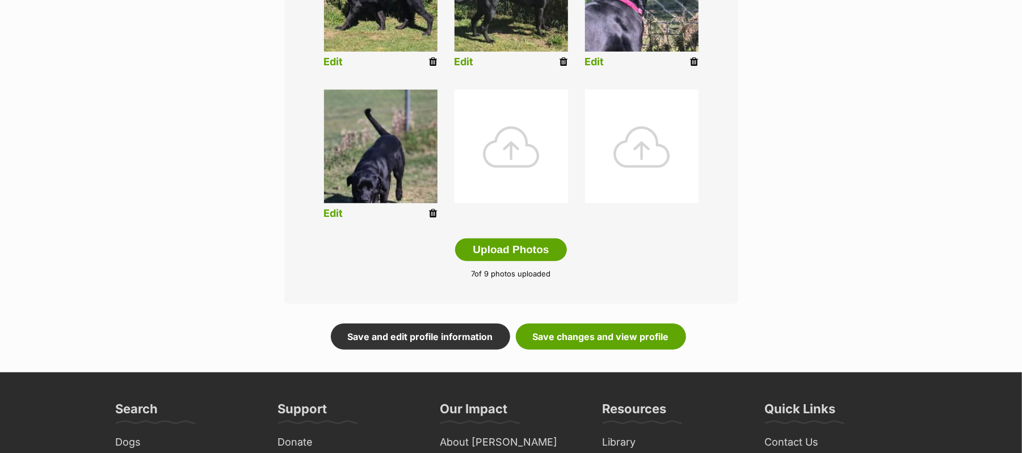
scroll to position [530, 0]
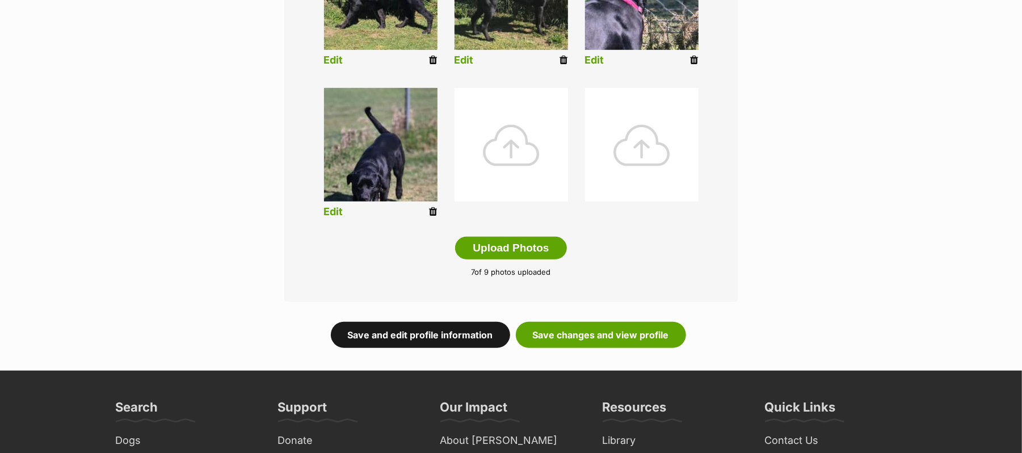
click at [473, 348] on link "Save and edit profile information" at bounding box center [420, 335] width 179 height 26
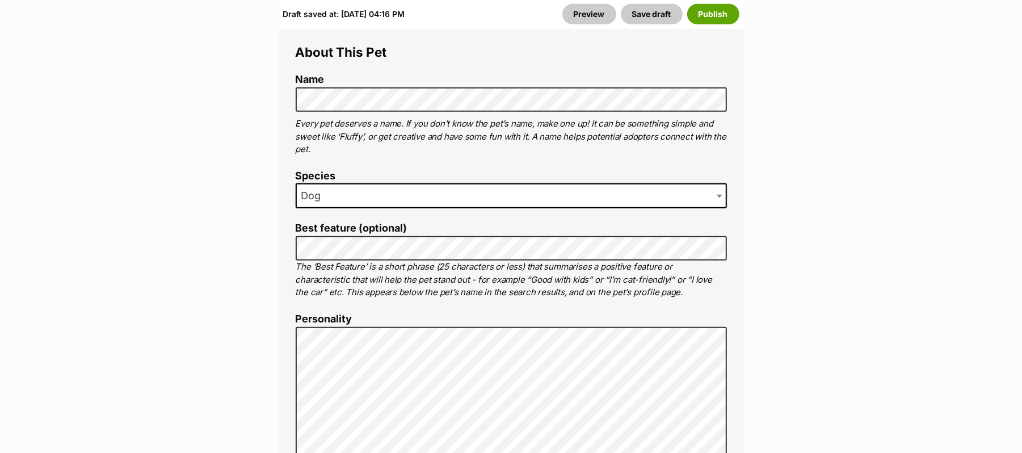
scroll to position [681, 0]
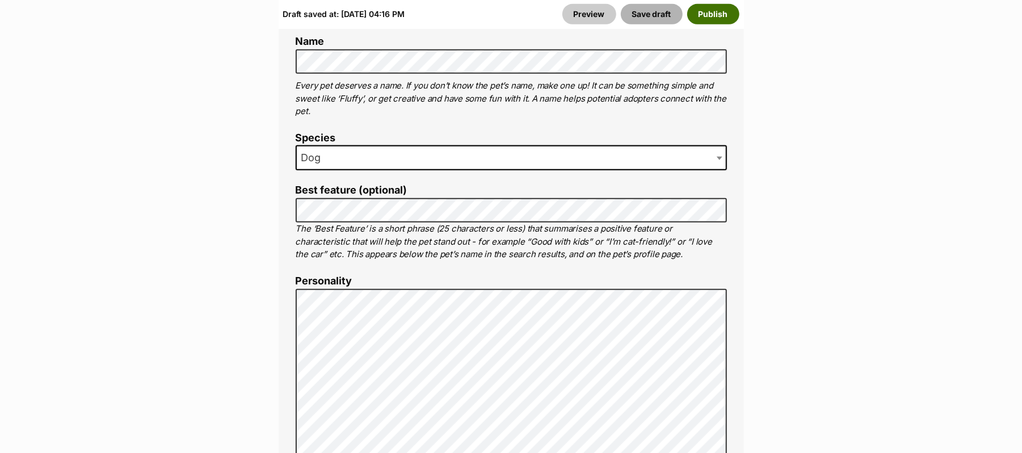
drag, startPoint x: 638, startPoint y: 19, endPoint x: 679, endPoint y: 30, distance: 42.7
click at [638, 19] on button "Save draft" at bounding box center [652, 14] width 62 height 20
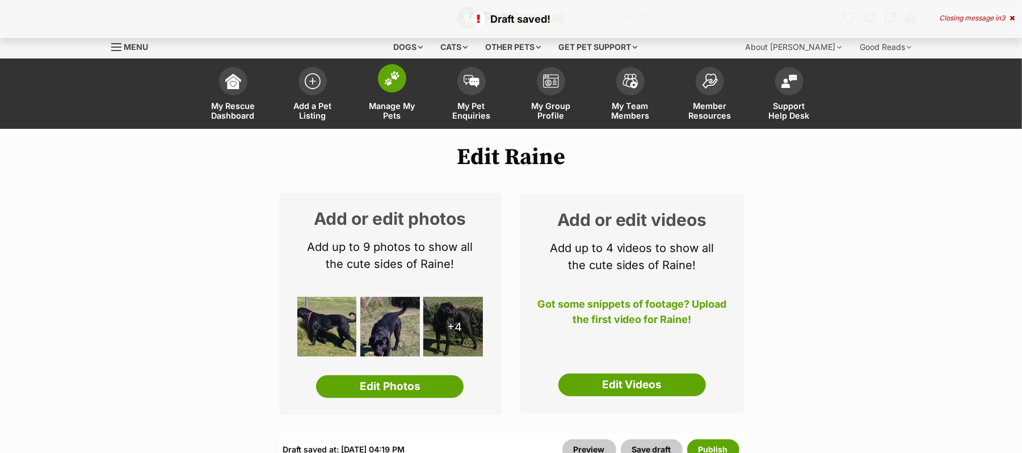
click at [396, 86] on img at bounding box center [392, 78] width 16 height 15
